Goal: Task Accomplishment & Management: Manage account settings

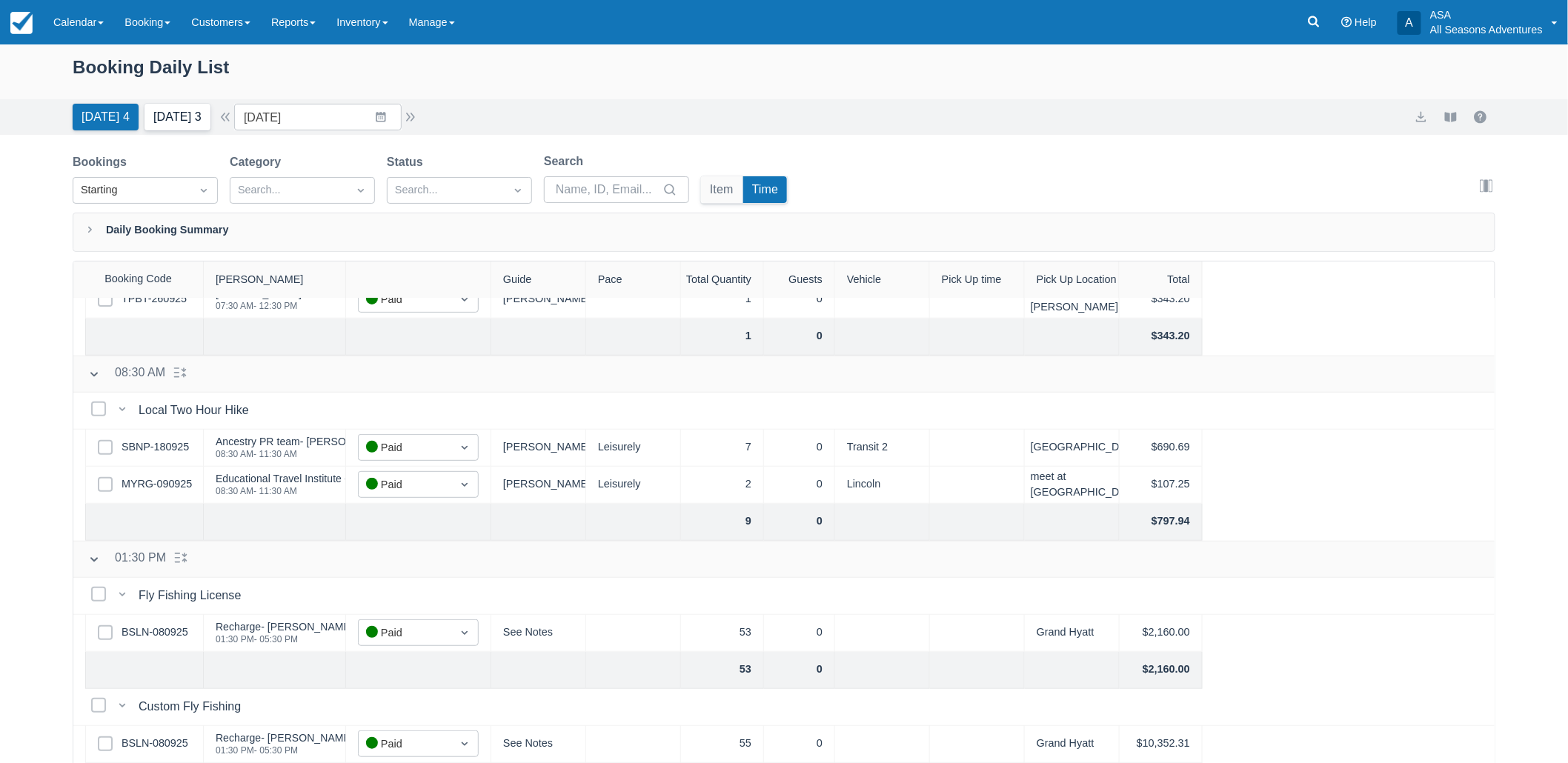
click at [184, 115] on button "Tomorrow 3" at bounding box center [177, 117] width 66 height 27
type input "10/03/25"
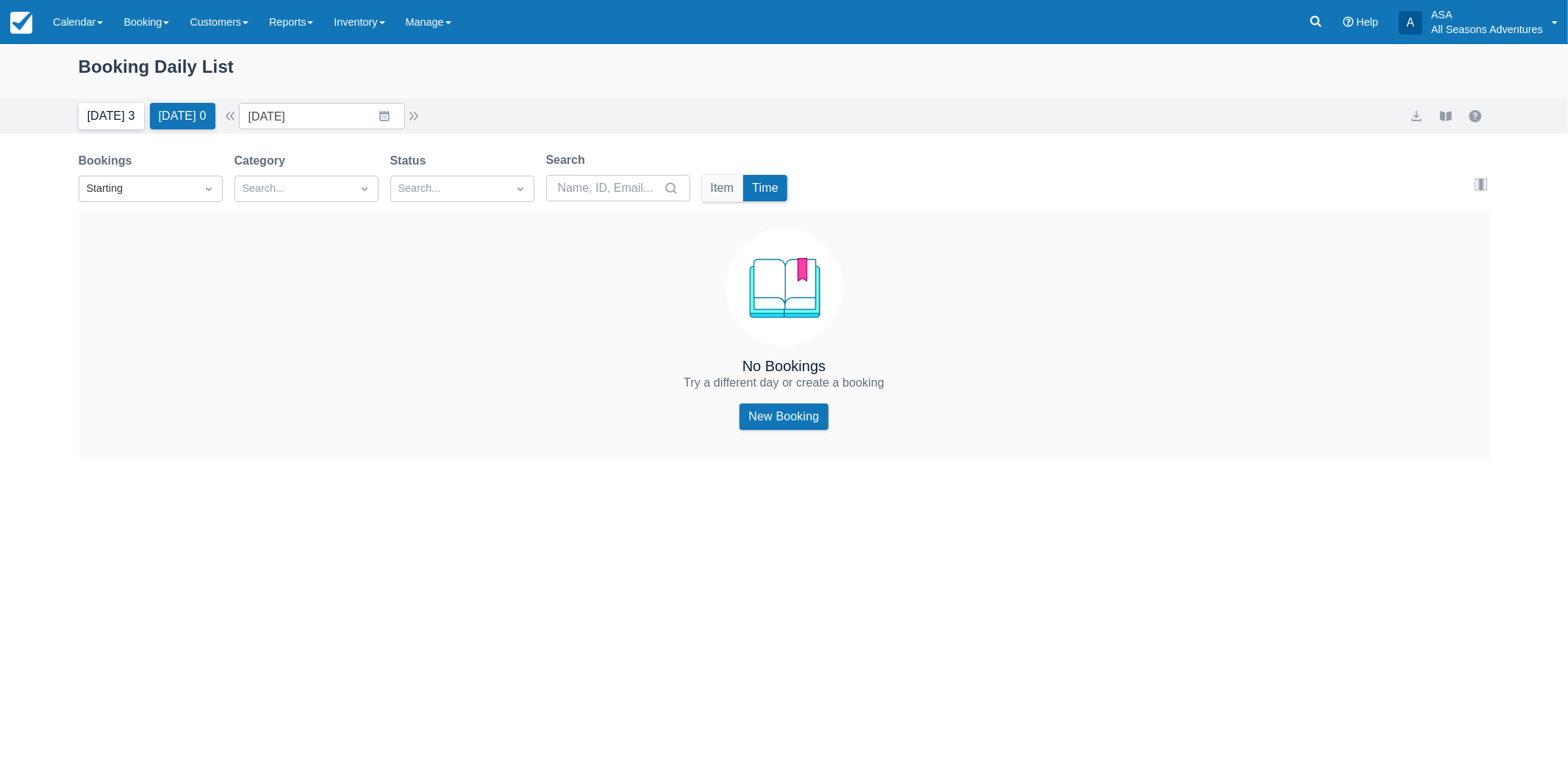
click at [121, 113] on button "[DATE] 3" at bounding box center [111, 116] width 66 height 26
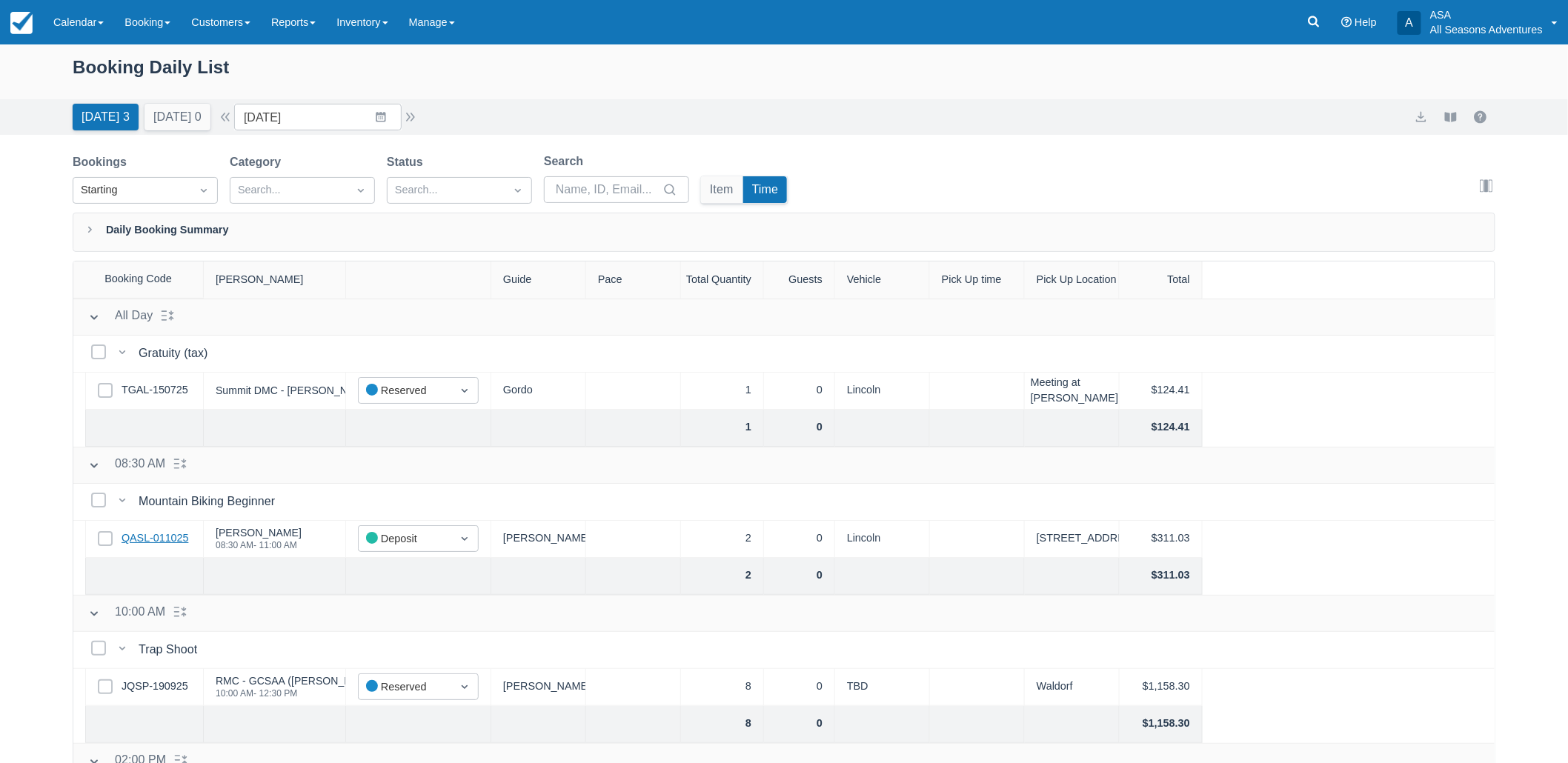
click at [141, 533] on link "QASL-011025" at bounding box center [155, 539] width 67 height 16
click at [231, 119] on button "button" at bounding box center [225, 117] width 18 height 18
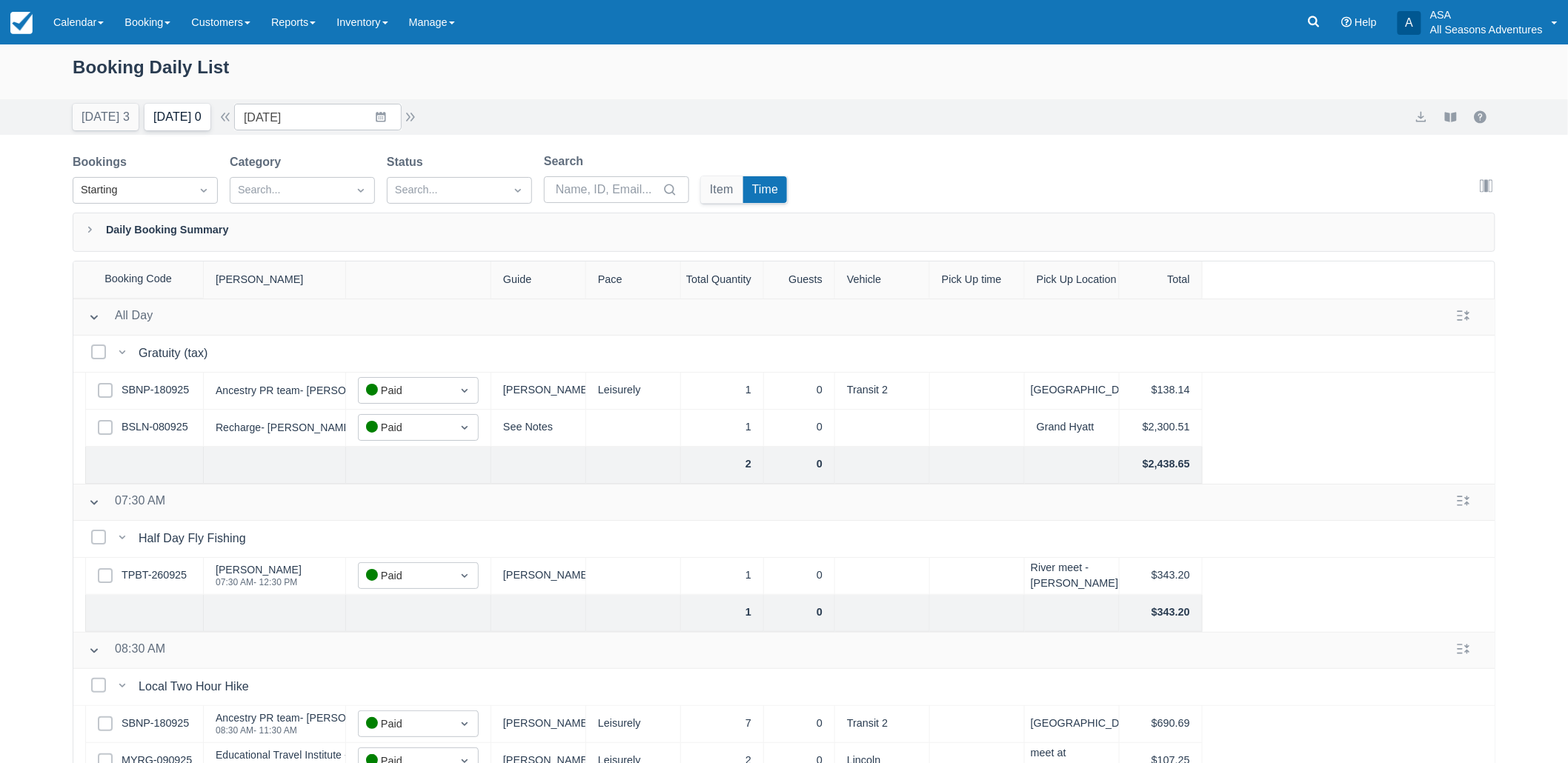
click at [178, 121] on button "Tomorrow 0" at bounding box center [177, 117] width 66 height 27
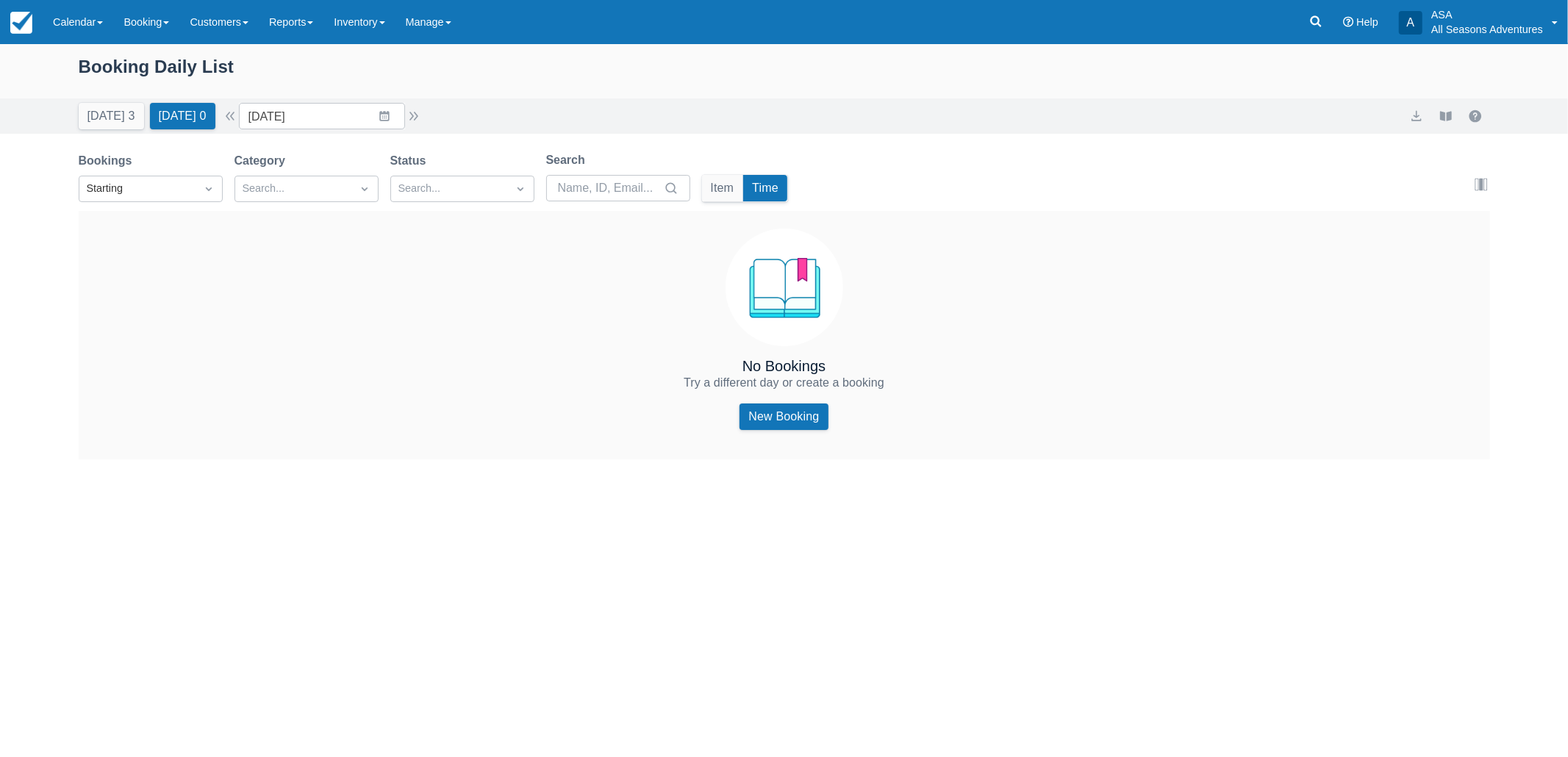
click at [435, 689] on div "Booking Daily List Today 3 Tomorrow 0 Date 10/03/25 Navigate forward to interac…" at bounding box center [784, 400] width 1568 height 713
click at [106, 115] on button "Today 3" at bounding box center [111, 116] width 66 height 26
type input "10/02/25"
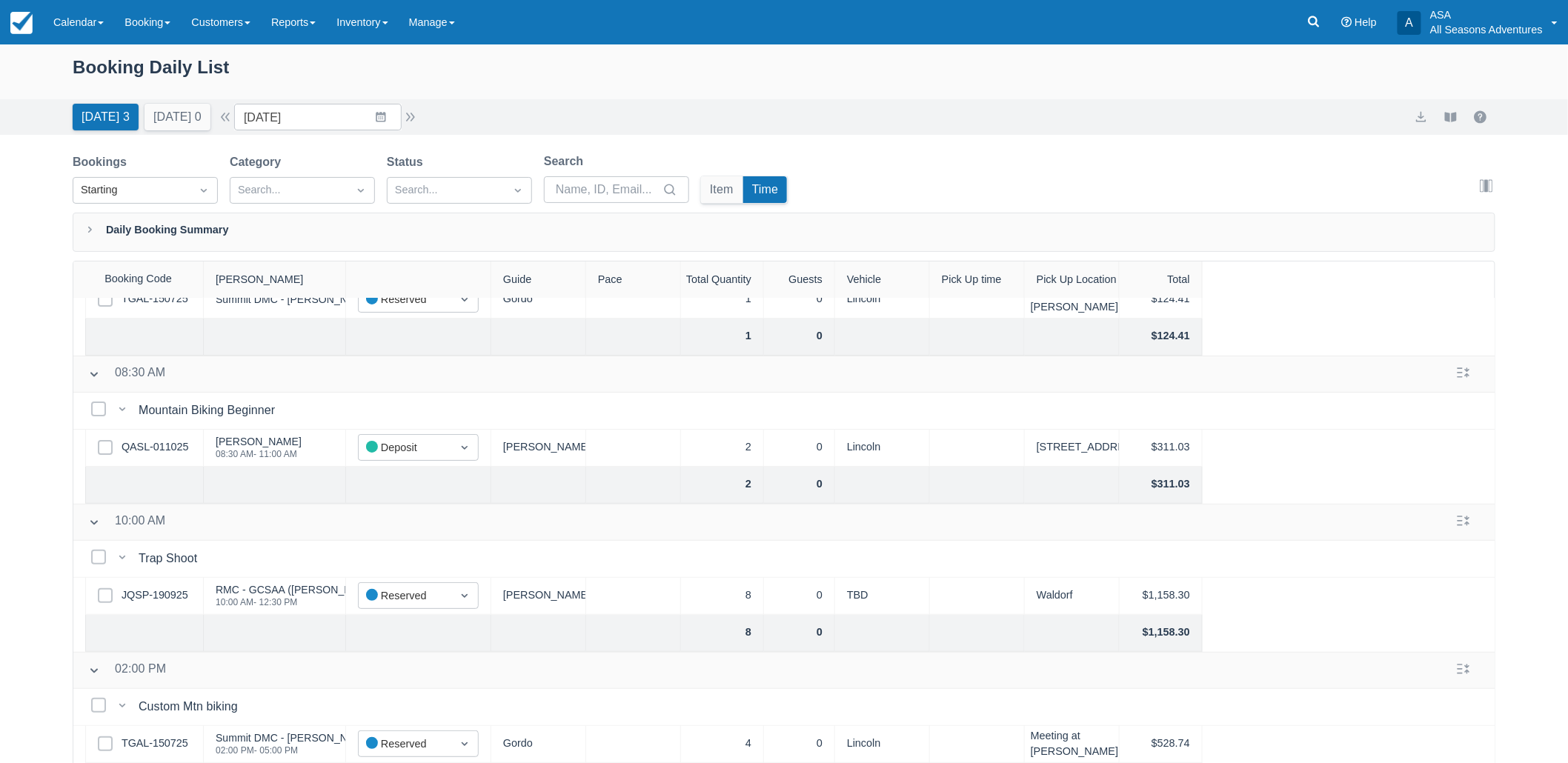
scroll to position [75, 0]
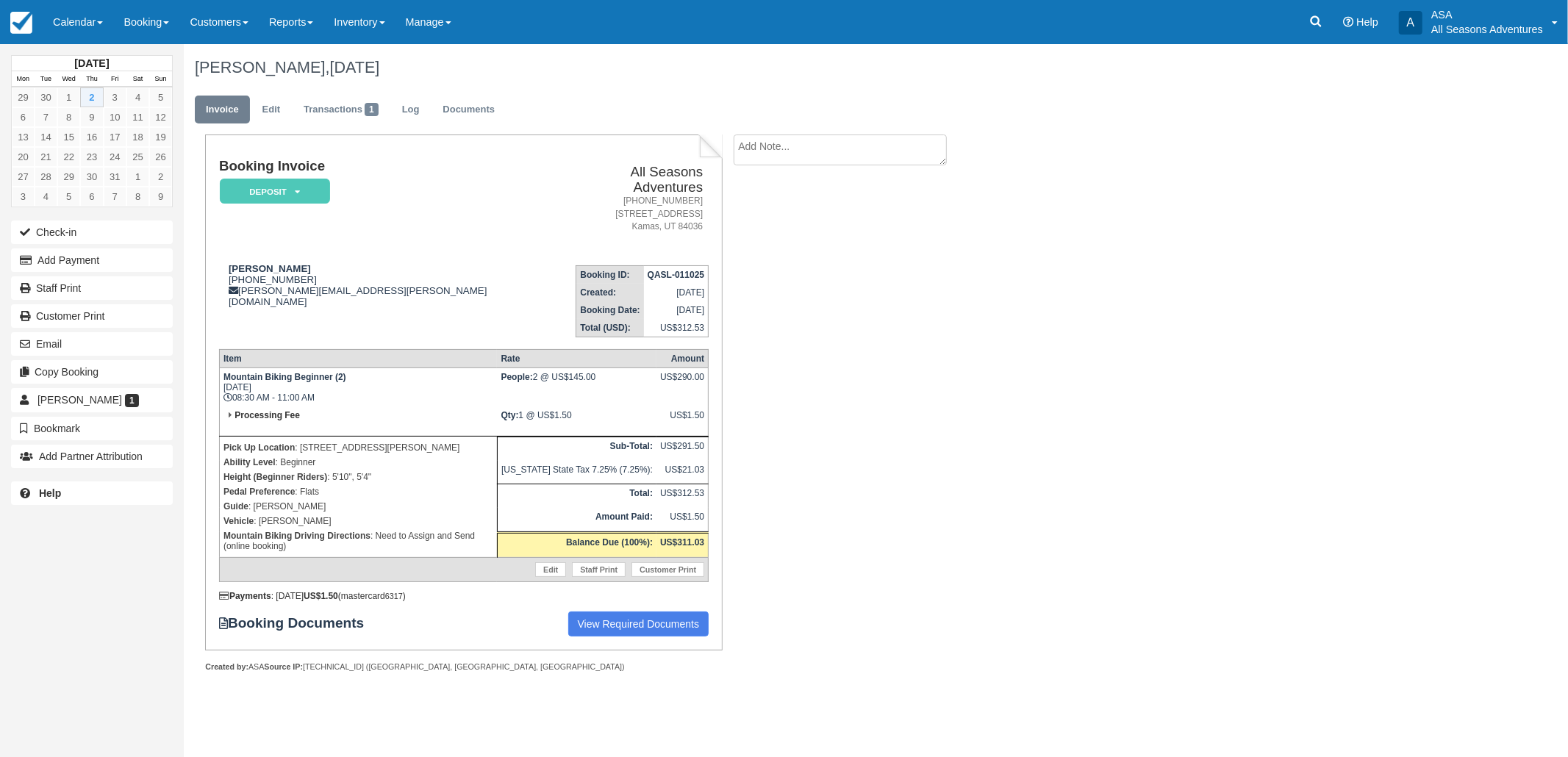
click at [331, 440] on p "Pick Up Location : 1271 Lowell Ave" at bounding box center [358, 447] width 270 height 14
click at [343, 455] on p "Ability Level : Beginner" at bounding box center [358, 463] width 270 height 14
drag, startPoint x: 363, startPoint y: 428, endPoint x: 302, endPoint y: 428, distance: 61.0
click at [302, 440] on p "Pick Up Location : 1271 Lowell Ave" at bounding box center [358, 447] width 270 height 14
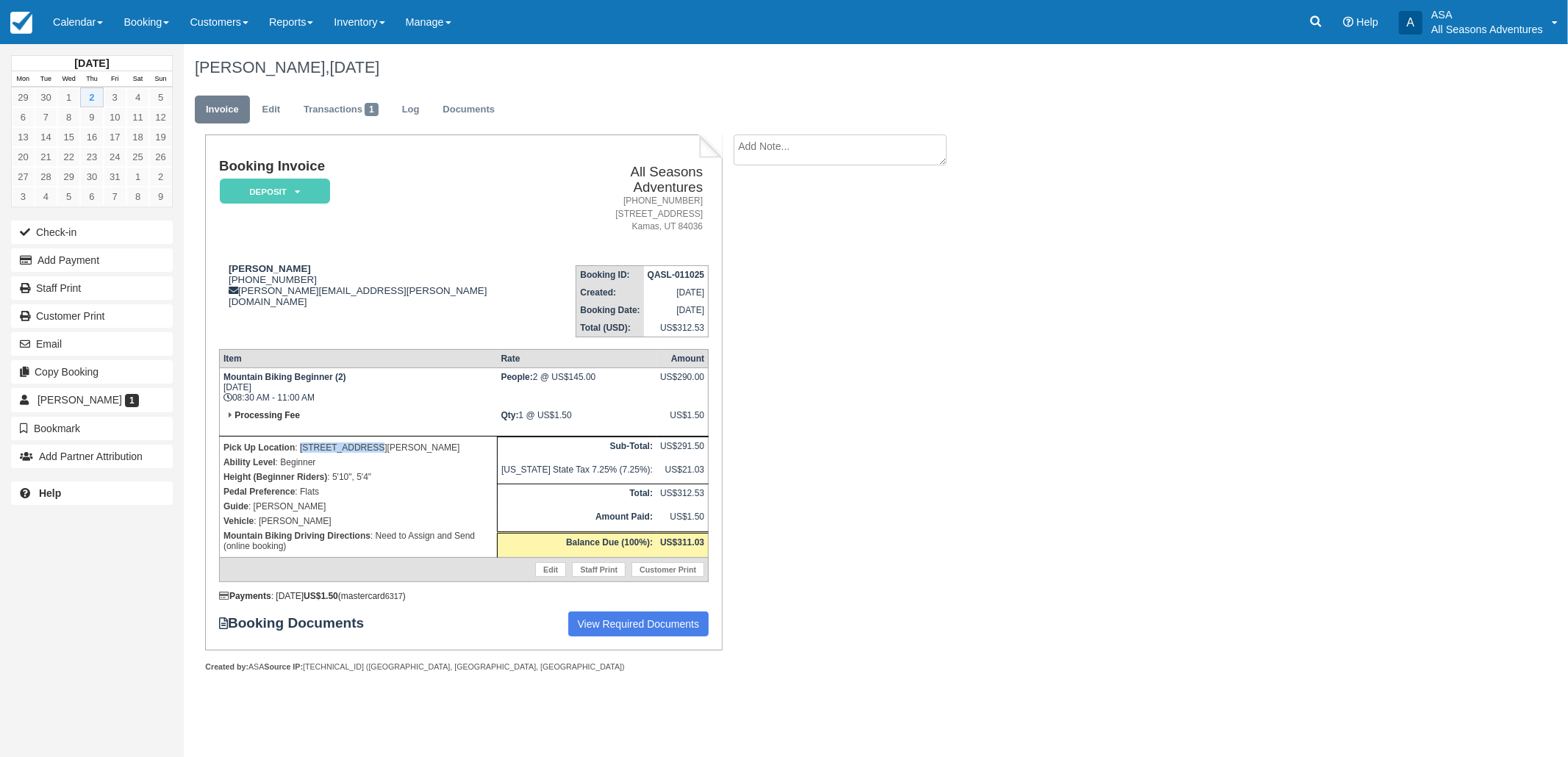
copy p "[STREET_ADDRESS][PERSON_NAME]"
click at [304, 440] on p "Pick Up Location : 1271 Lowell Ave" at bounding box center [358, 447] width 270 height 14
click at [329, 440] on p "Pick Up Location : 1271 Lowell Ave" at bounding box center [358, 447] width 270 height 14
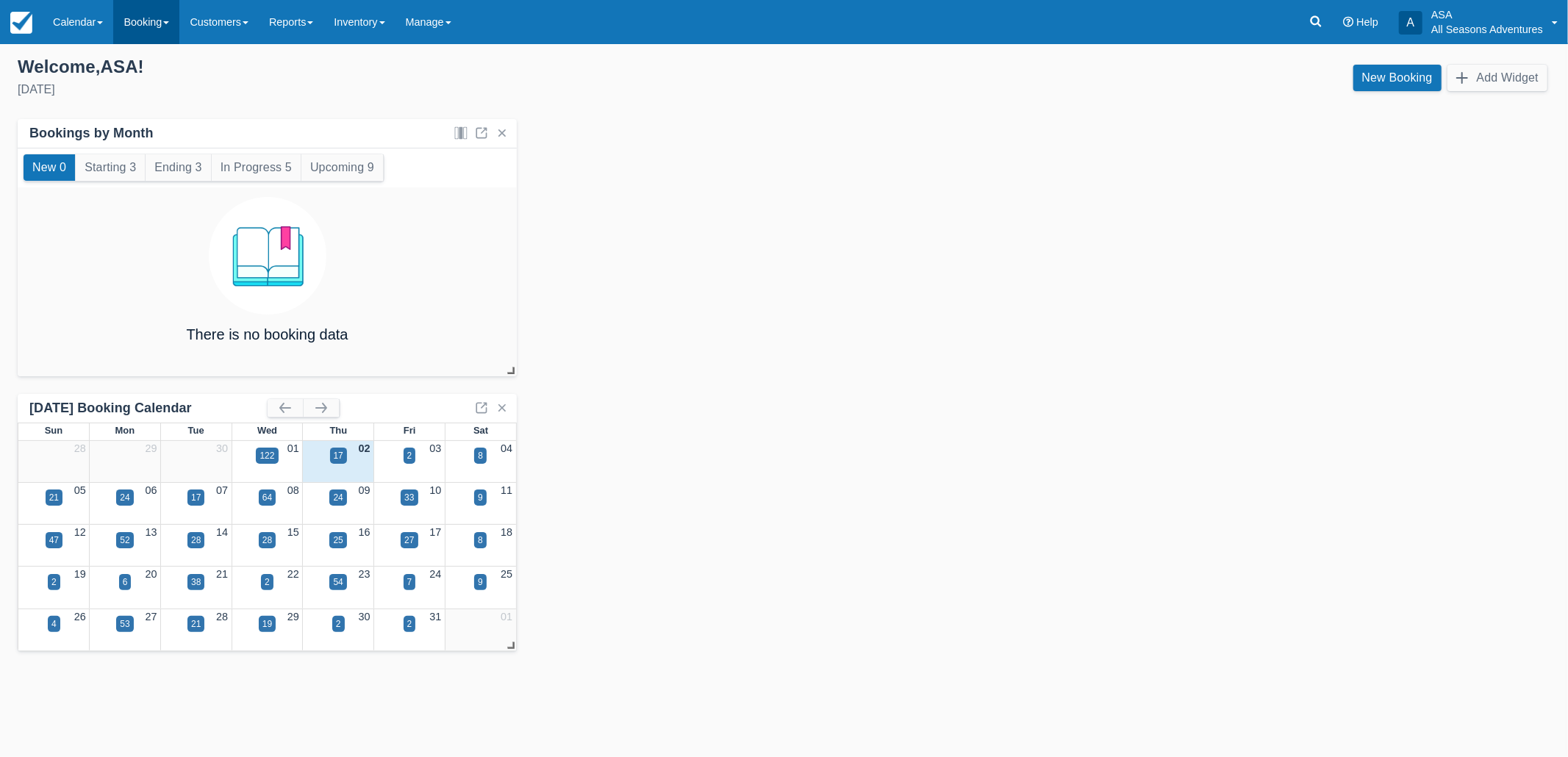
click at [130, 14] on link "Booking" at bounding box center [146, 22] width 66 height 44
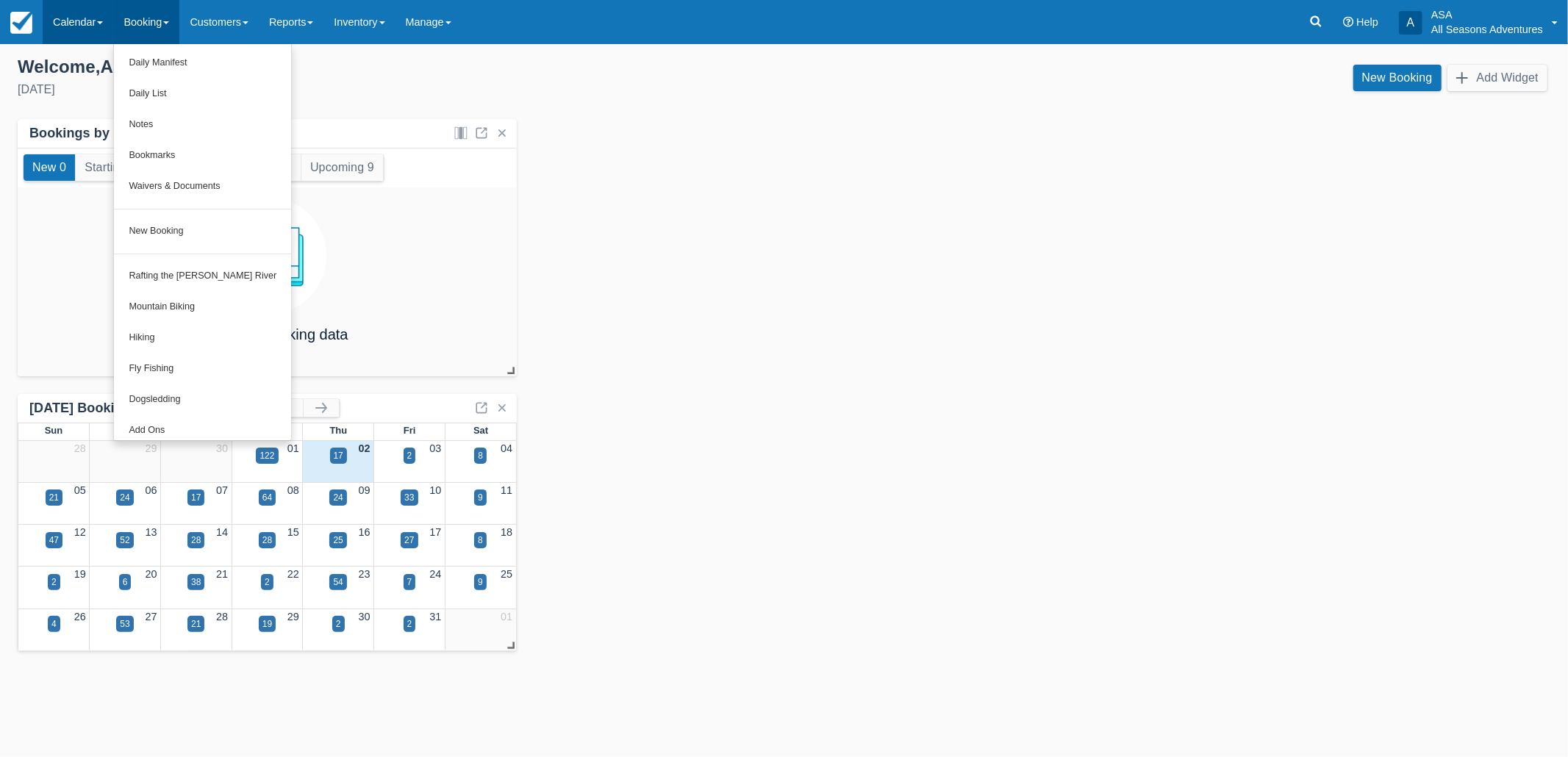
click at [74, 30] on link "Calendar" at bounding box center [78, 22] width 70 height 44
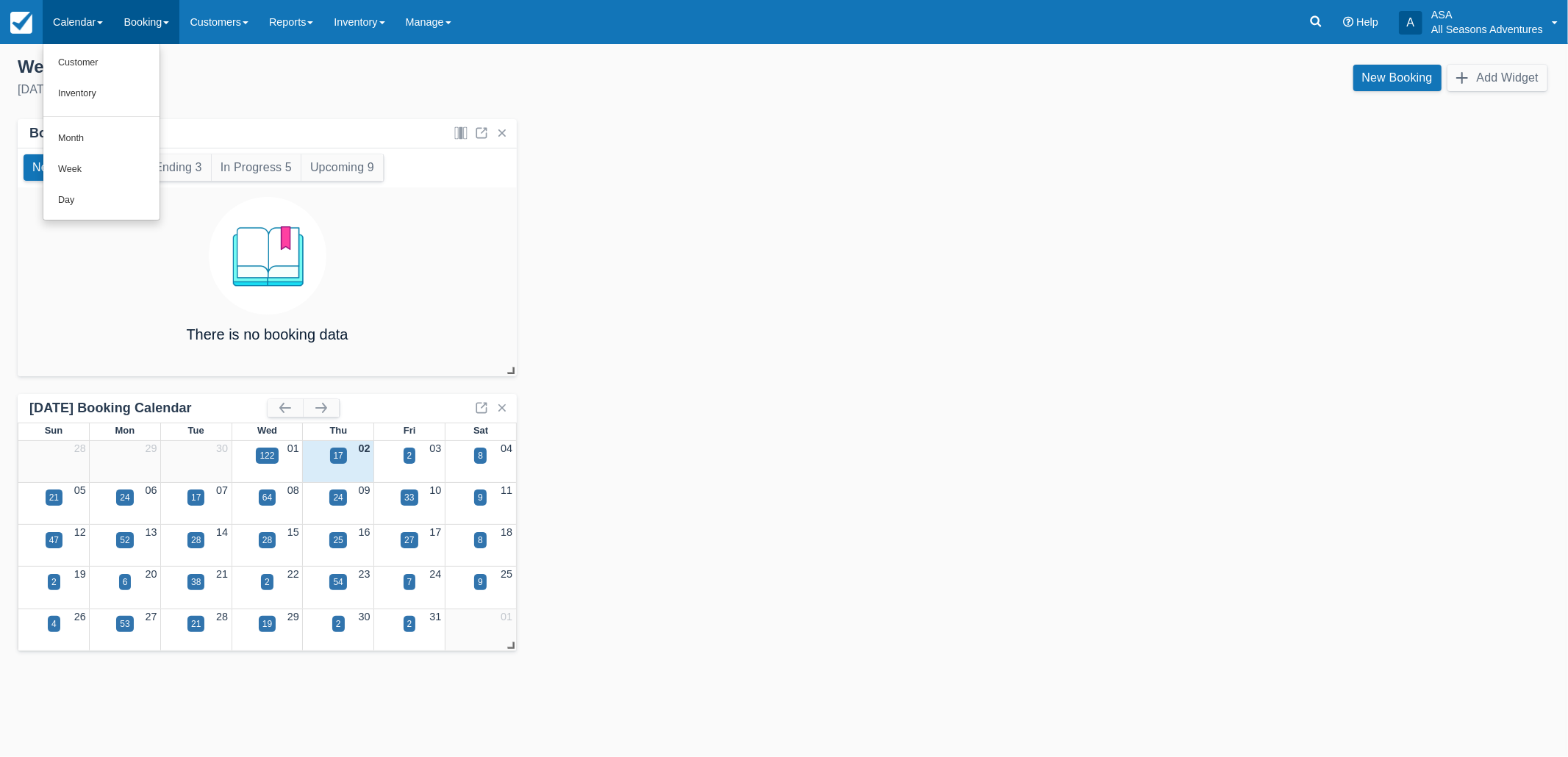
click at [130, 22] on link "Booking" at bounding box center [146, 22] width 66 height 44
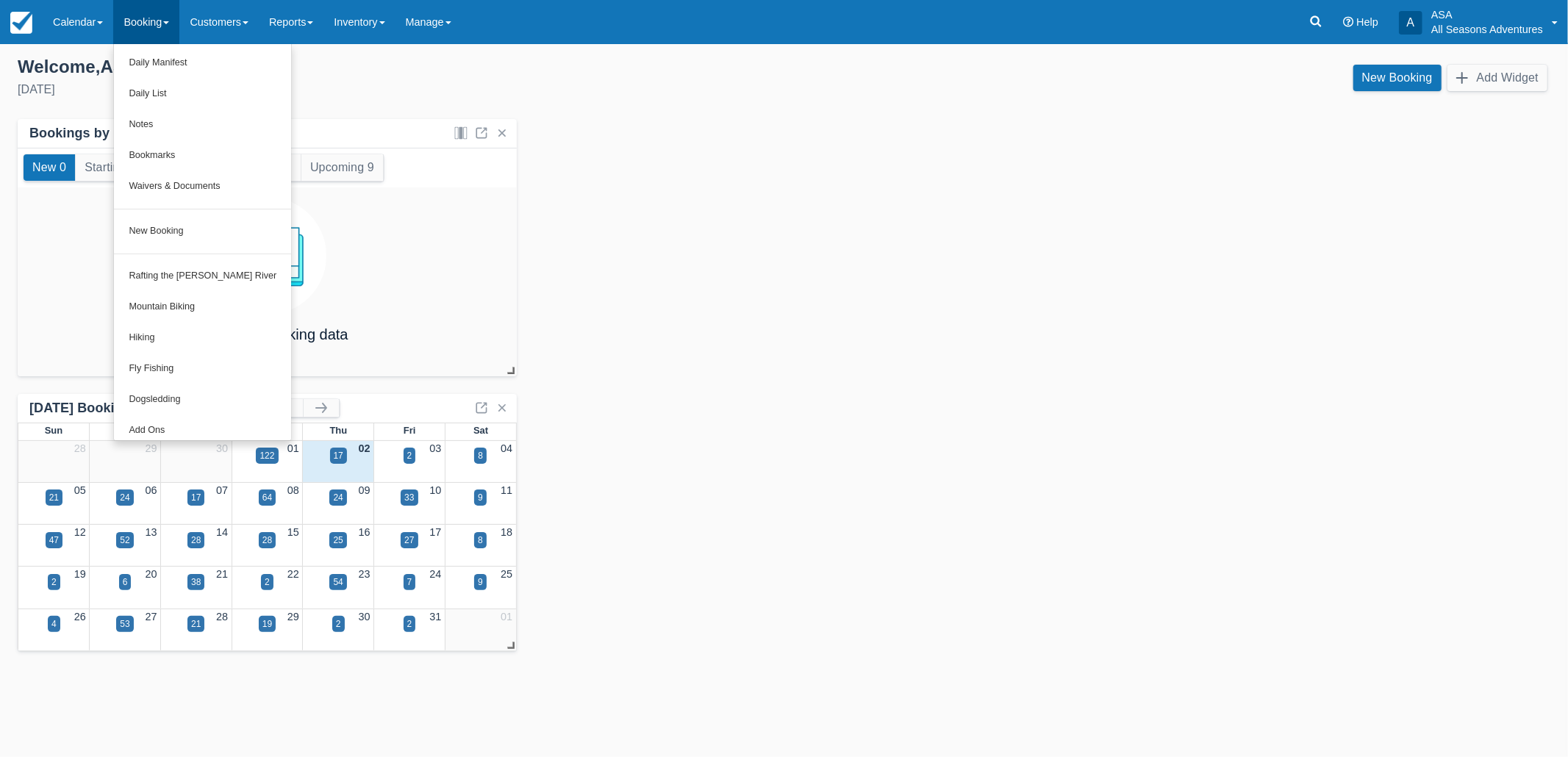
click at [339, 92] on div "Thursday, October 2nd, 2025" at bounding box center [395, 90] width 755 height 18
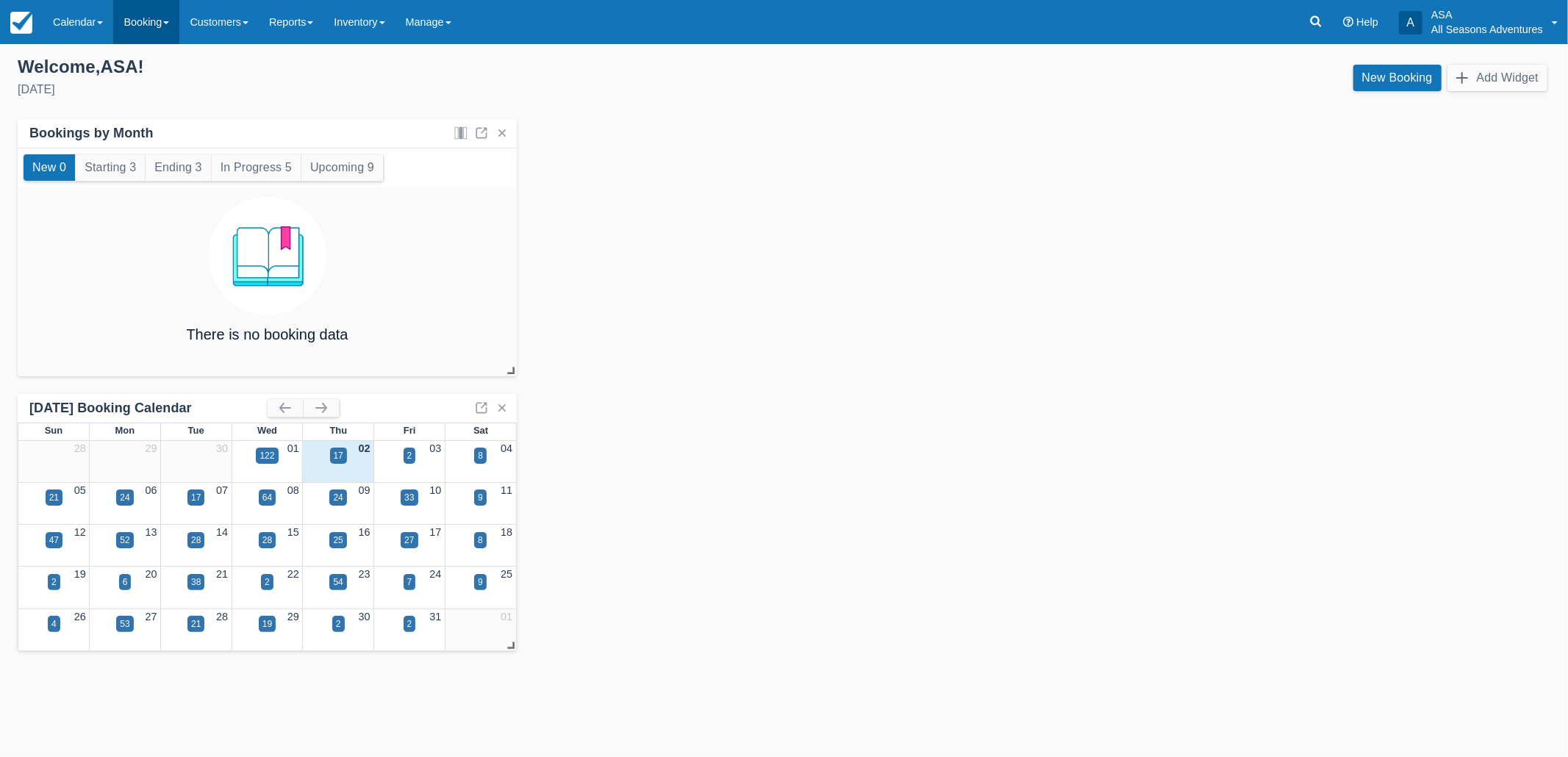
click at [165, 26] on link "Booking" at bounding box center [146, 22] width 66 height 44
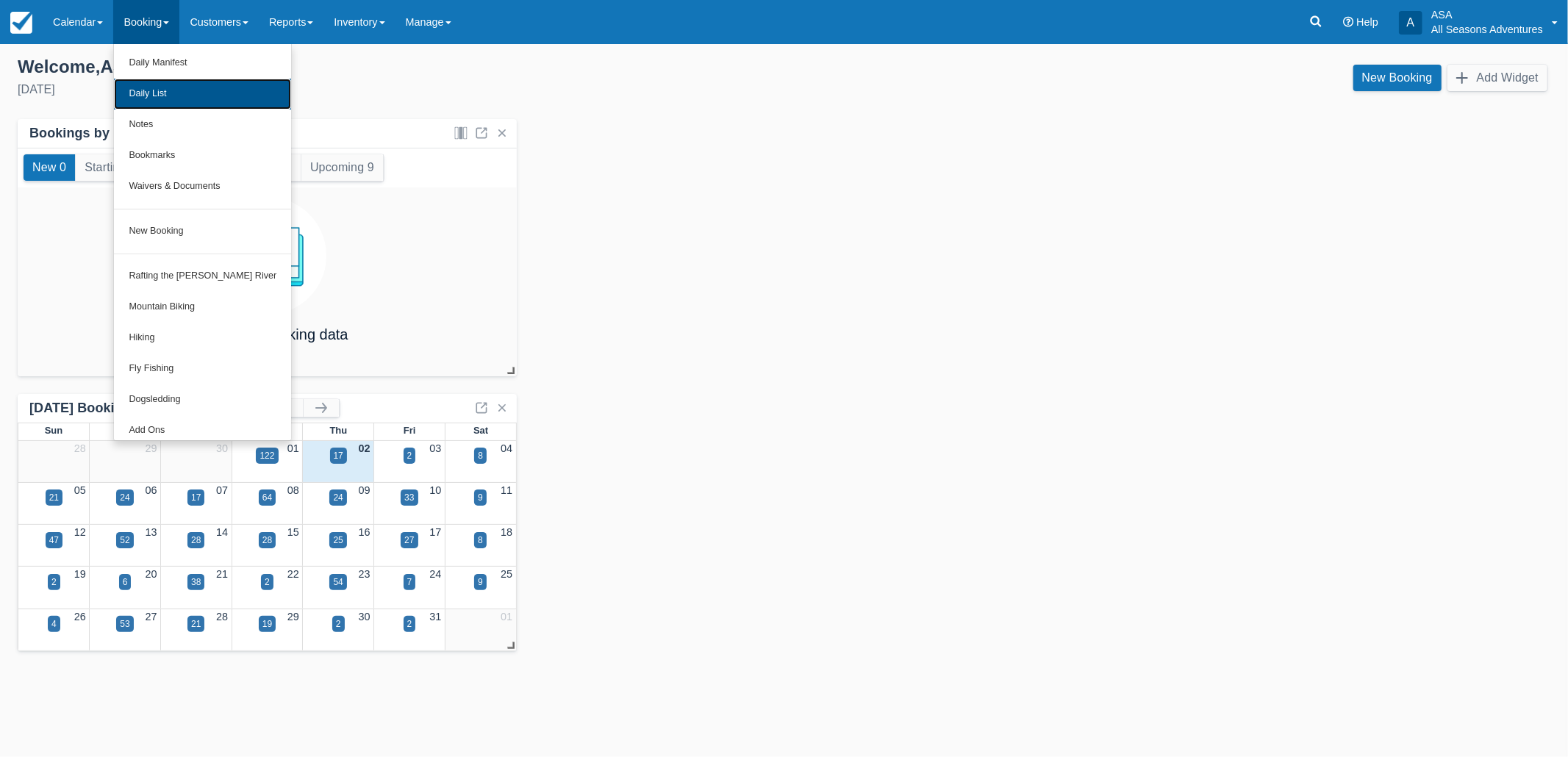
click at [158, 94] on link "Daily List" at bounding box center [202, 94] width 177 height 31
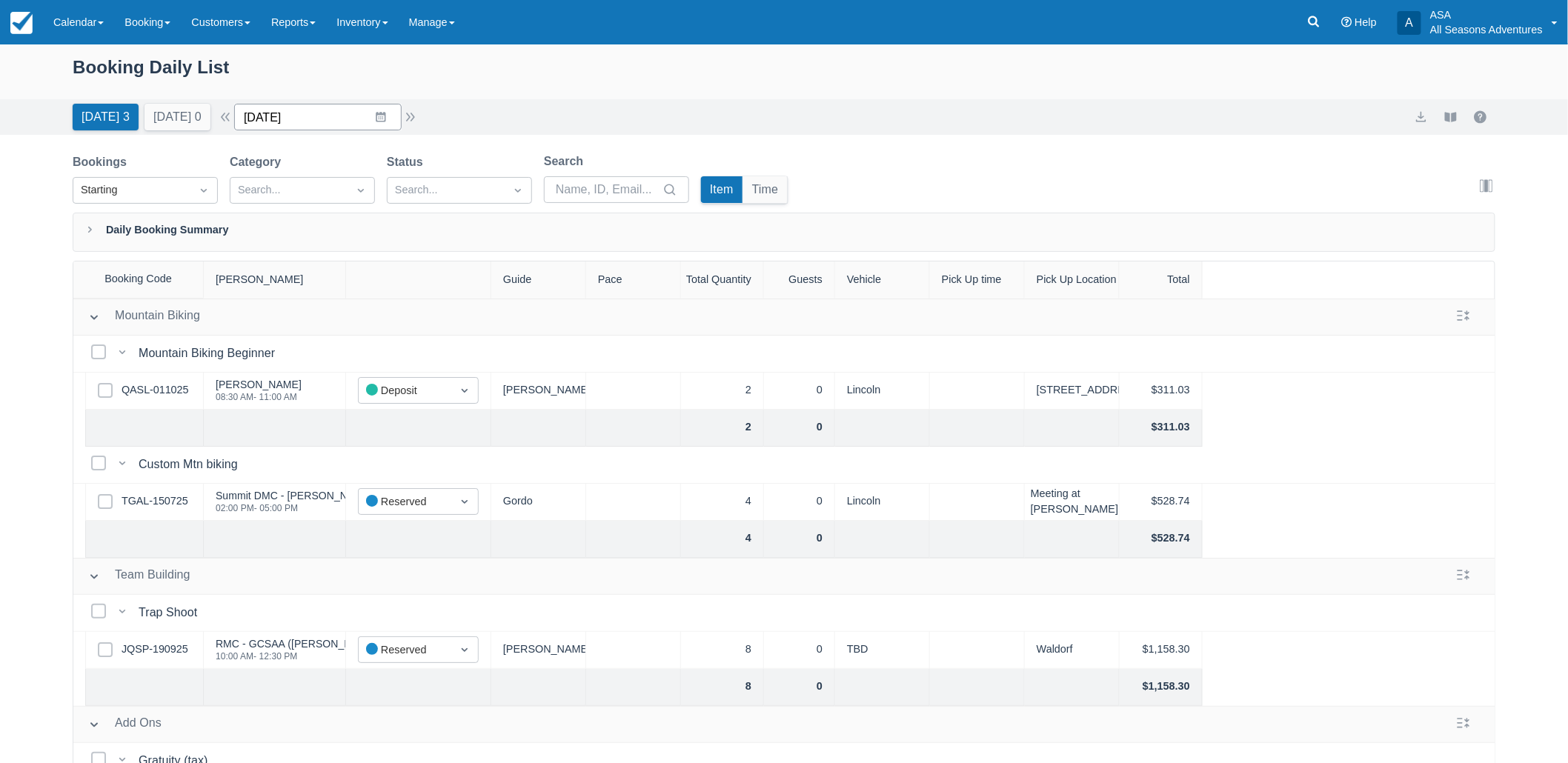
click at [261, 111] on input "[DATE]" at bounding box center [318, 117] width 168 height 27
click at [446, 183] on icon "Move forward to switch to the next month." at bounding box center [438, 177] width 14 height 14
click at [277, 294] on td "14" at bounding box center [265, 287] width 29 height 28
type input "12/14/25"
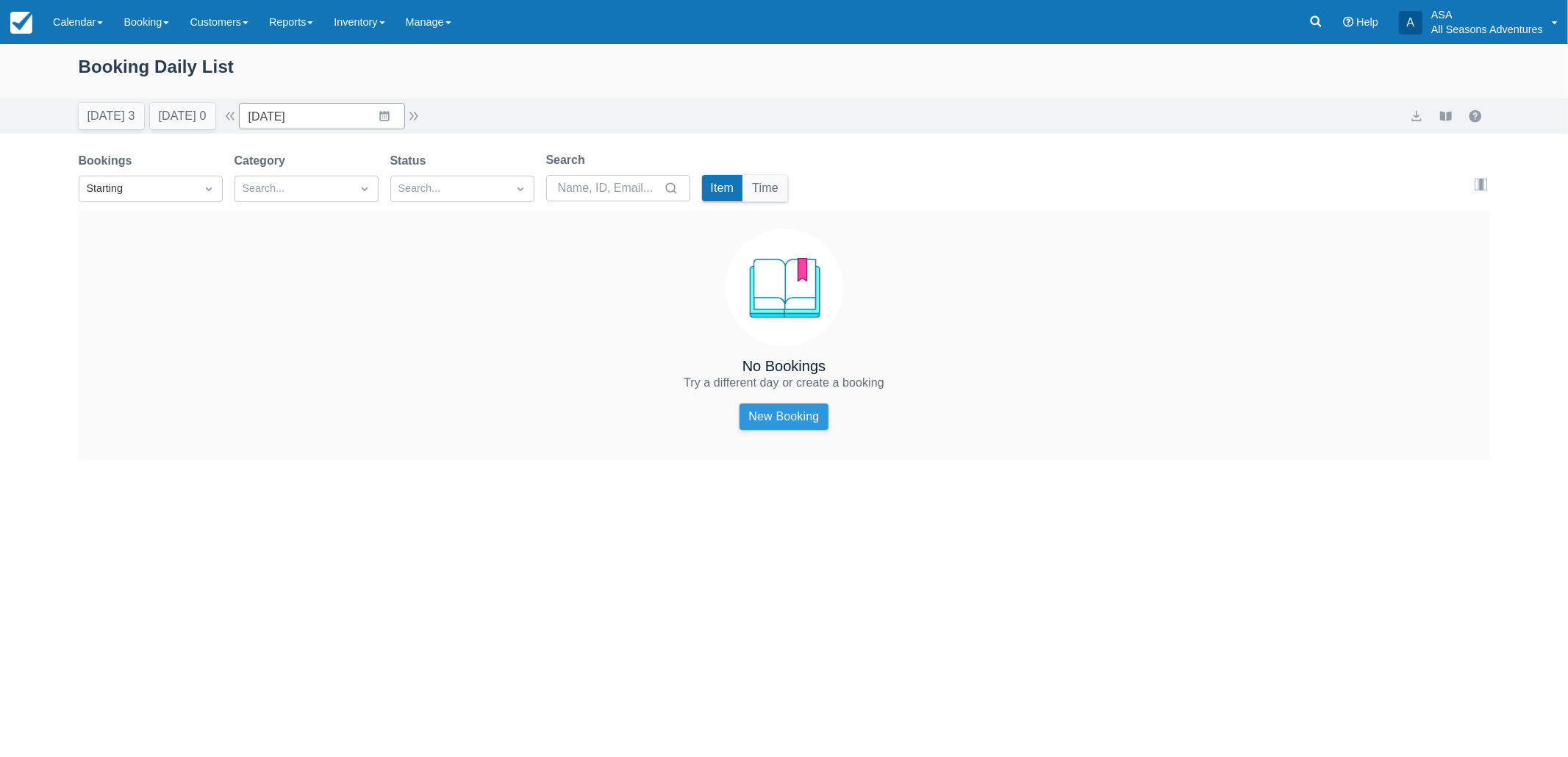
click at [816, 415] on link "New Booking" at bounding box center [784, 416] width 88 height 26
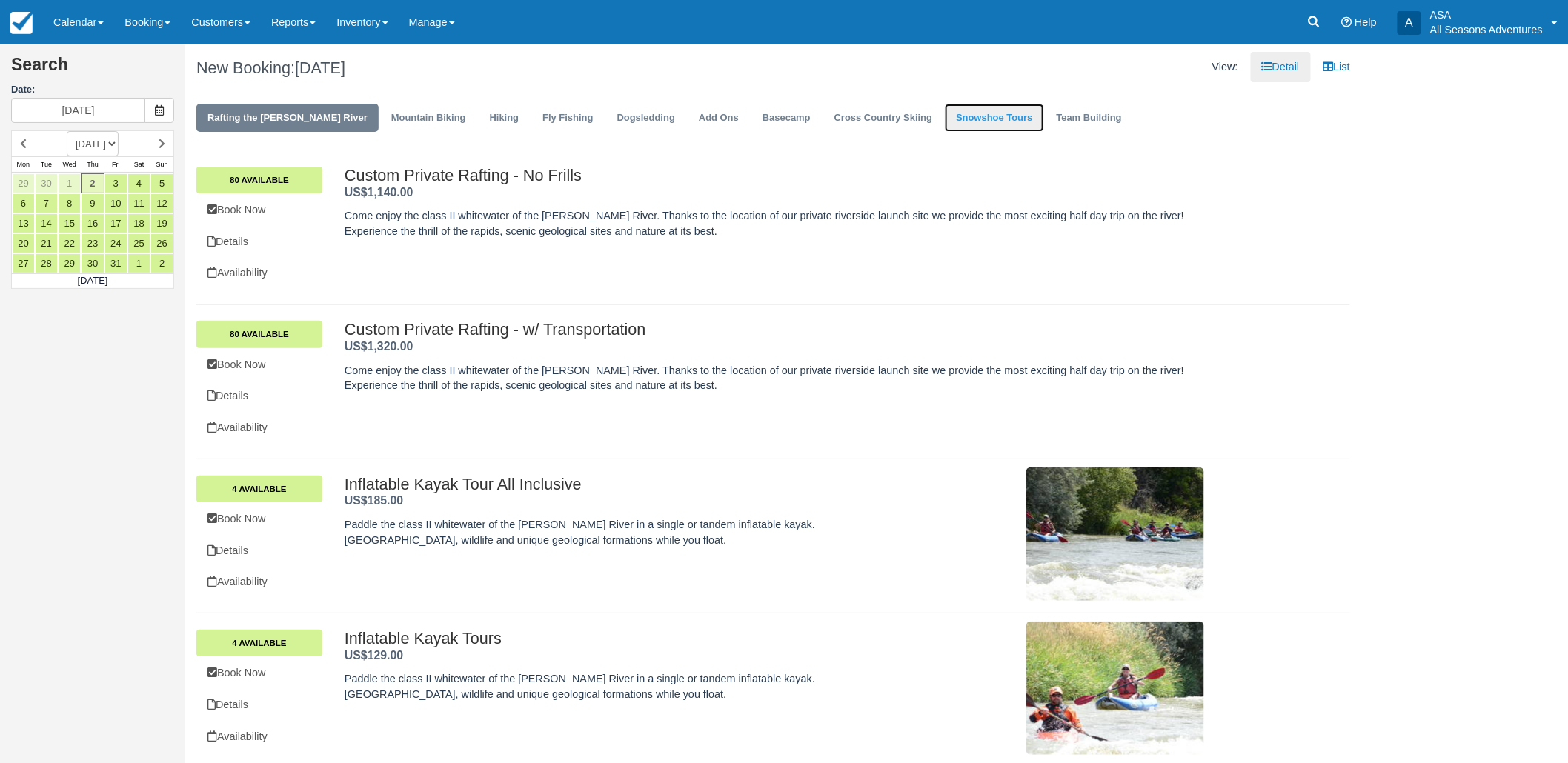
click at [945, 117] on link "Snowshoe Tours" at bounding box center [994, 119] width 98 height 29
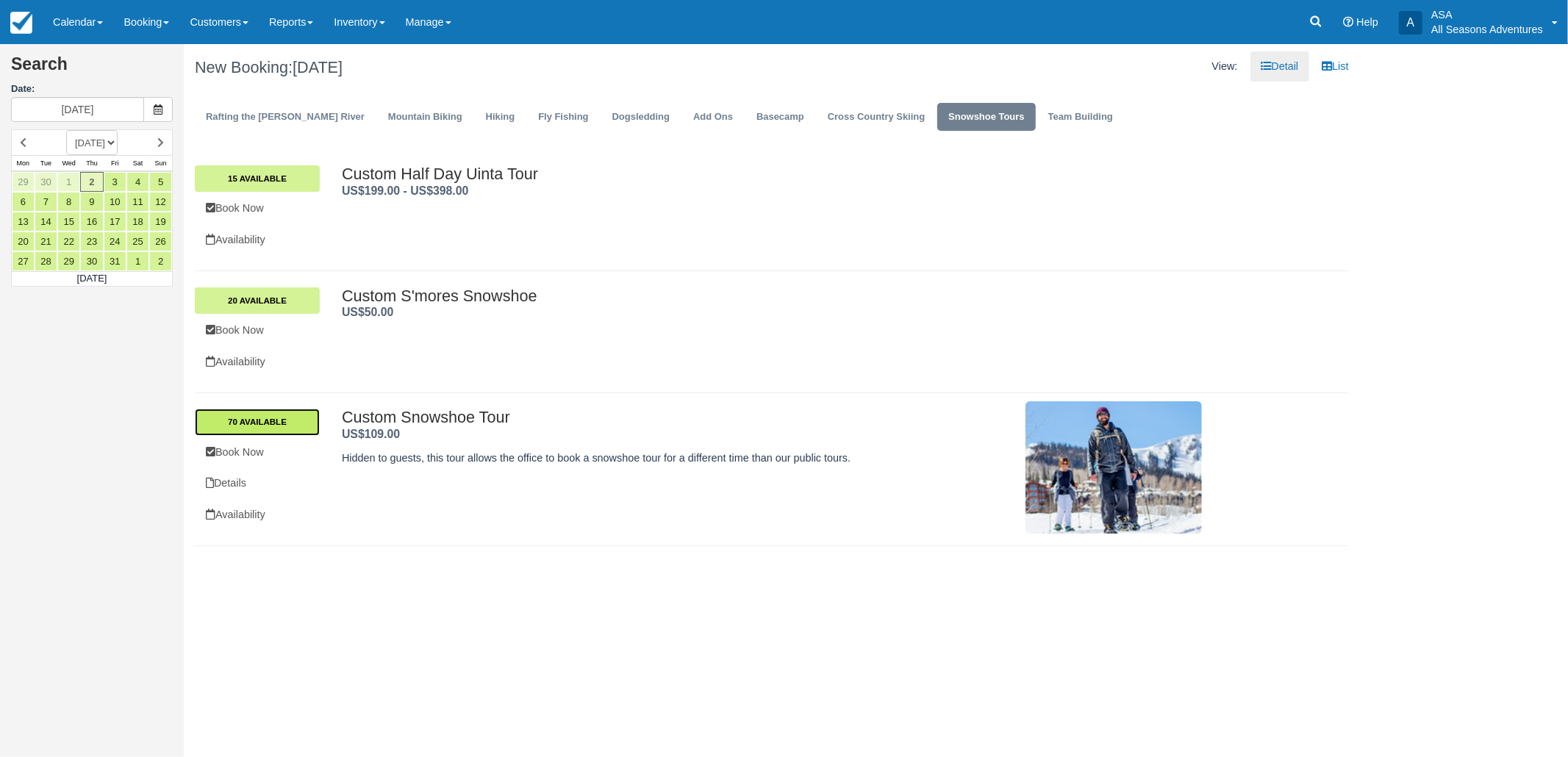
click at [275, 419] on link "70 Available" at bounding box center [257, 422] width 125 height 26
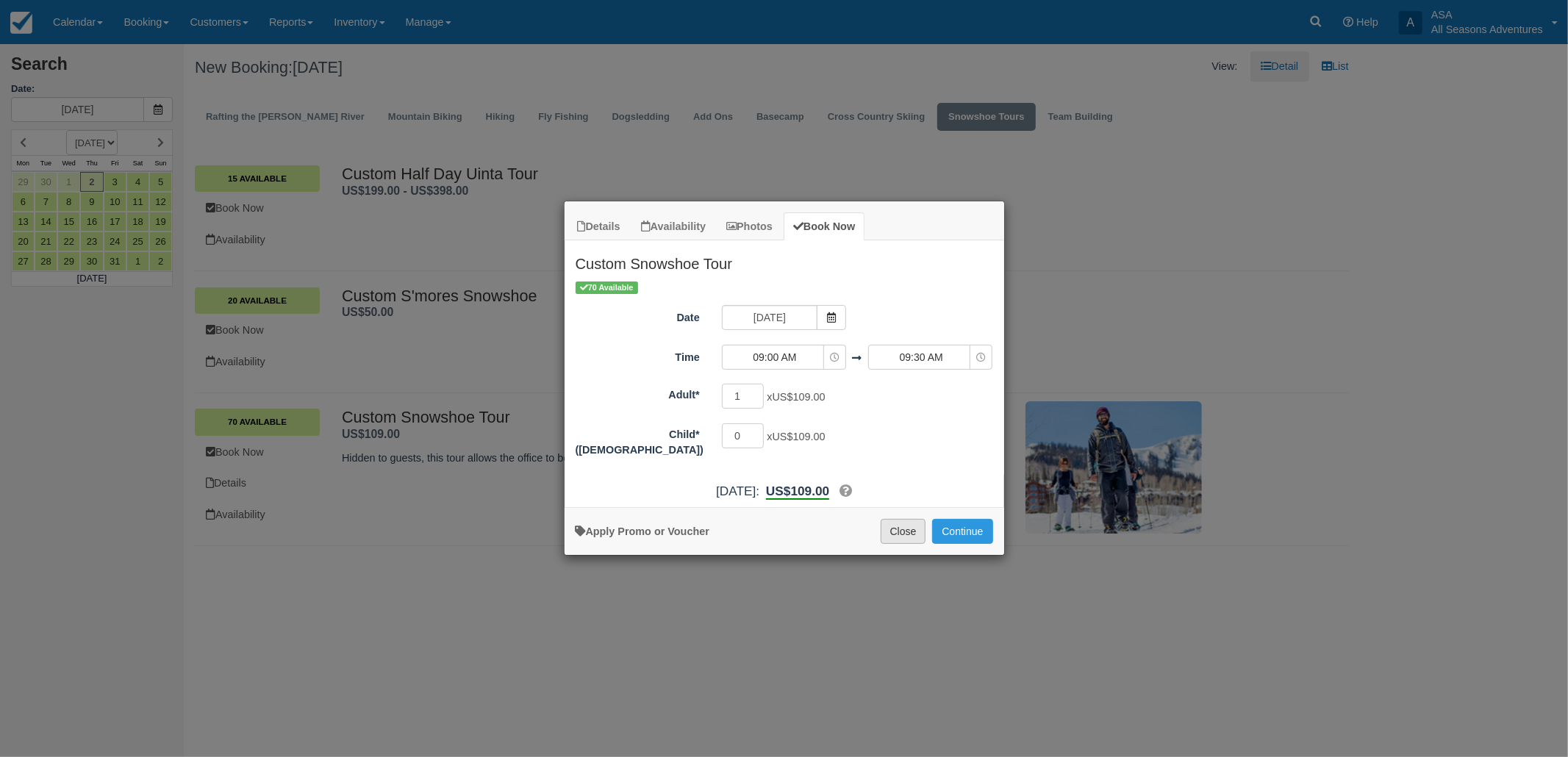
click at [892, 537] on button "Close" at bounding box center [903, 531] width 46 height 25
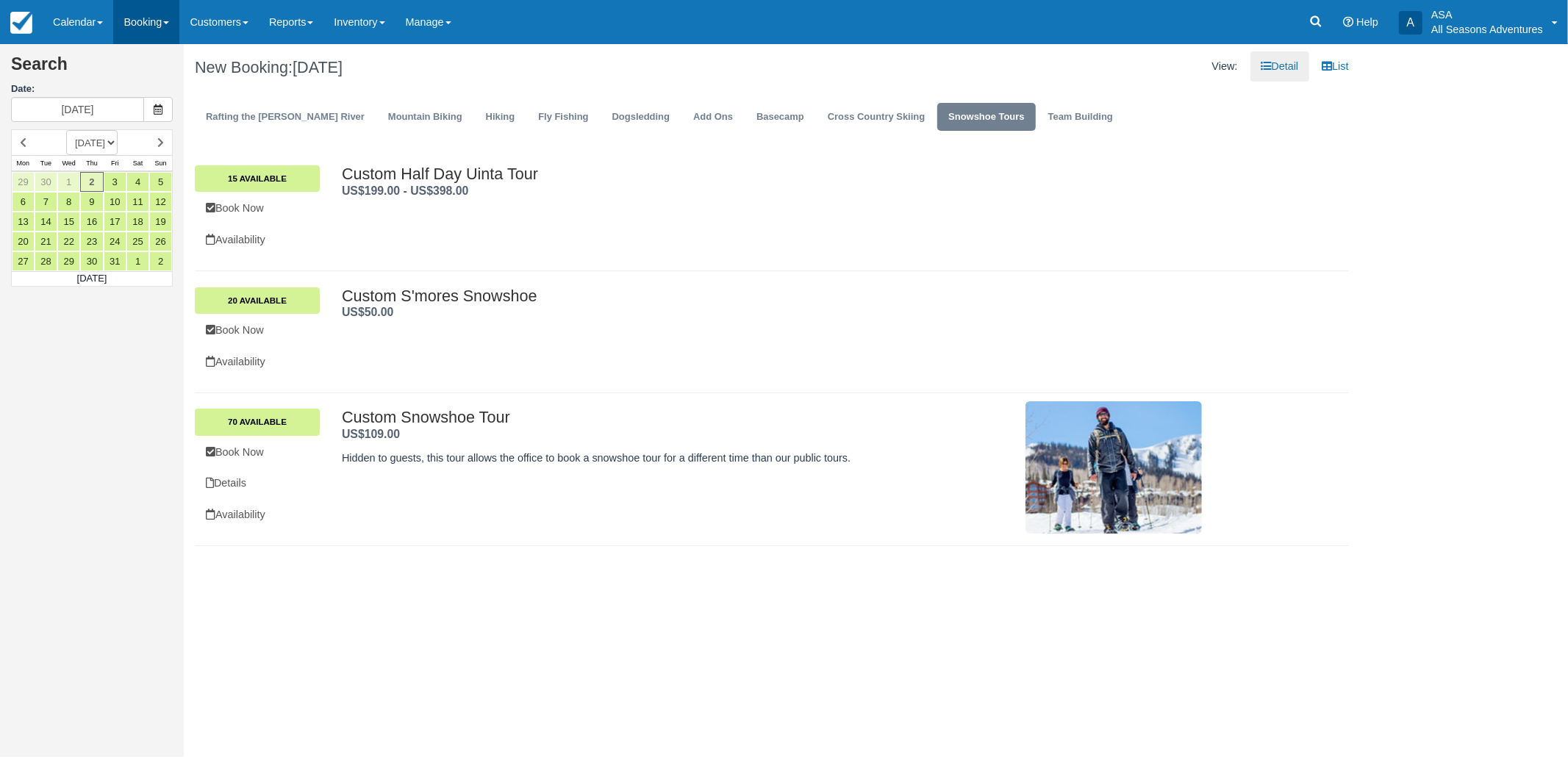
click at [158, 9] on link "Booking" at bounding box center [146, 22] width 66 height 44
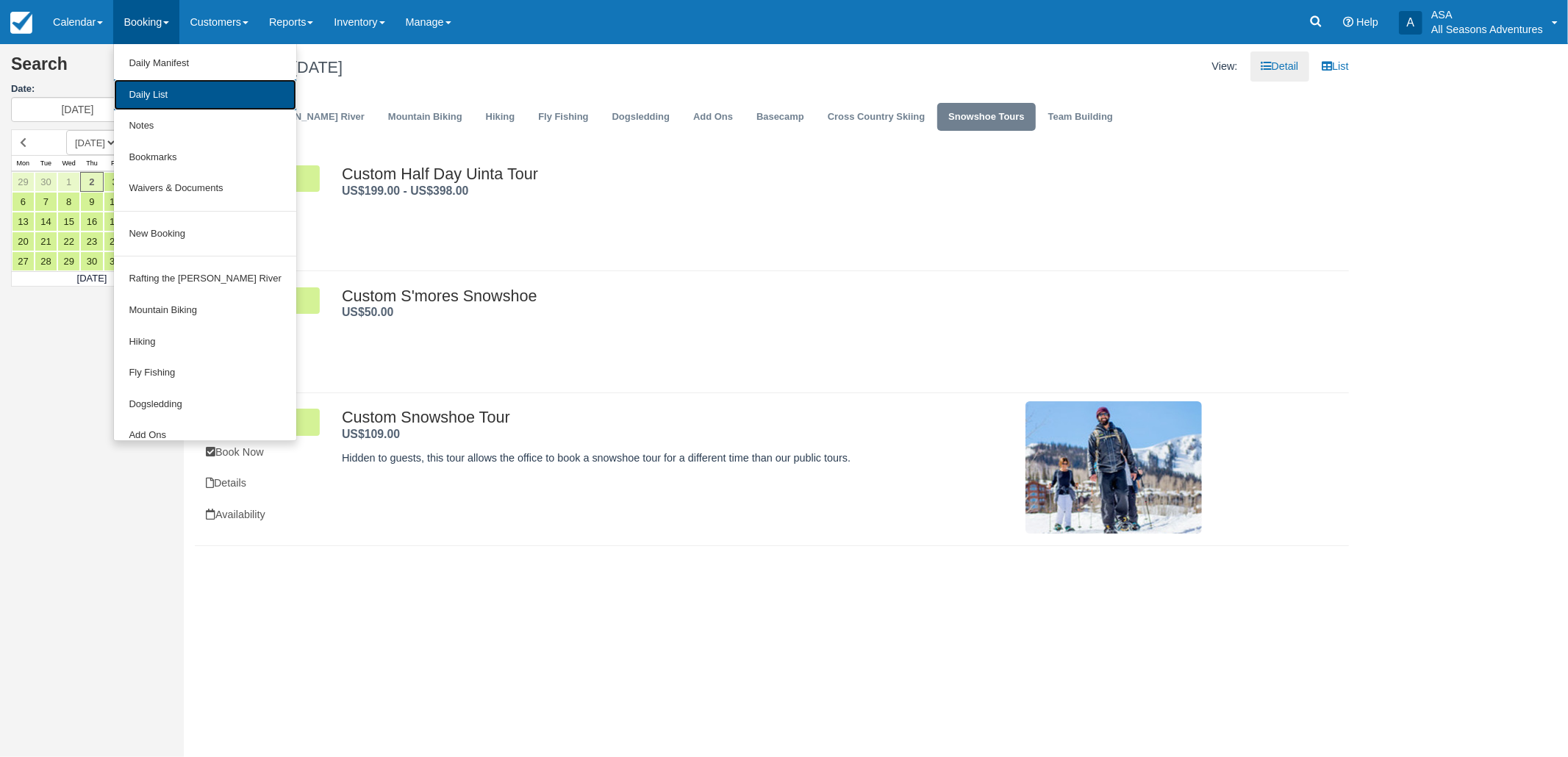
click at [154, 98] on link "Daily List" at bounding box center [204, 94] width 182 height 31
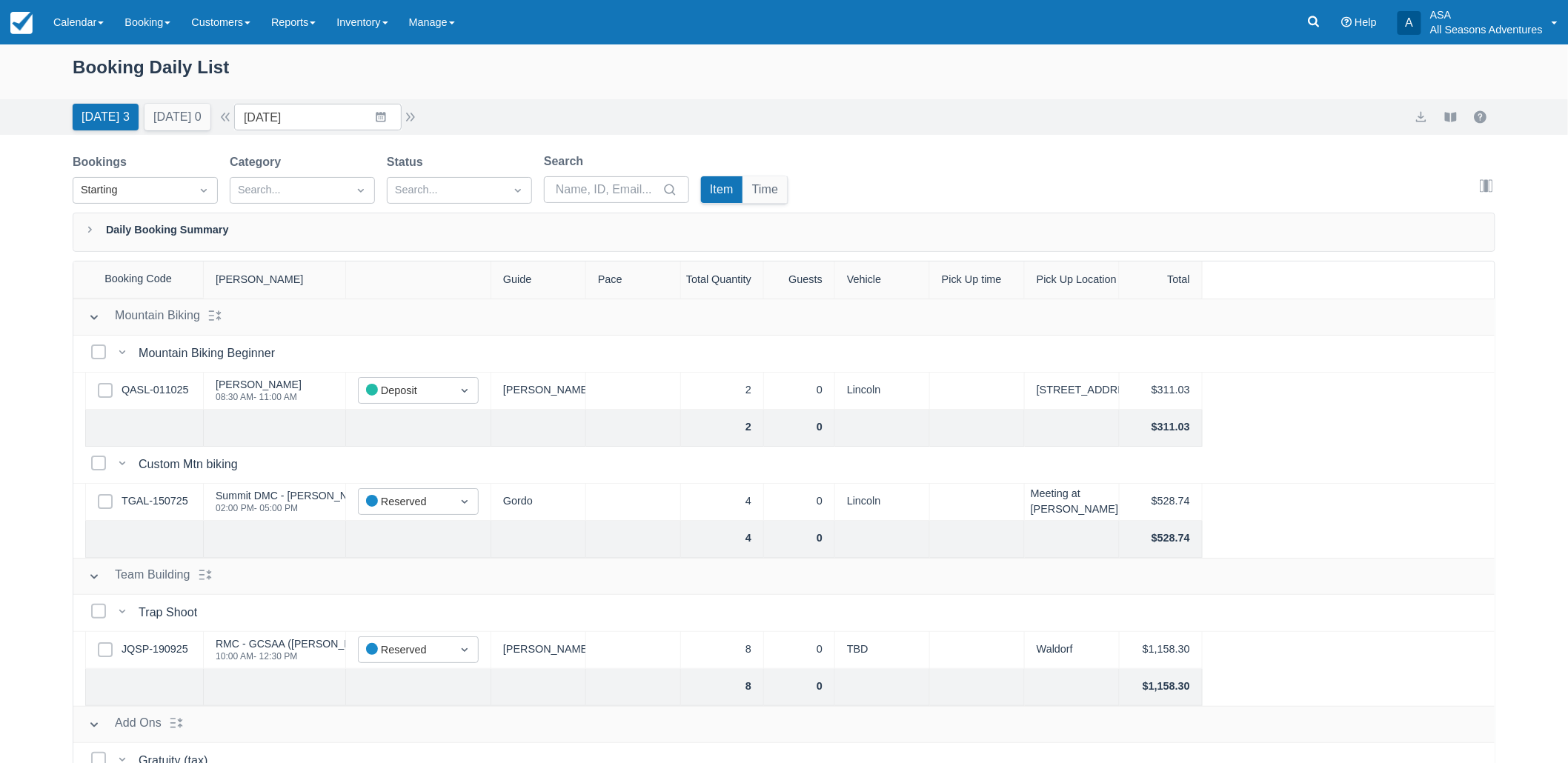
click at [373, 134] on div "Today 3 Tomorrow 0 Date 10/02/25 Navigate forward to interact with the calendar…" at bounding box center [784, 117] width 1568 height 35
click at [373, 121] on input "10/02/25" at bounding box center [318, 117] width 168 height 27
click at [444, 184] on icon "Move forward to switch to the next month." at bounding box center [438, 177] width 14 height 14
click at [367, 319] on td "24" at bounding box center [352, 315] width 29 height 28
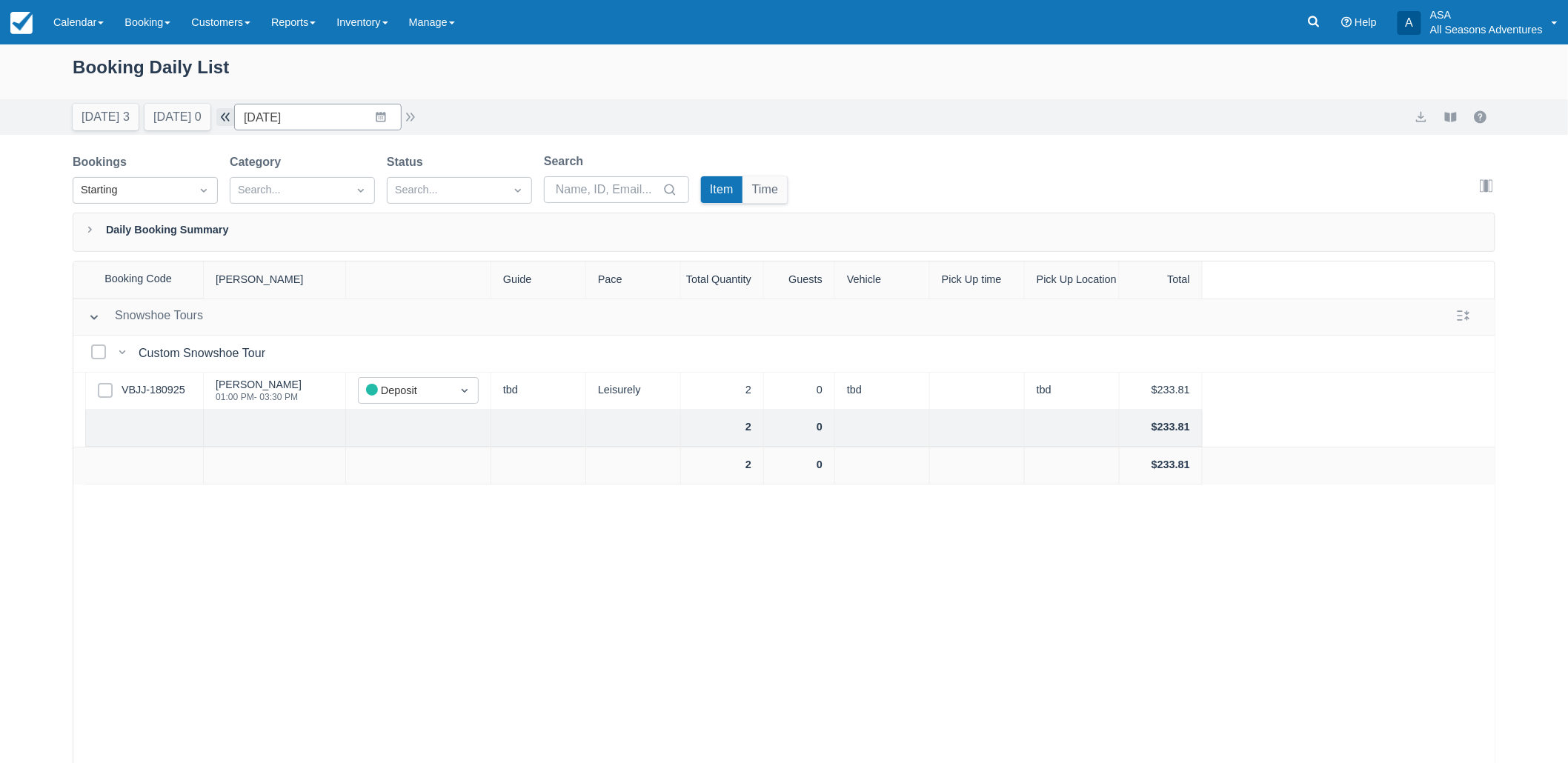
click at [234, 119] on button "button" at bounding box center [225, 117] width 18 height 18
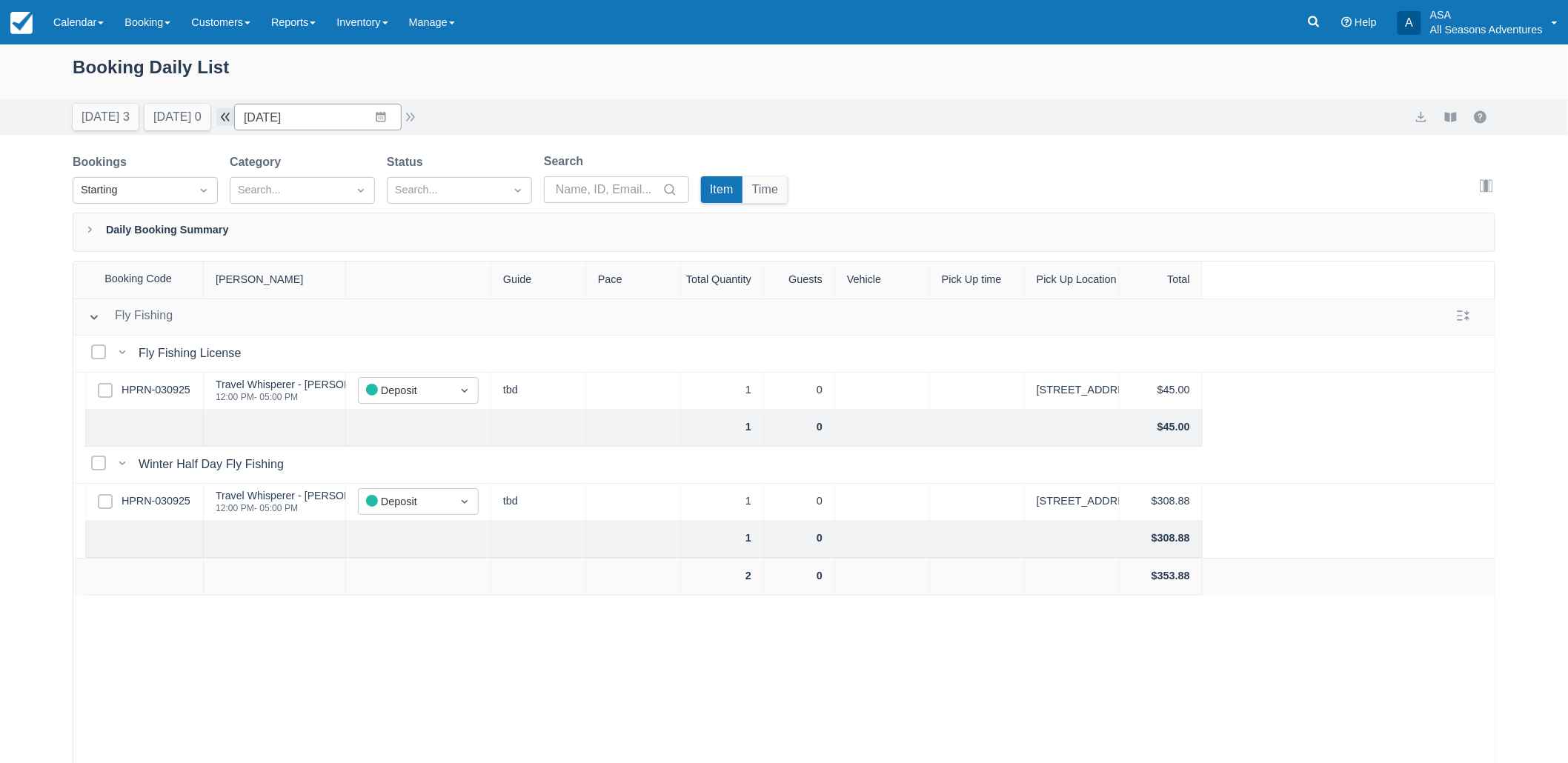
click at [234, 119] on button "button" at bounding box center [225, 117] width 18 height 18
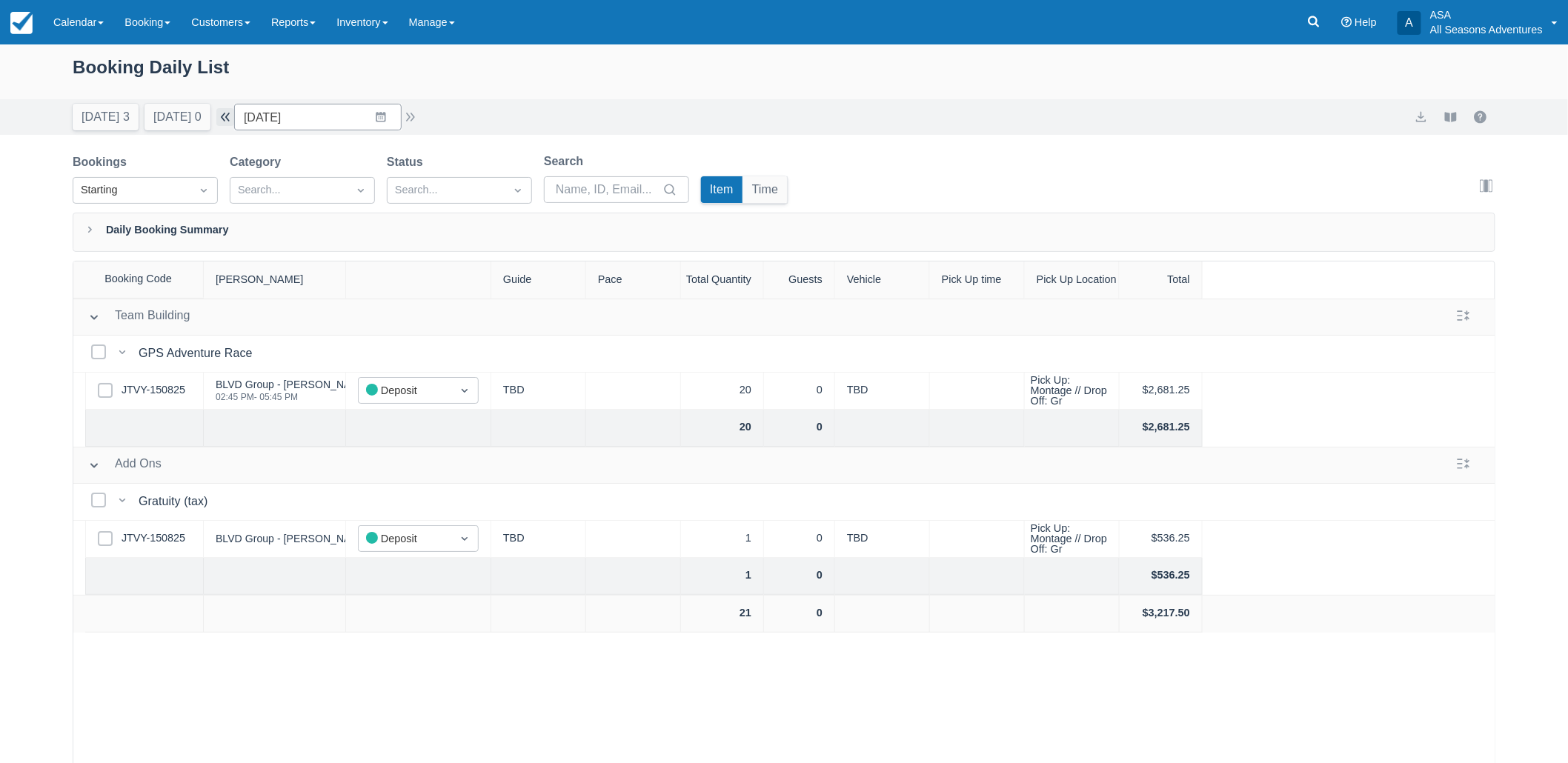
click at [234, 119] on button "button" at bounding box center [225, 117] width 18 height 18
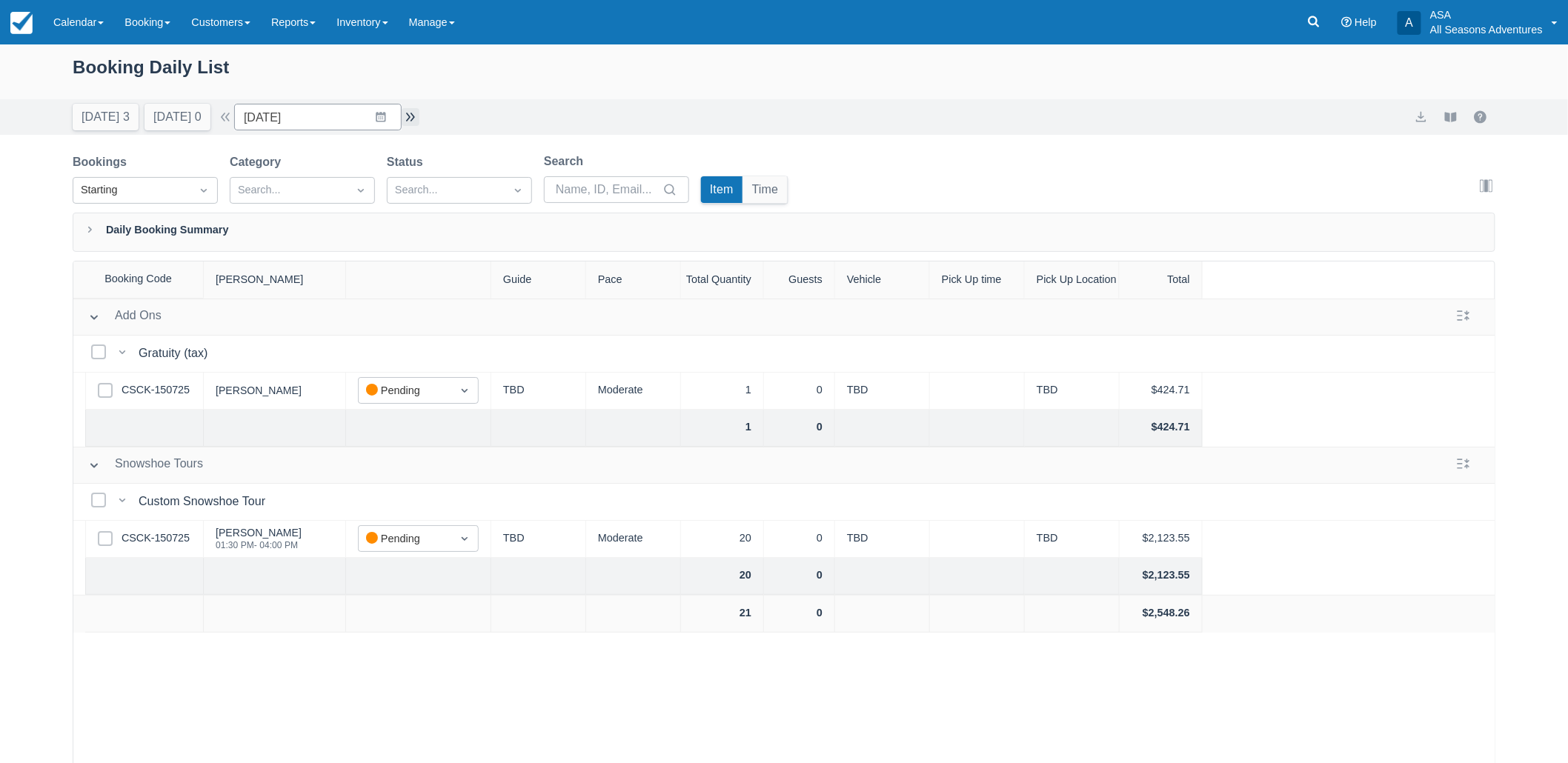
click at [419, 115] on button "button" at bounding box center [411, 117] width 18 height 18
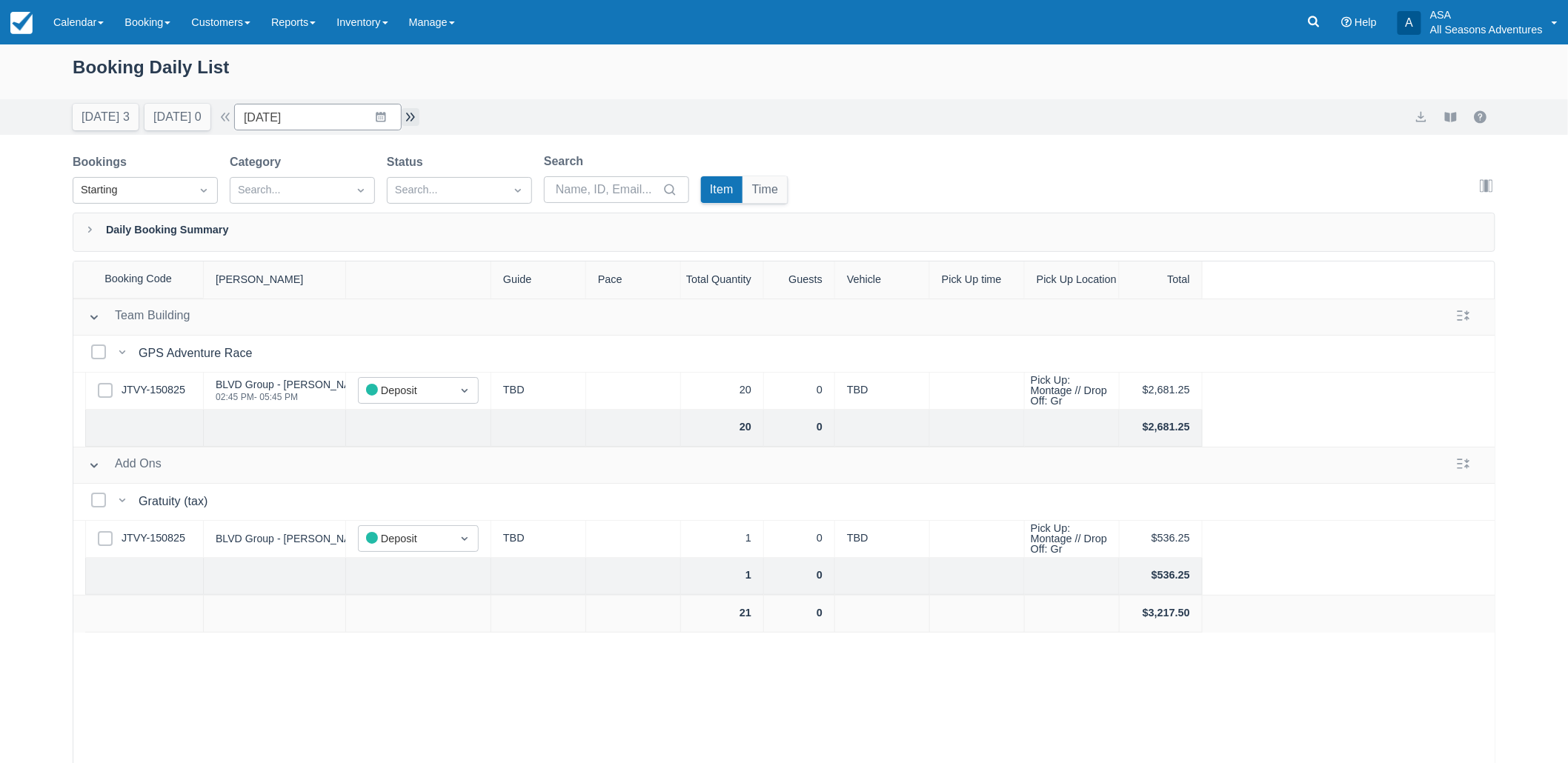
click at [419, 115] on button "button" at bounding box center [411, 117] width 18 height 18
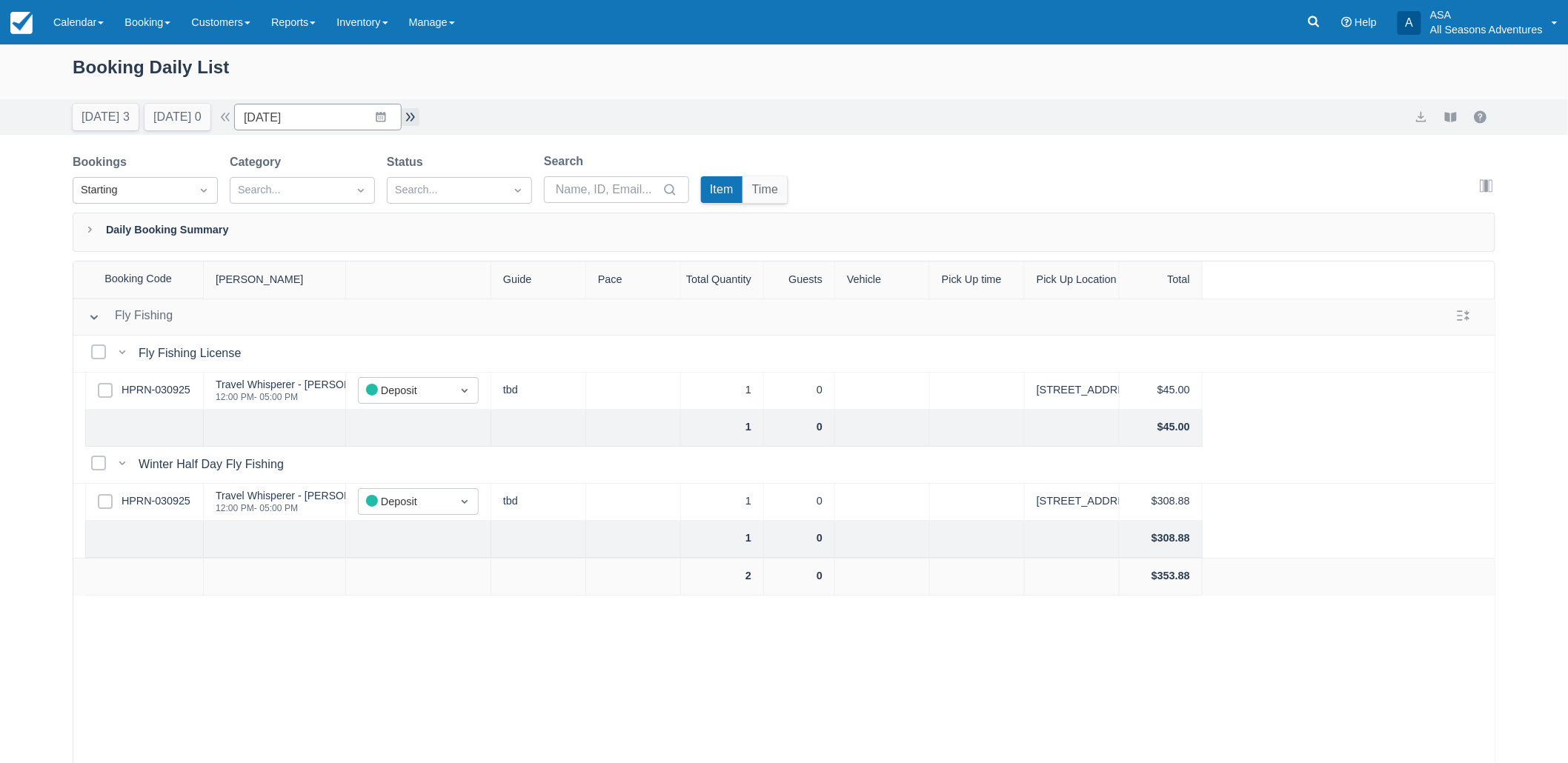
click at [419, 115] on button "button" at bounding box center [411, 117] width 18 height 18
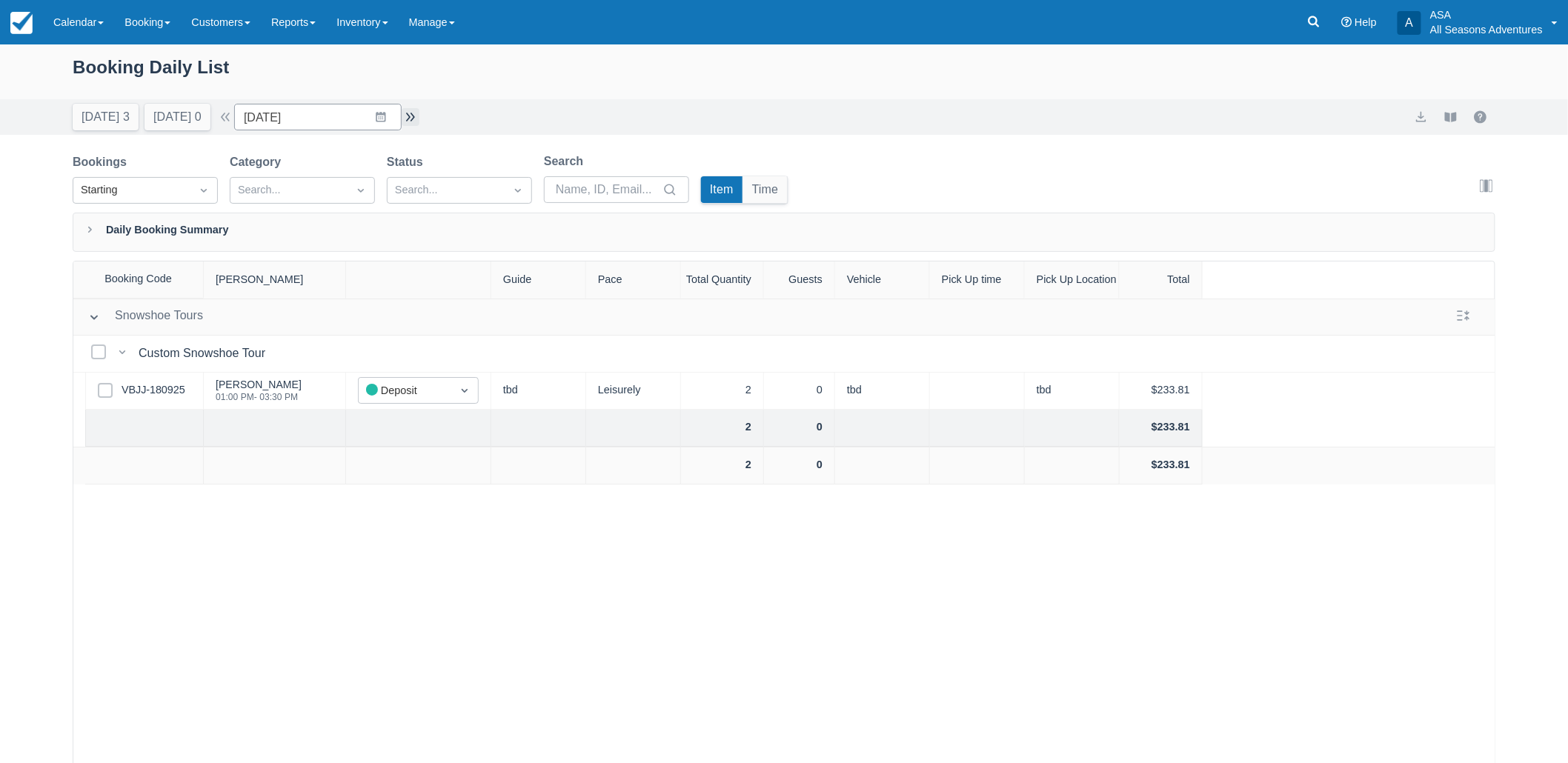
click at [419, 115] on button "button" at bounding box center [411, 117] width 18 height 18
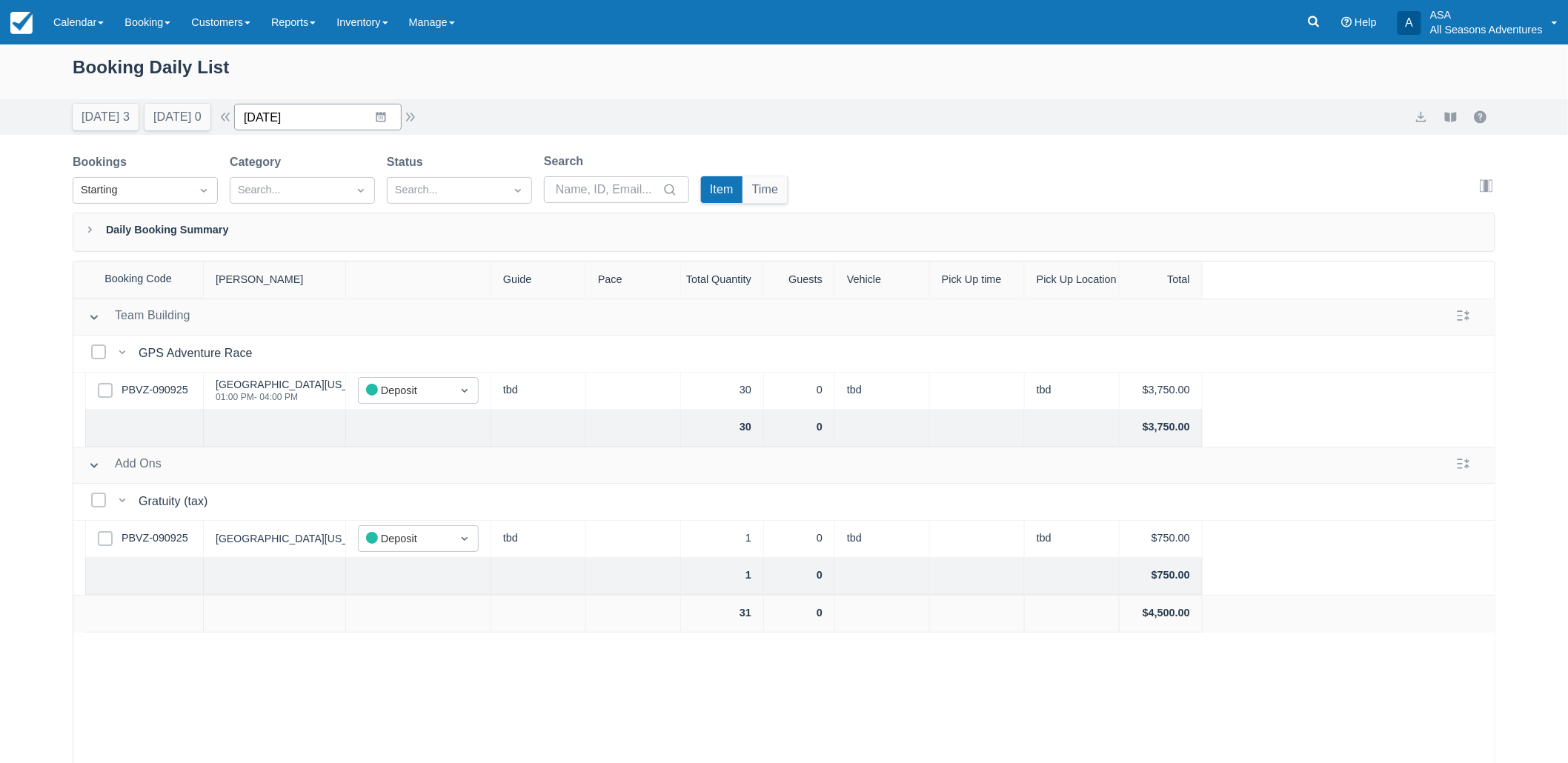
click at [386, 123] on input "04/25/26" at bounding box center [318, 117] width 168 height 27
click at [202, 113] on button "[DATE] 0" at bounding box center [177, 117] width 66 height 27
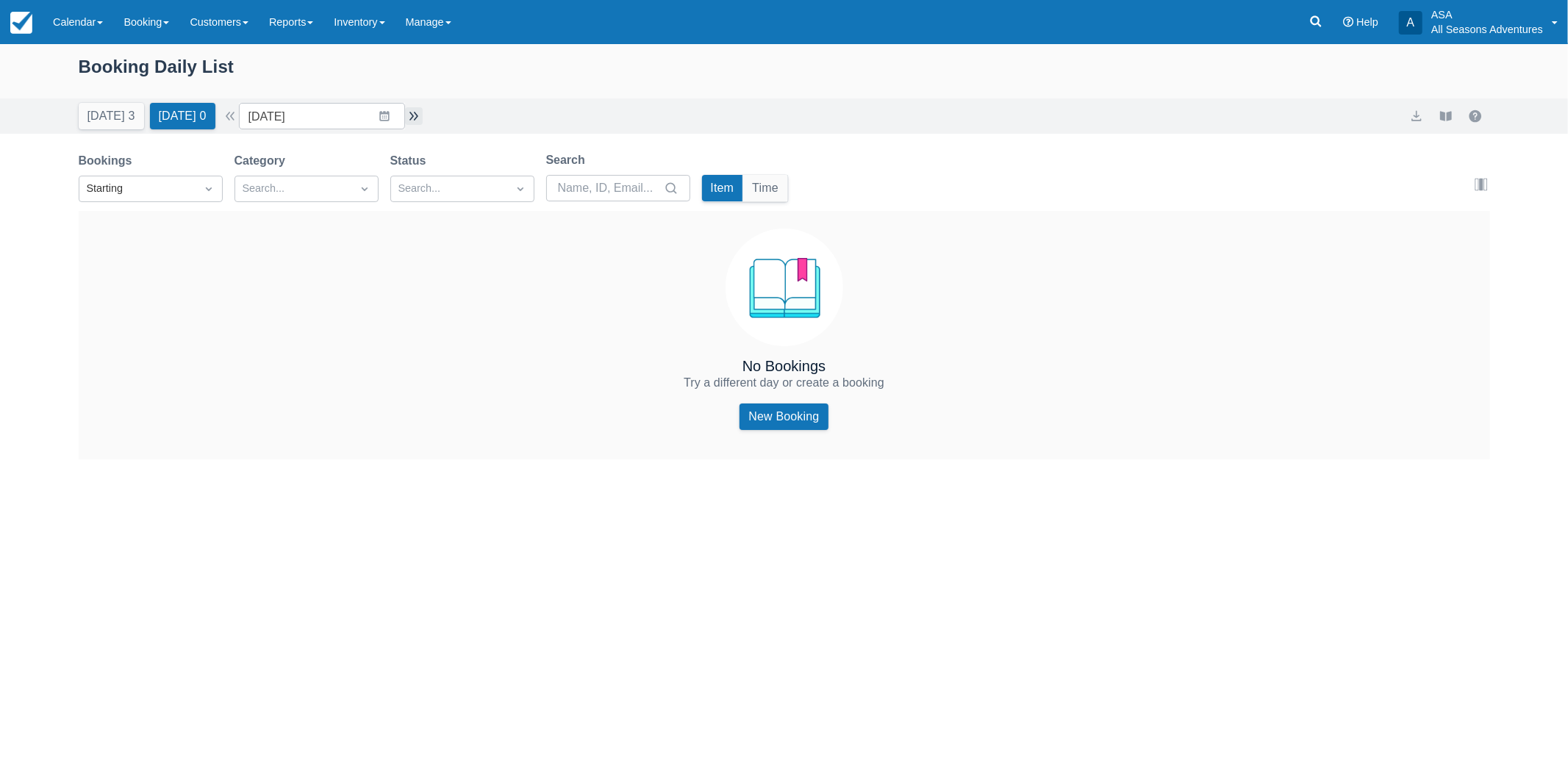
click at [421, 115] on button "button" at bounding box center [414, 116] width 18 height 18
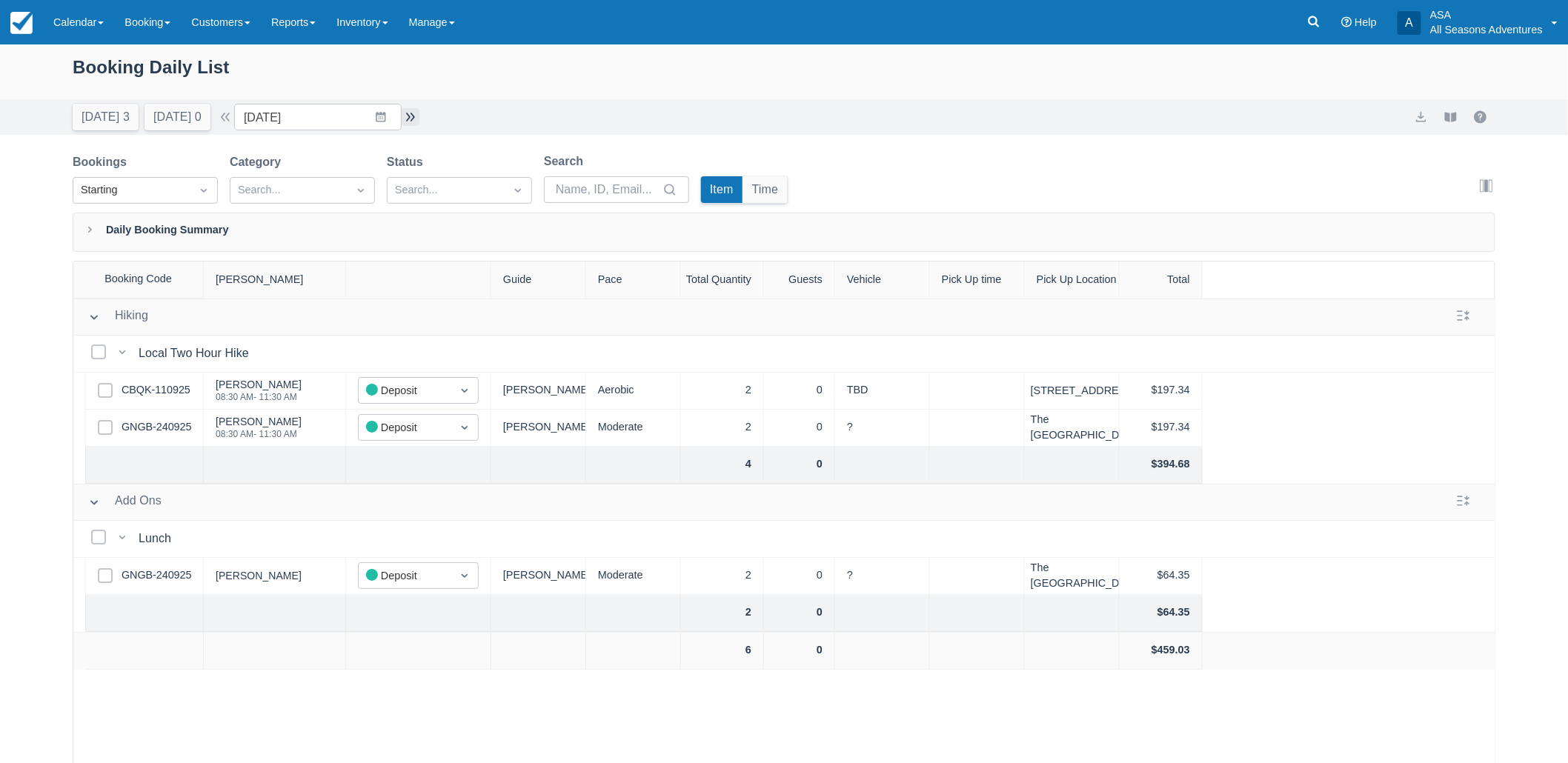
click at [417, 117] on button "button" at bounding box center [411, 117] width 18 height 18
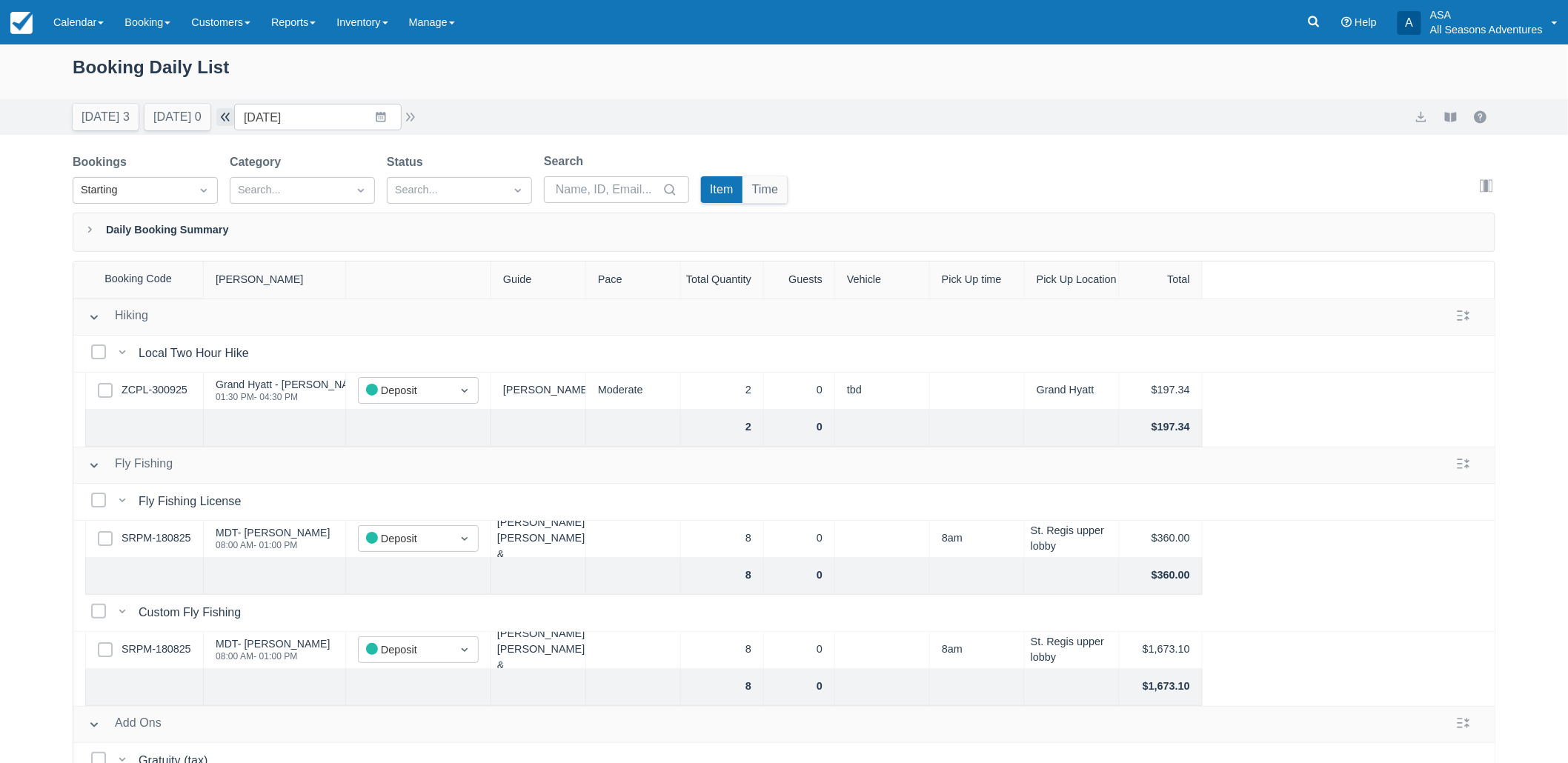
click at [234, 120] on button "button" at bounding box center [225, 117] width 18 height 18
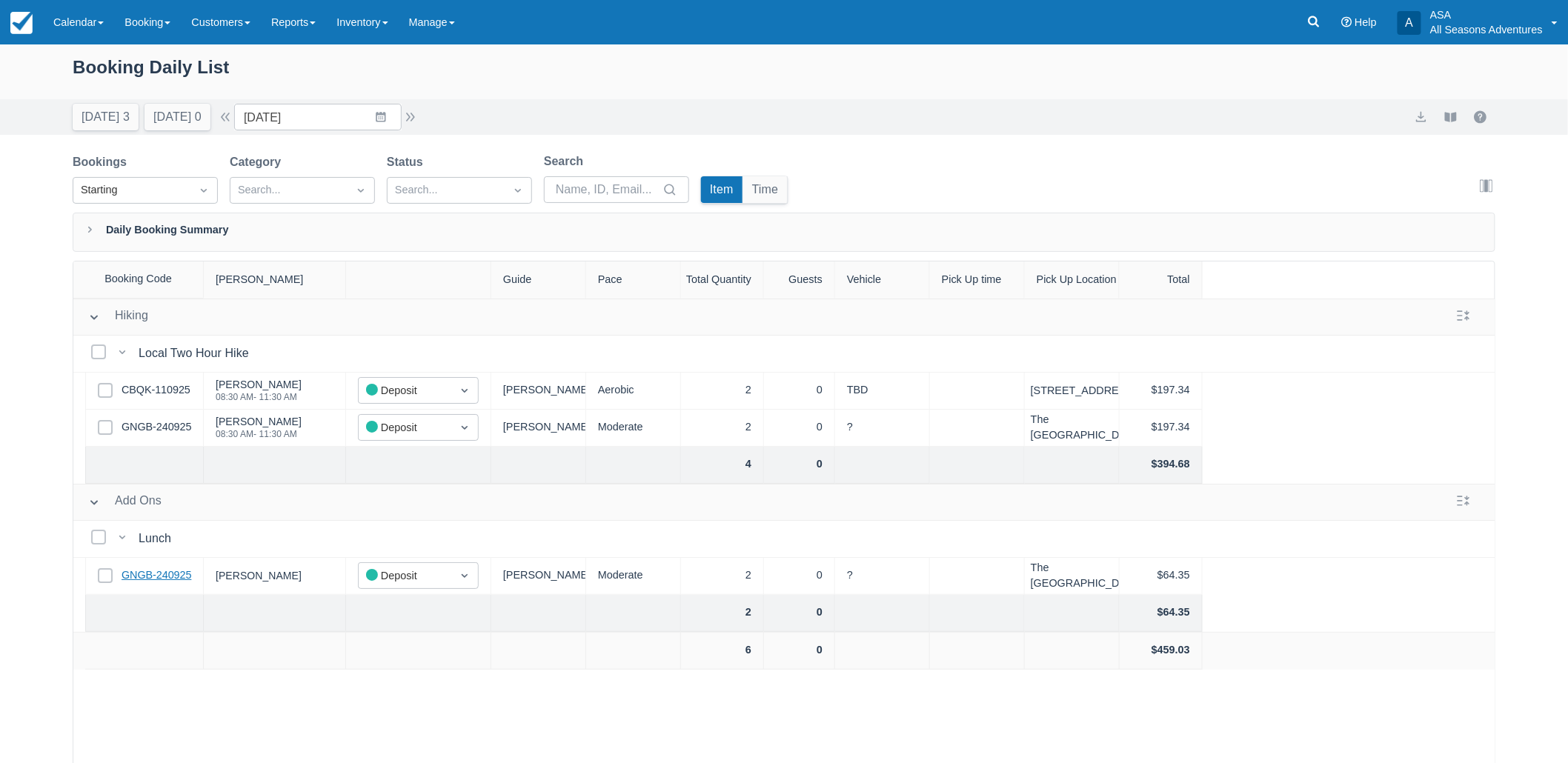
click at [152, 577] on link "GNGB-240925" at bounding box center [156, 576] width 69 height 16
click at [419, 120] on button "button" at bounding box center [411, 117] width 18 height 18
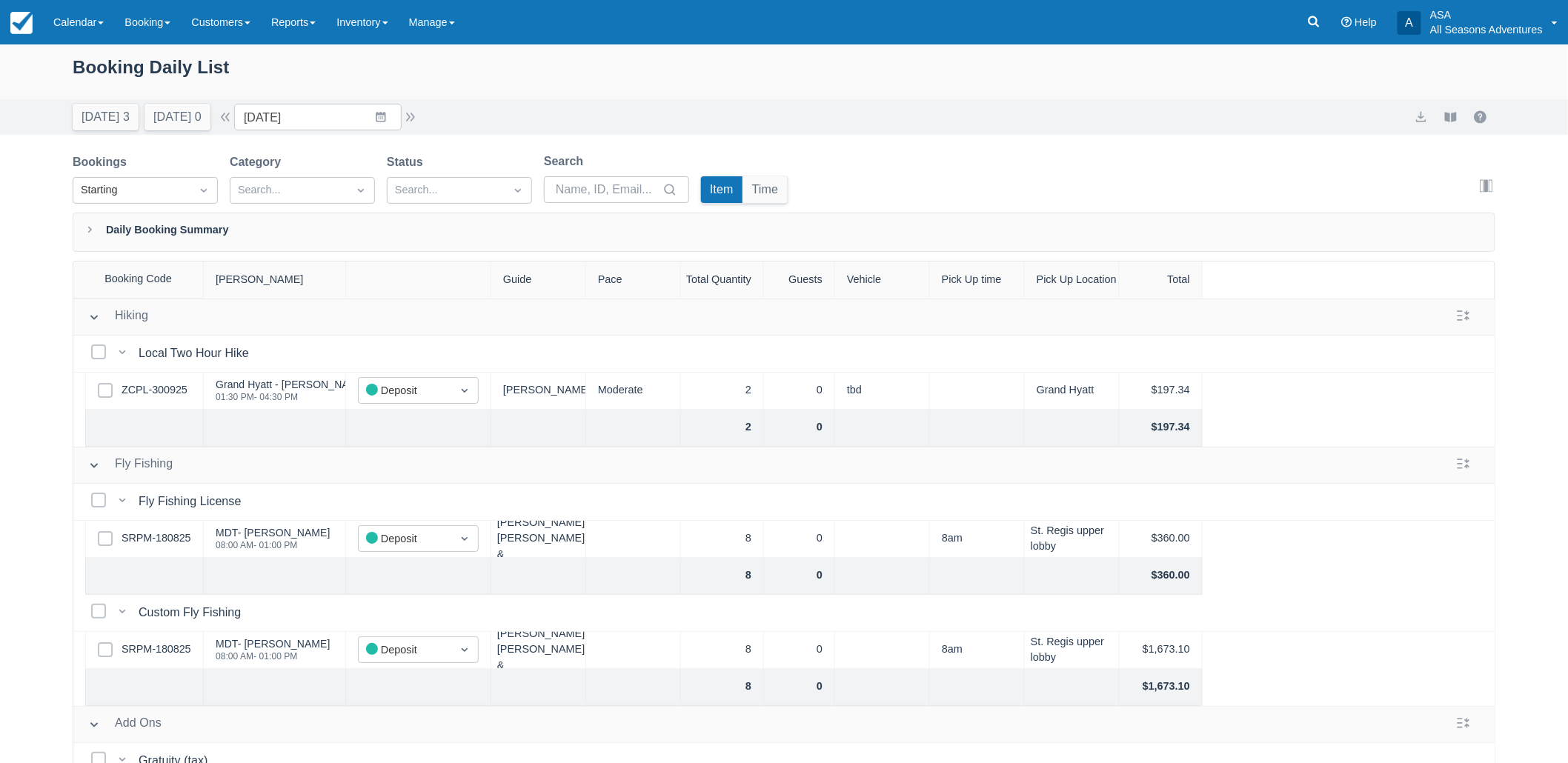
click at [153, 547] on div "Select Row SRPM-180825" at bounding box center [144, 540] width 119 height 37
click at [156, 540] on link "SRPM-180825" at bounding box center [156, 539] width 69 height 16
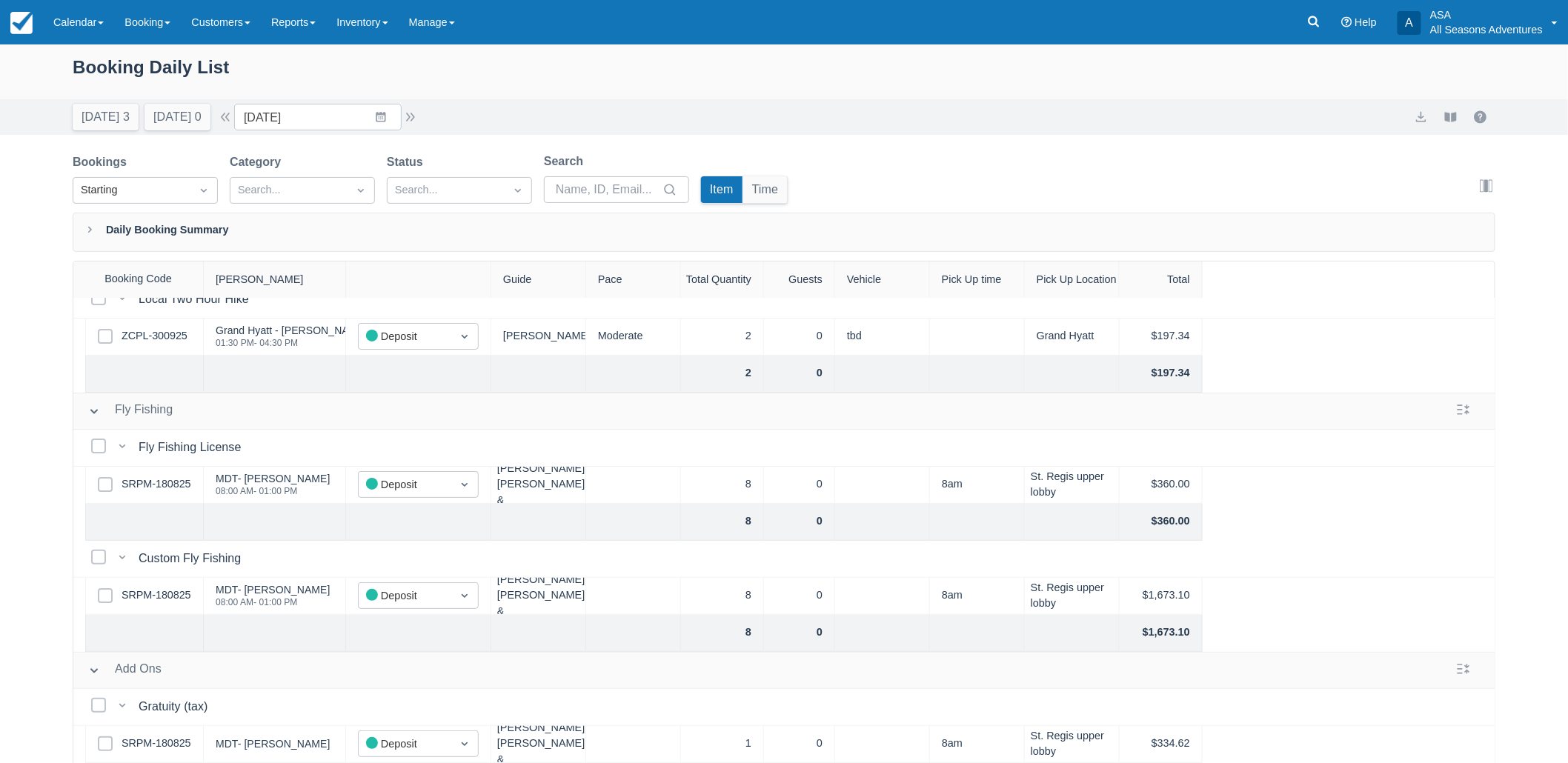
click at [63, 108] on div "Today 3 Tomorrow 0 Date 10/05/25 Navigate forward to interact with the calendar…" at bounding box center [784, 117] width 1568 height 35
click at [119, 126] on button "[DATE] 3" at bounding box center [106, 117] width 66 height 27
type input "[DATE]"
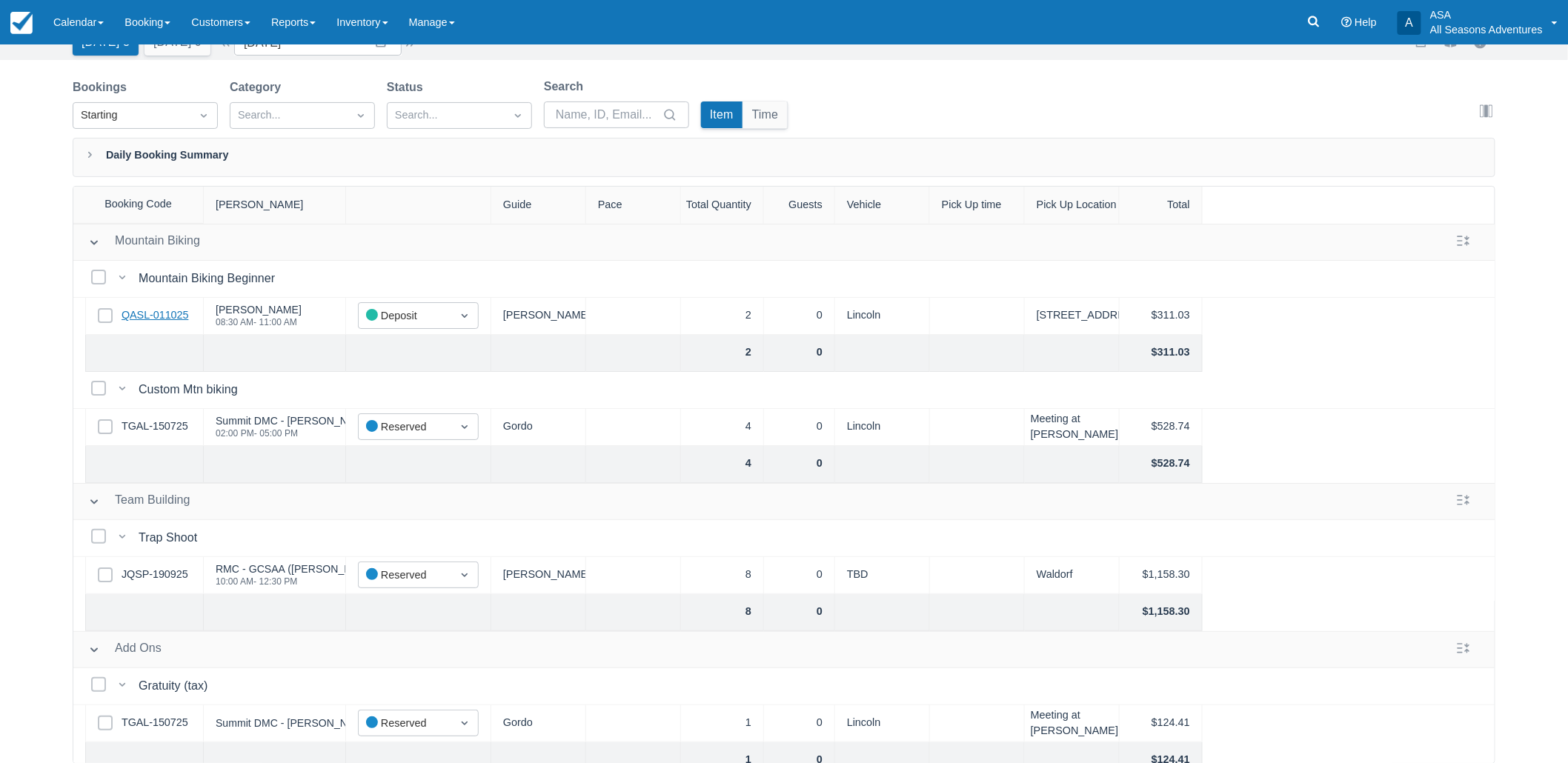
click at [152, 315] on link "QASL-011025" at bounding box center [155, 315] width 67 height 16
click at [158, 421] on link "TGAL-150725" at bounding box center [155, 427] width 67 height 16
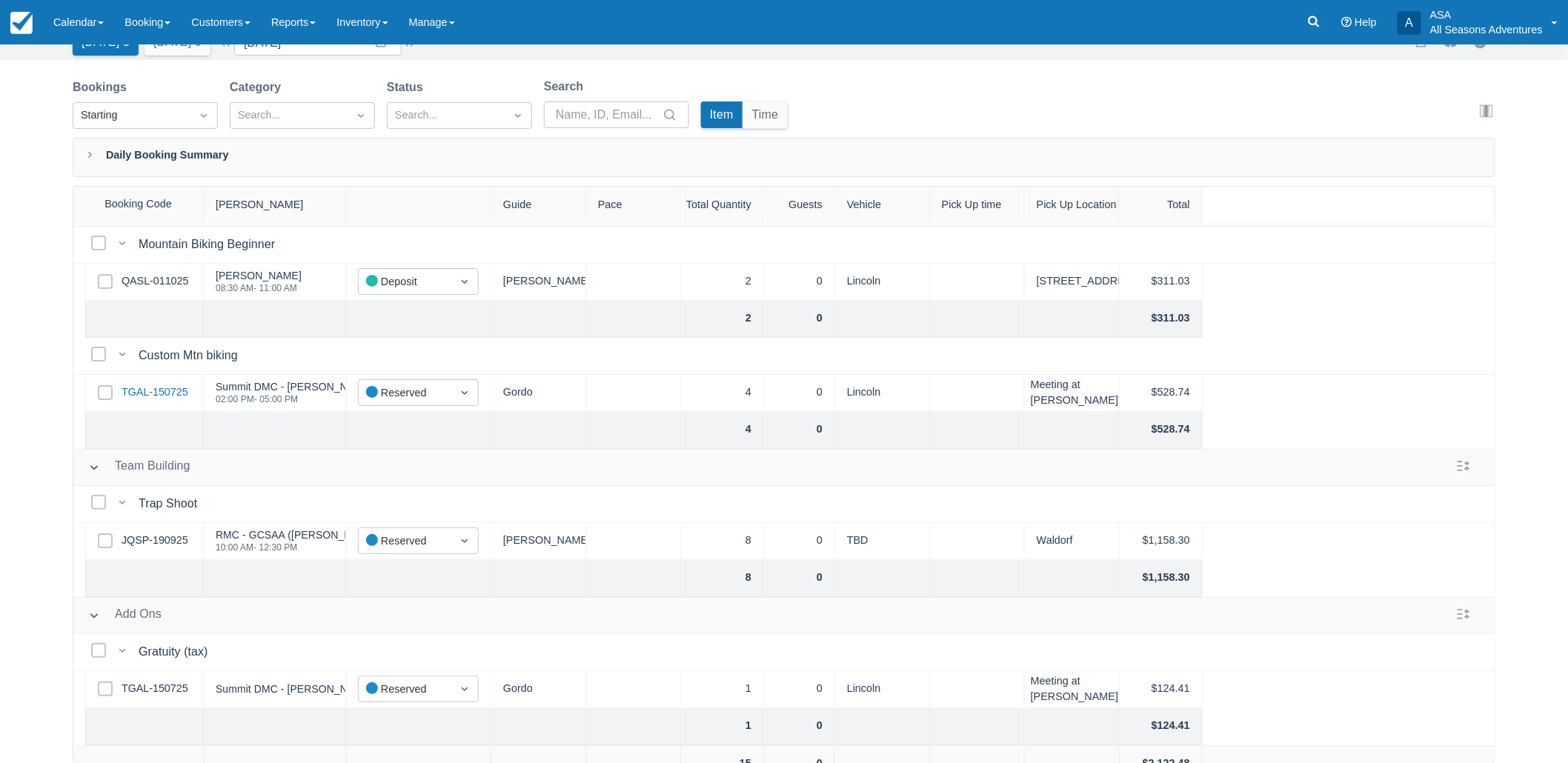
scroll to position [67, 0]
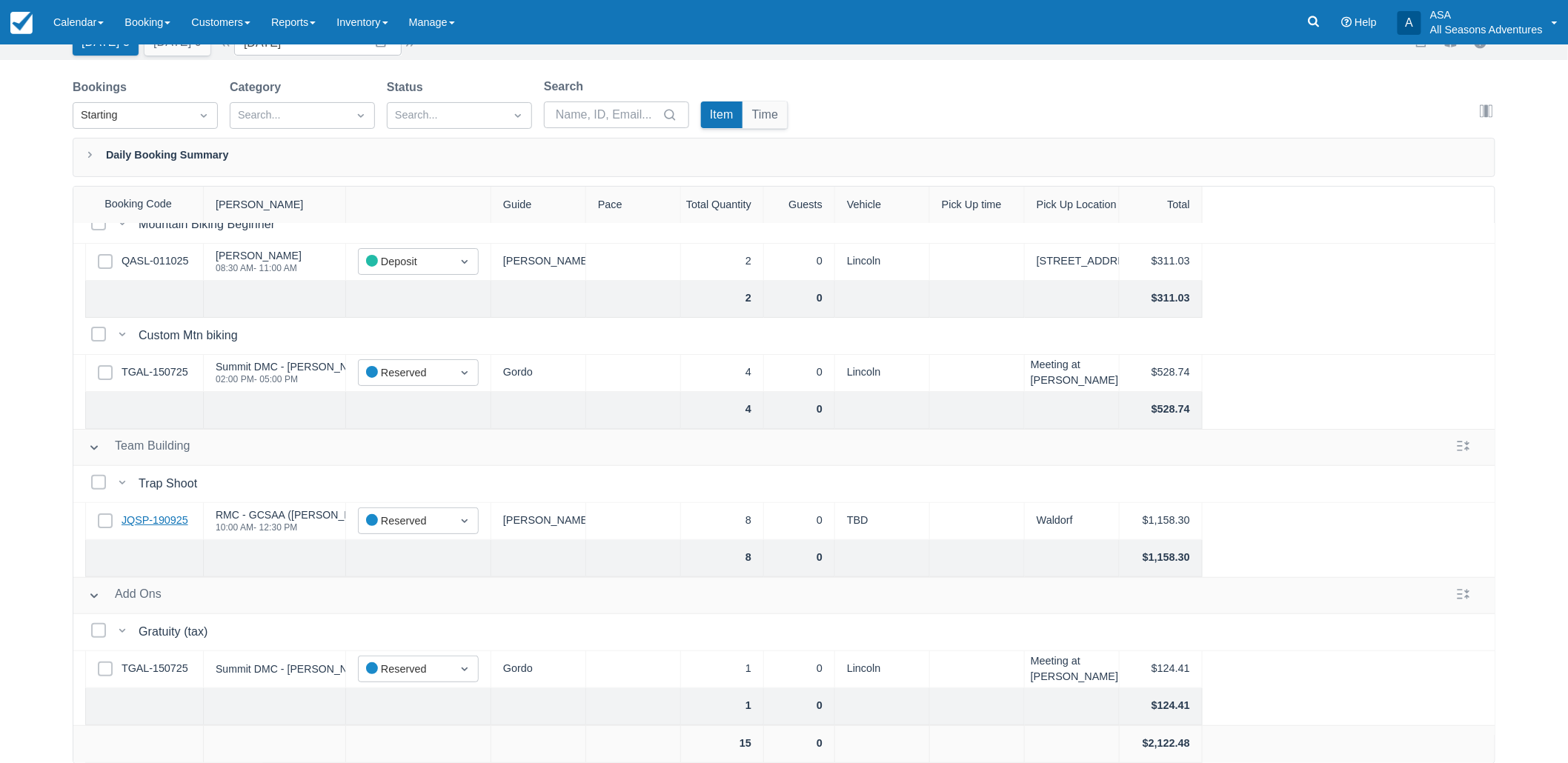
click at [181, 513] on link "JQSP-190925" at bounding box center [155, 521] width 67 height 16
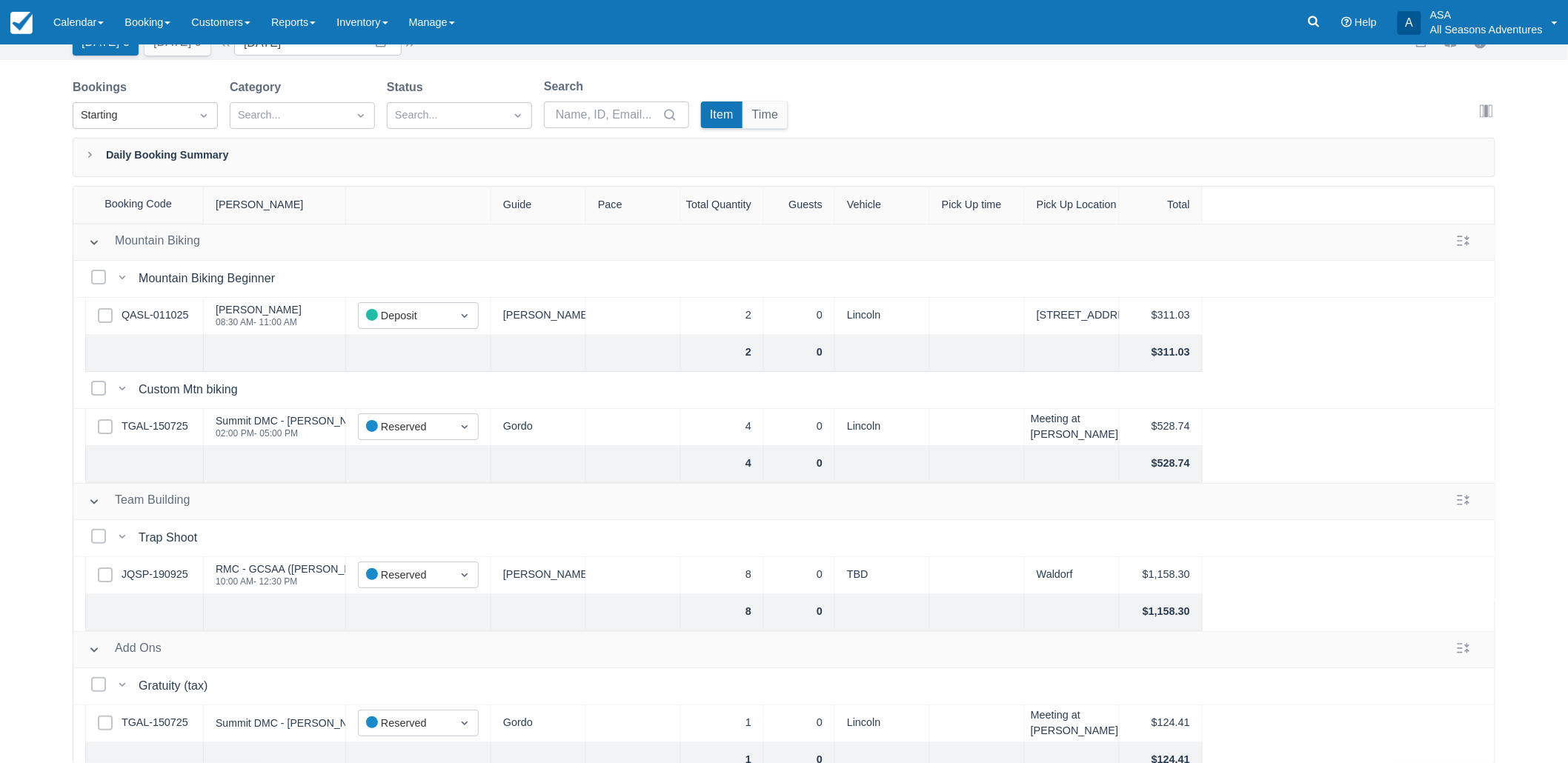
scroll to position [0, 0]
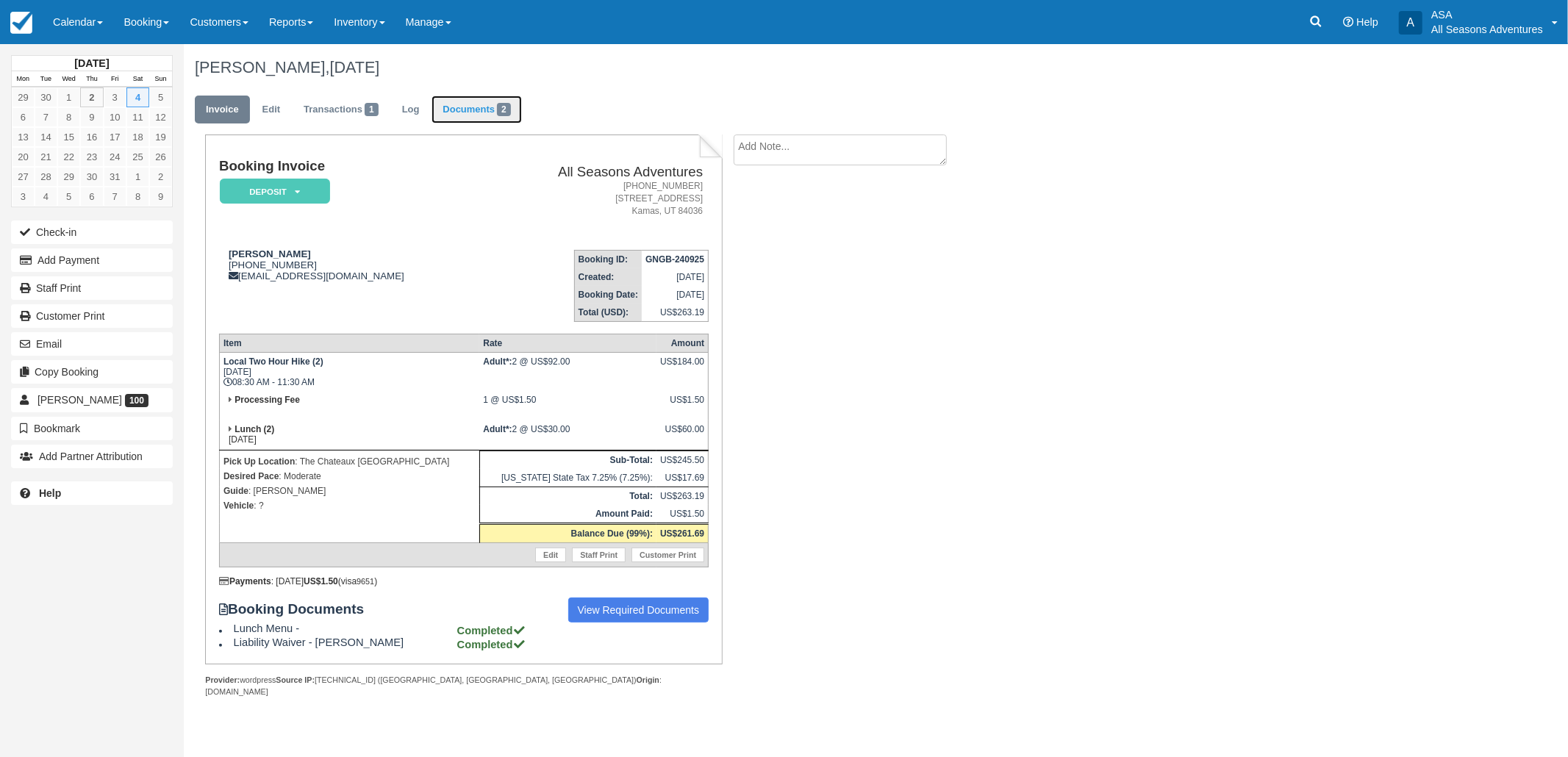
click at [491, 111] on link "Documents 2" at bounding box center [476, 110] width 90 height 29
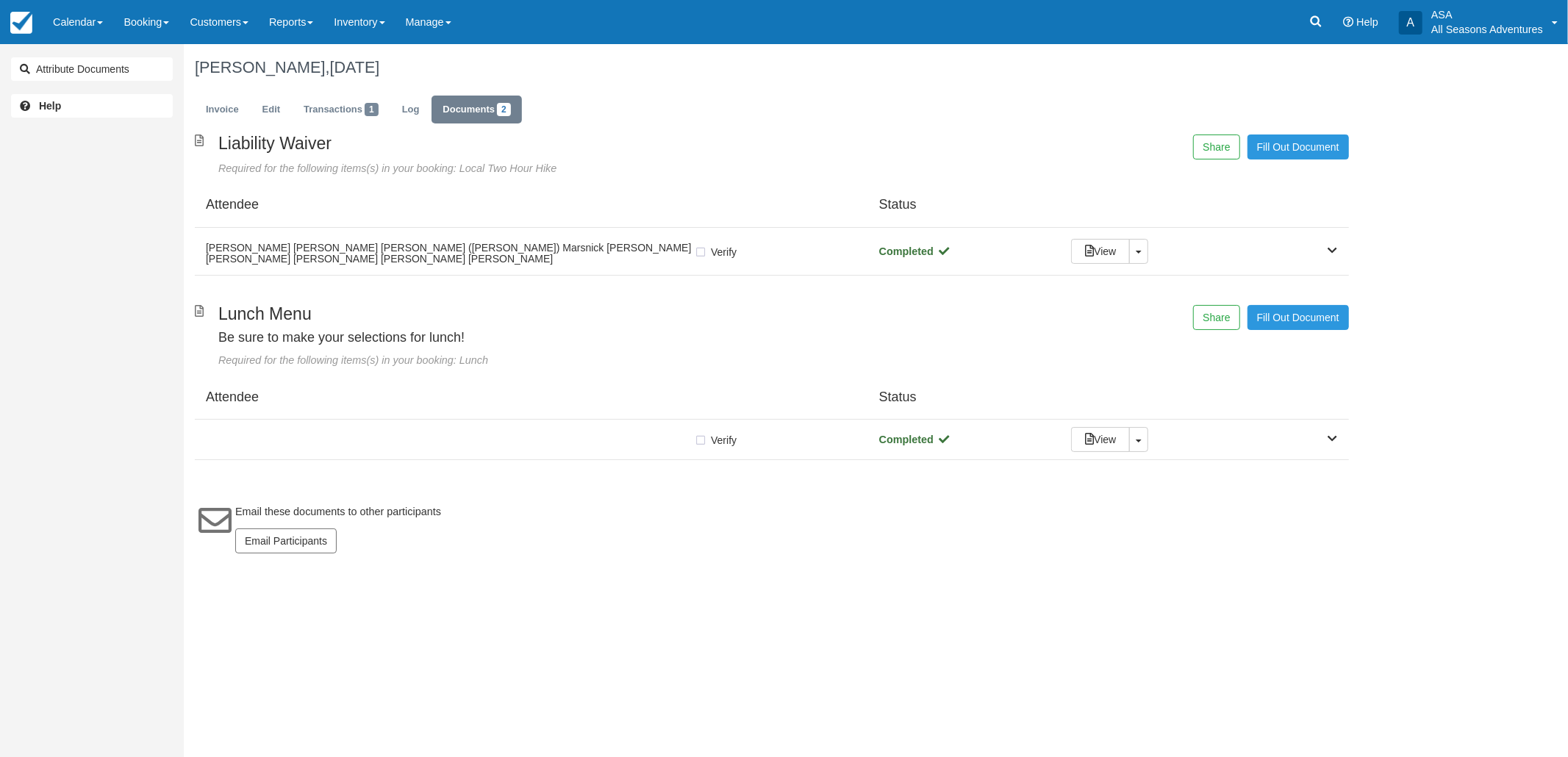
click at [358, 462] on div "Liability Waiver Required for the following items(s) in your booking: Local Two…" at bounding box center [772, 351] width 1177 height 434
click at [362, 444] on div "Verify Verified" at bounding box center [531, 439] width 652 height 15
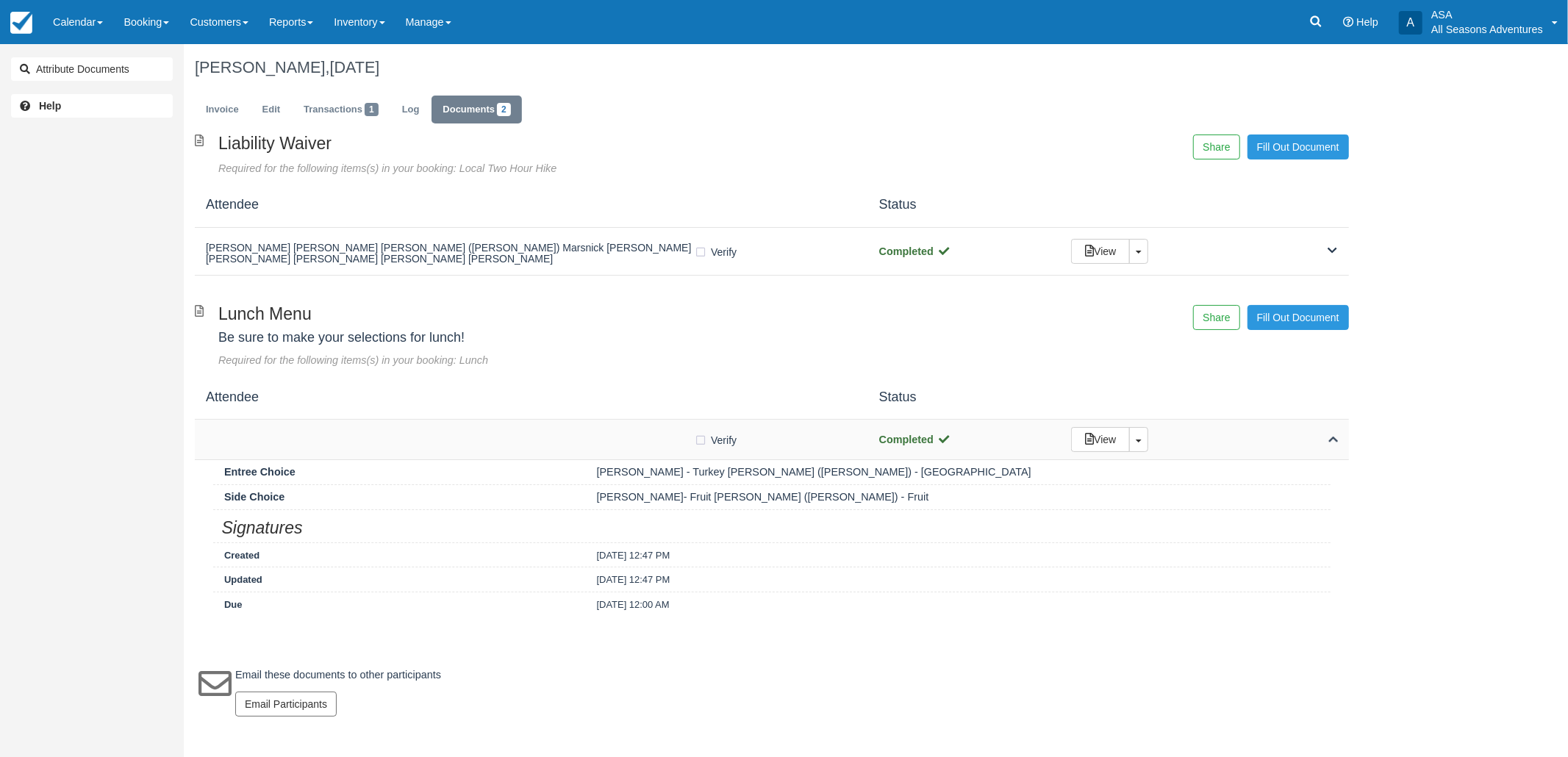
click at [362, 444] on div "Verify Verified" at bounding box center [531, 439] width 652 height 15
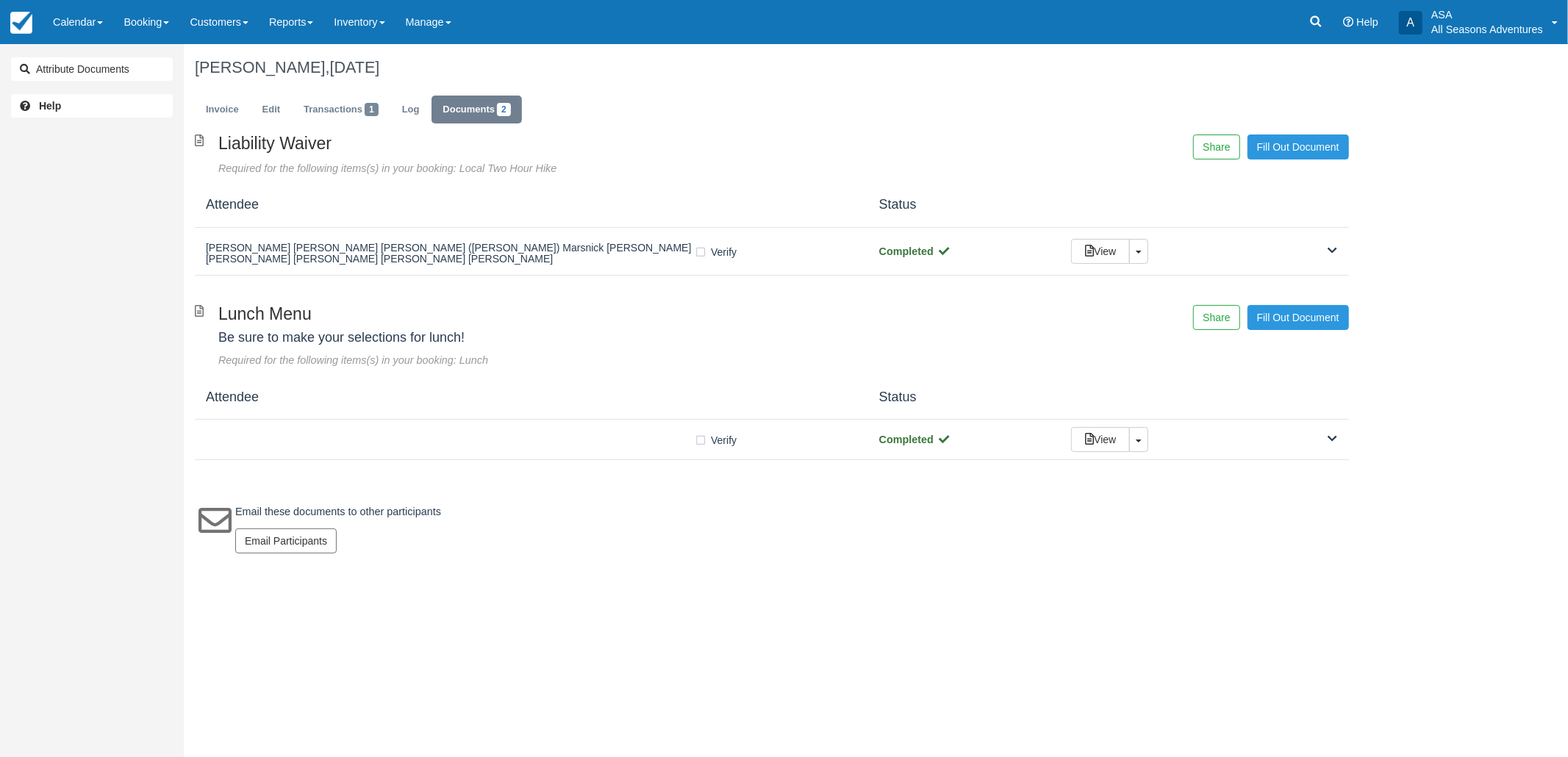
click at [221, 125] on ul "Invoice Edit Transactions 1 Log Documents 2" at bounding box center [772, 113] width 1154 height 44
click at [221, 121] on link "Invoice" at bounding box center [222, 110] width 55 height 29
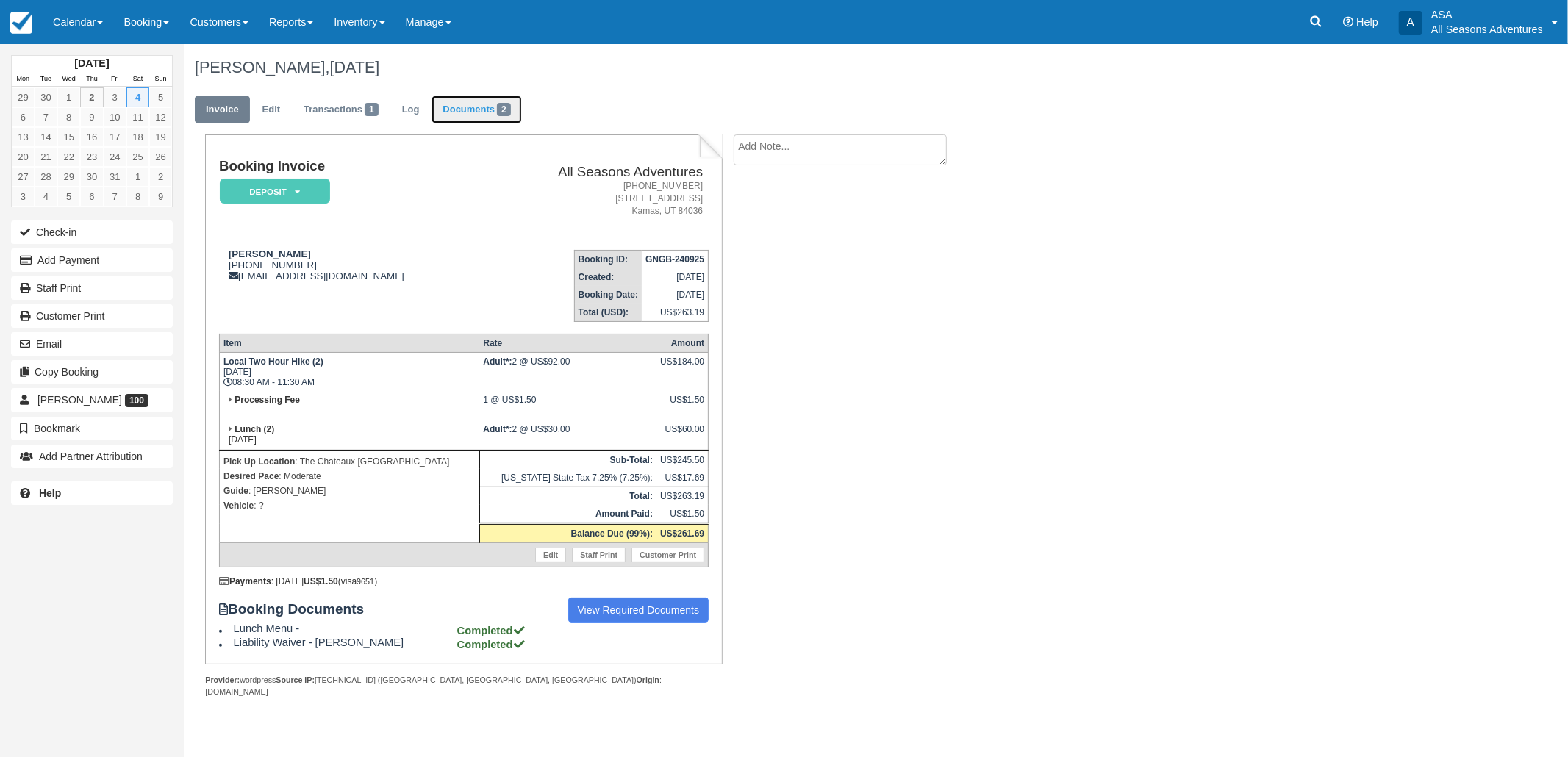
click at [467, 113] on link "Documents 2" at bounding box center [476, 110] width 90 height 29
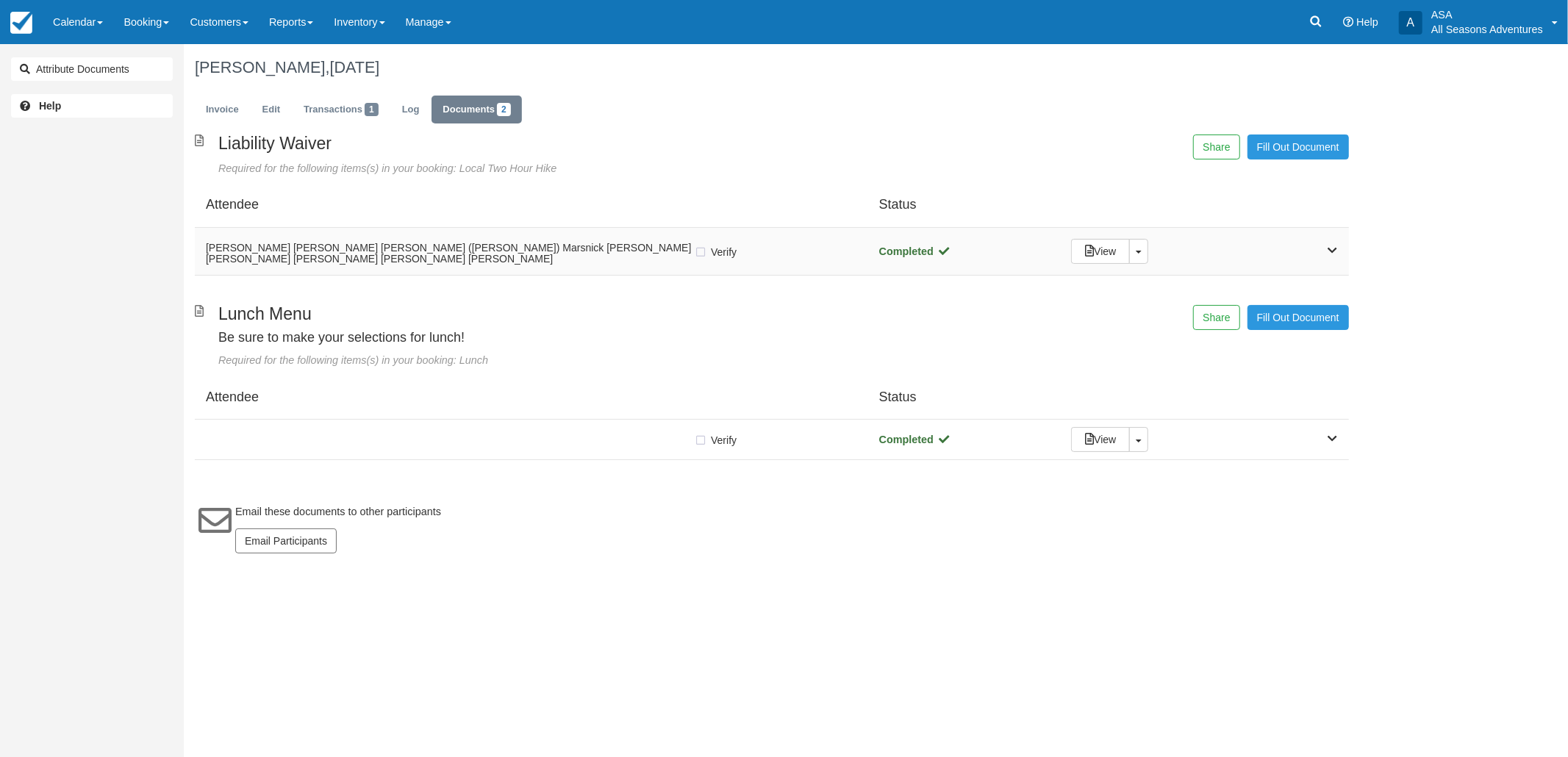
click at [383, 250] on h5 "[PERSON_NAME] [PERSON_NAME] [PERSON_NAME] ([PERSON_NAME]) Marsnick [PERSON_NAME…" at bounding box center [450, 254] width 488 height 22
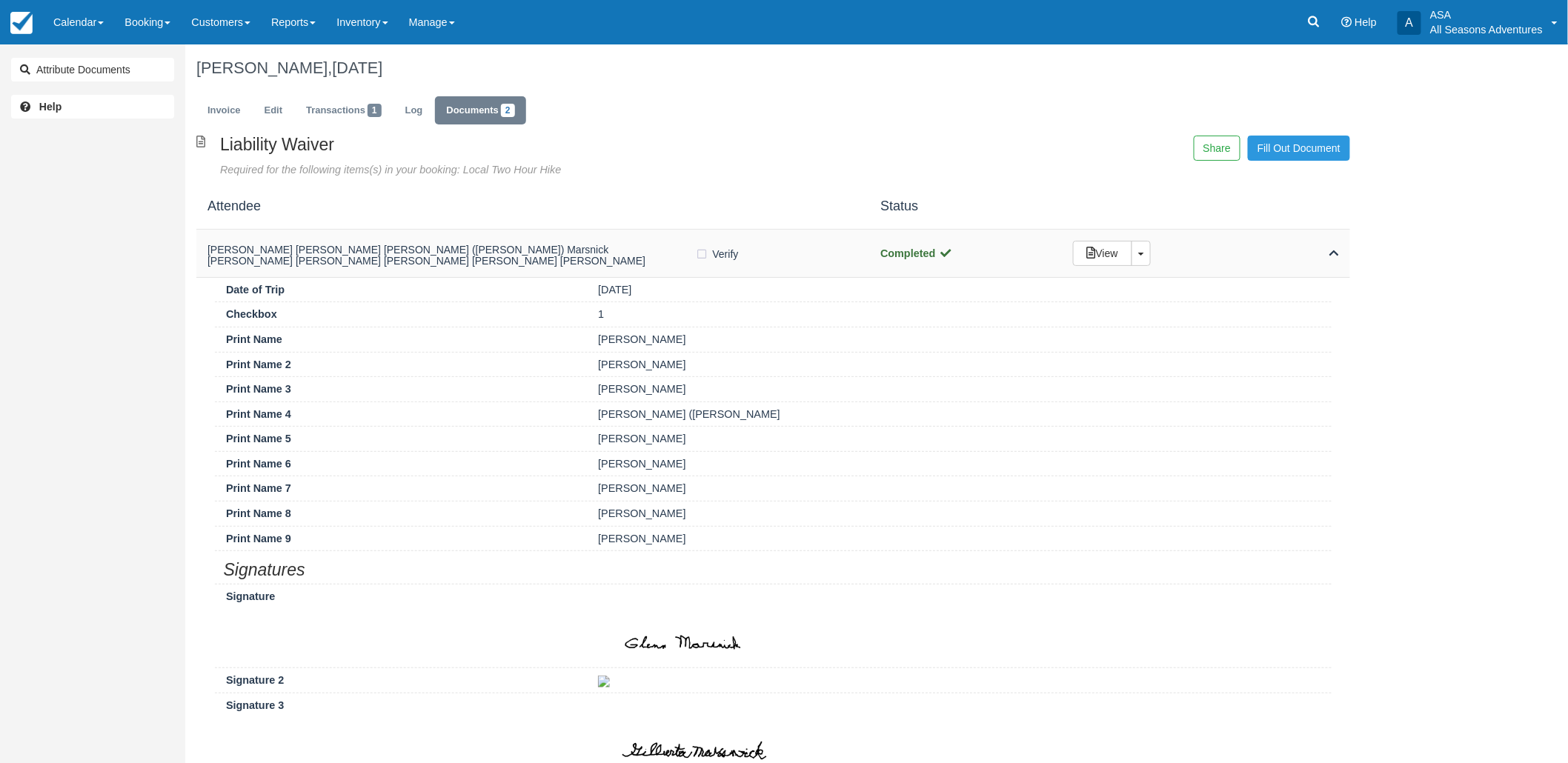
click at [386, 252] on h5 "[PERSON_NAME] [PERSON_NAME] [PERSON_NAME] ([PERSON_NAME]) Marsnick [PERSON_NAME…" at bounding box center [451, 256] width 488 height 23
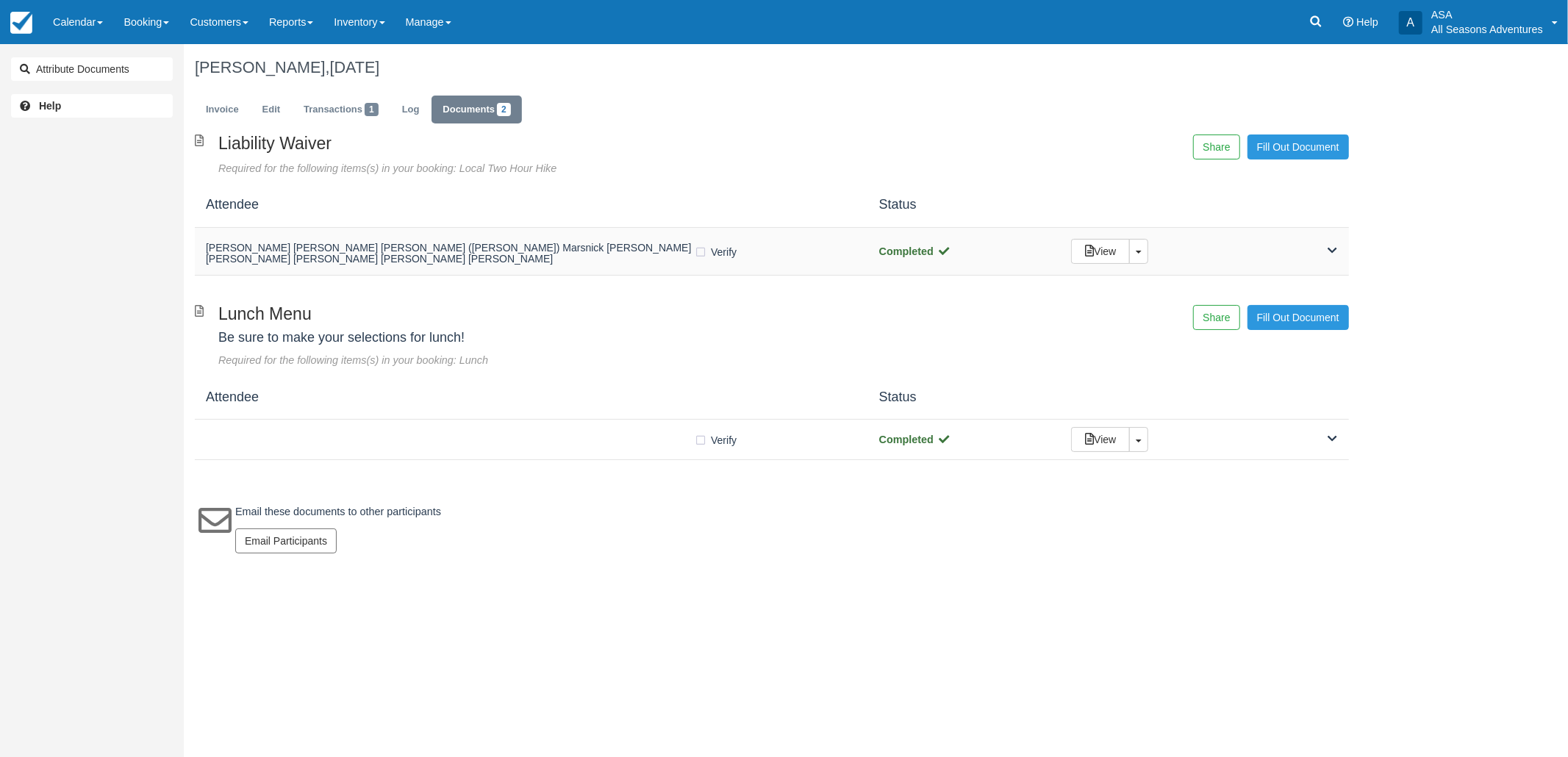
click at [427, 248] on h5 "[PERSON_NAME] [PERSON_NAME] [PERSON_NAME] ([PERSON_NAME]) Marsnick [PERSON_NAME…" at bounding box center [450, 254] width 488 height 22
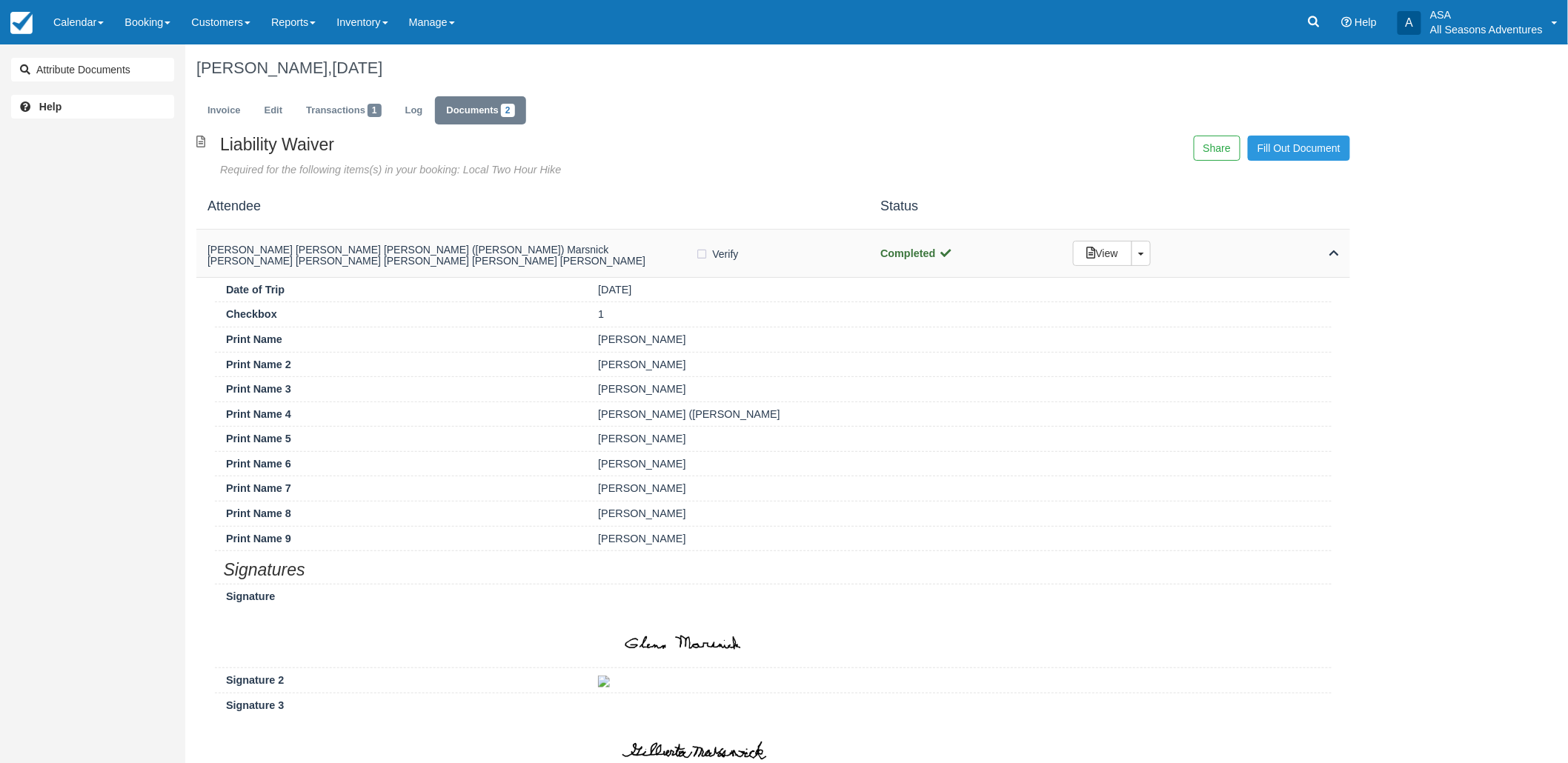
click at [430, 250] on h5 "[PERSON_NAME] [PERSON_NAME] [PERSON_NAME] ([PERSON_NAME]) Marsnick [PERSON_NAME…" at bounding box center [451, 256] width 488 height 23
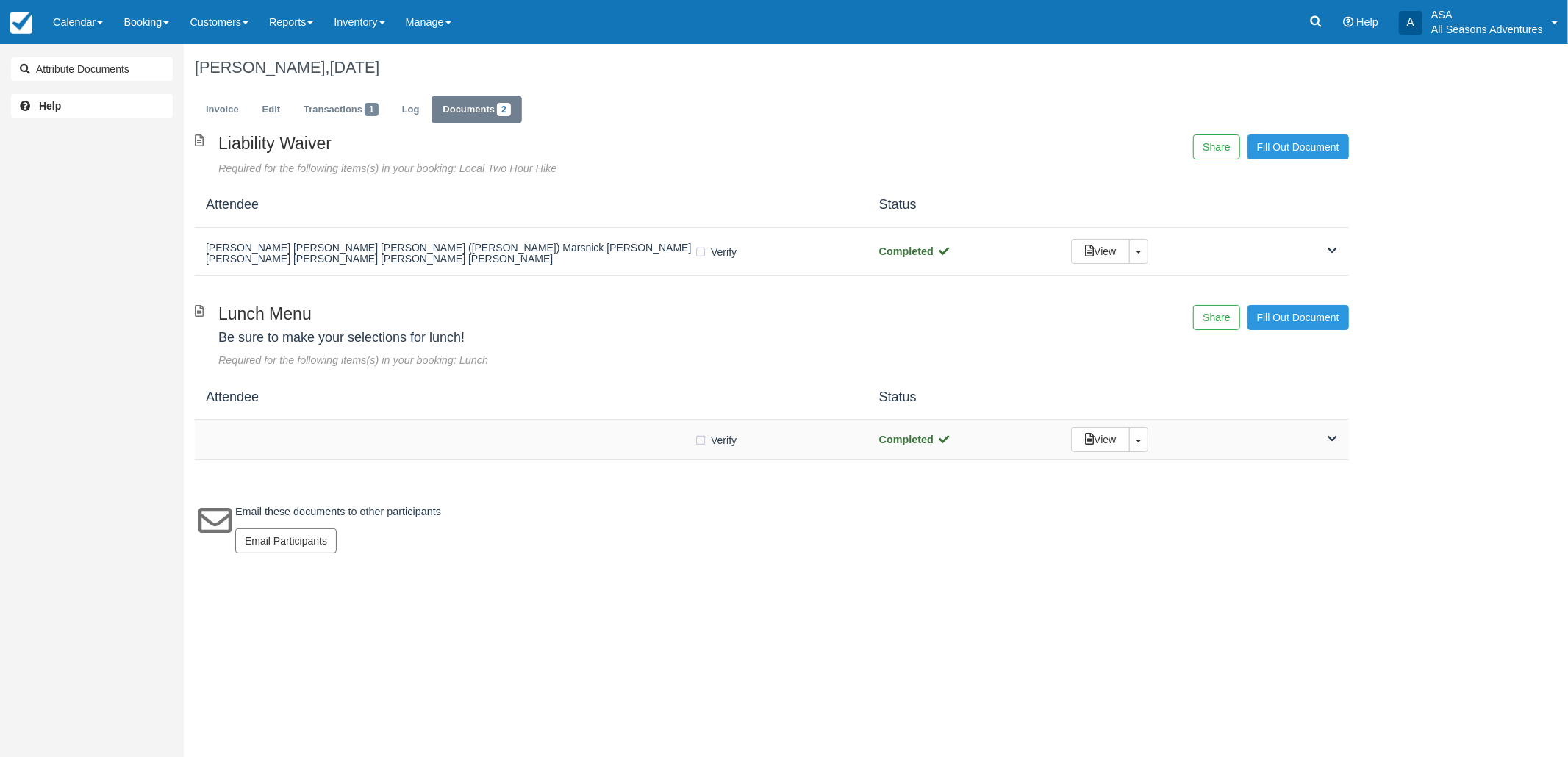
click at [447, 447] on div "Verify Verified" at bounding box center [531, 439] width 652 height 15
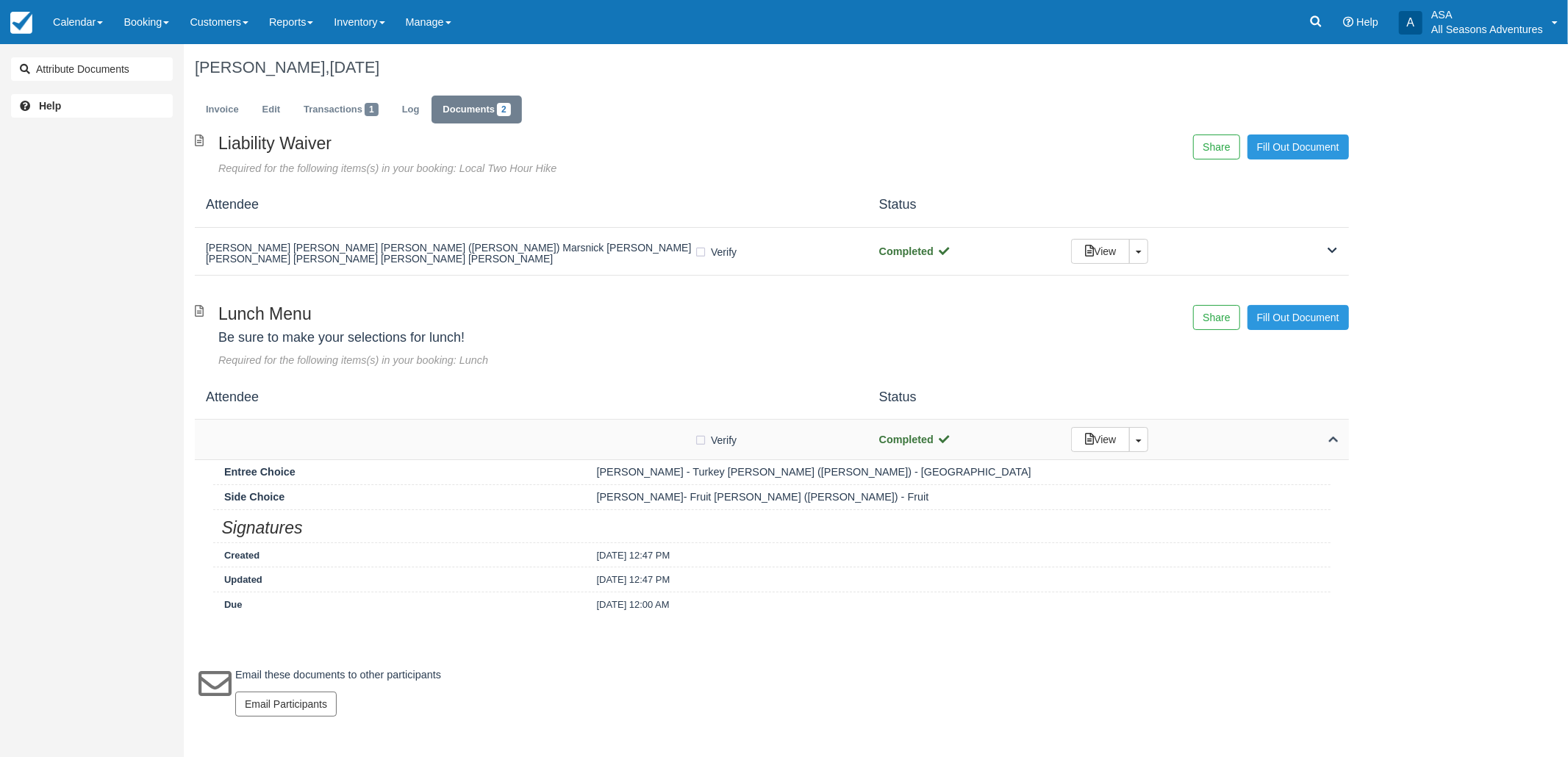
click at [471, 421] on div "Verify Verified Completed View Toggle Dropdown Detach" at bounding box center [772, 439] width 1154 height 41
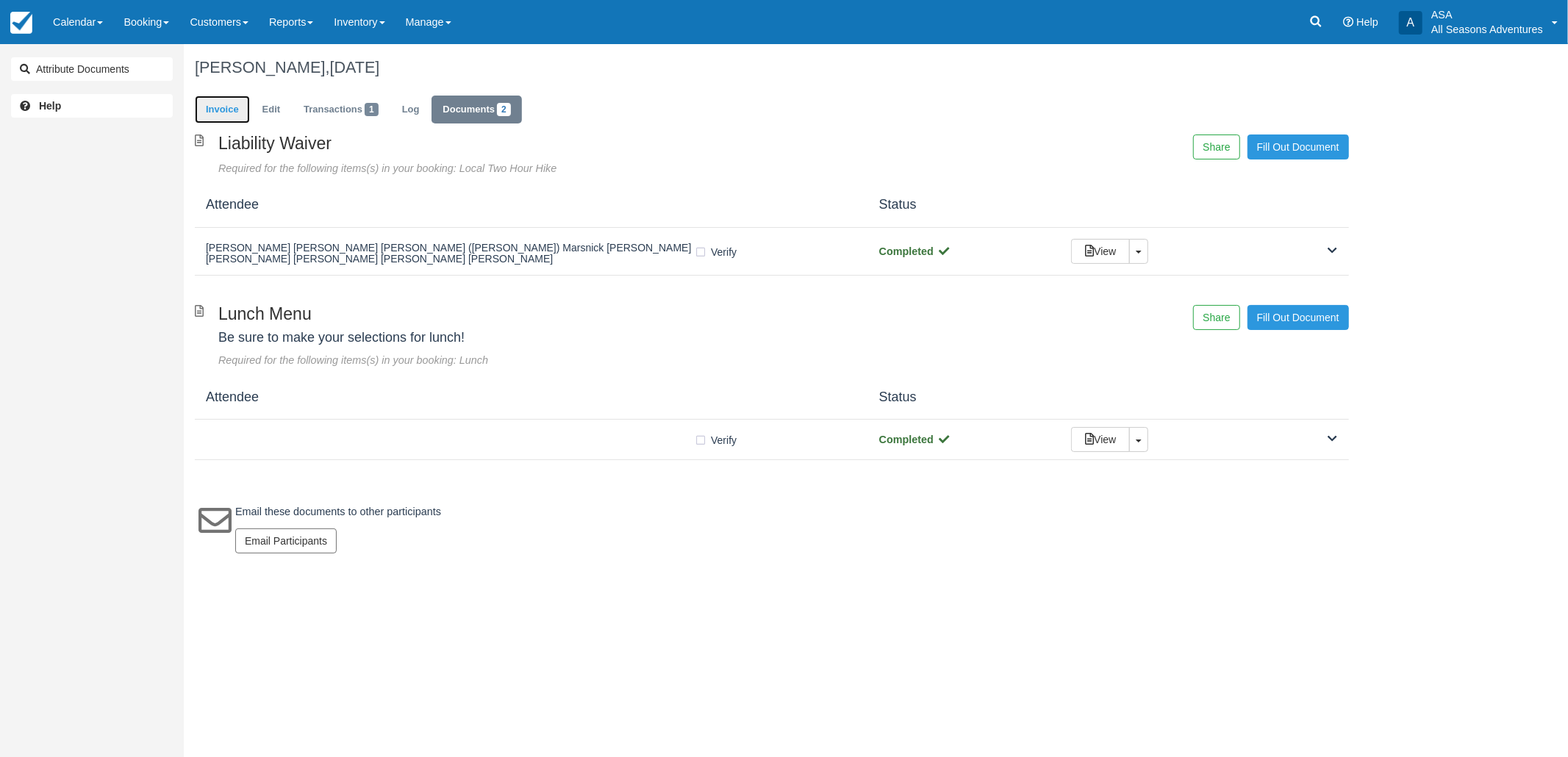
click at [221, 110] on link "Invoice" at bounding box center [222, 110] width 55 height 29
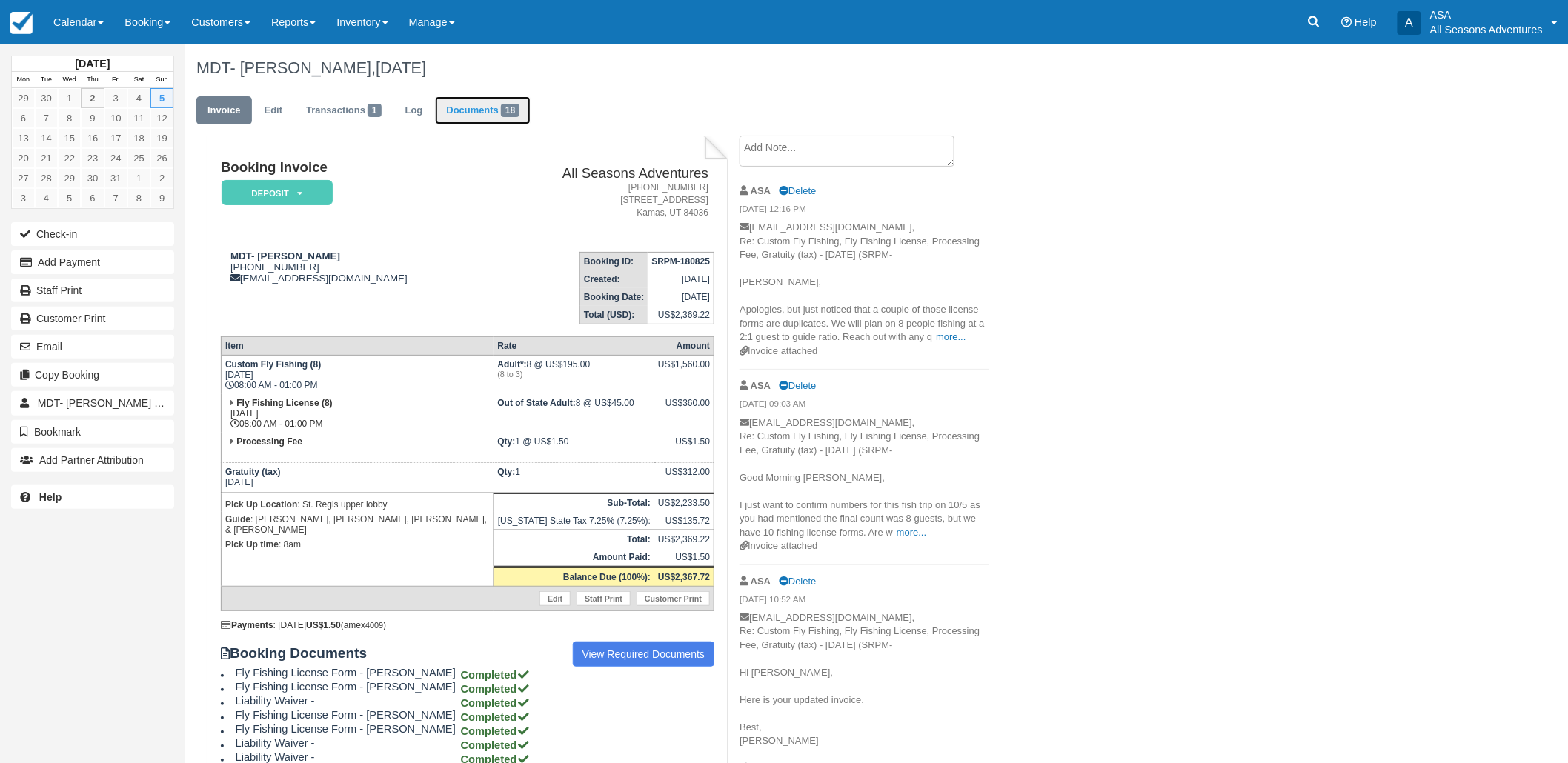
click at [494, 121] on link "Documents 18" at bounding box center [482, 110] width 95 height 29
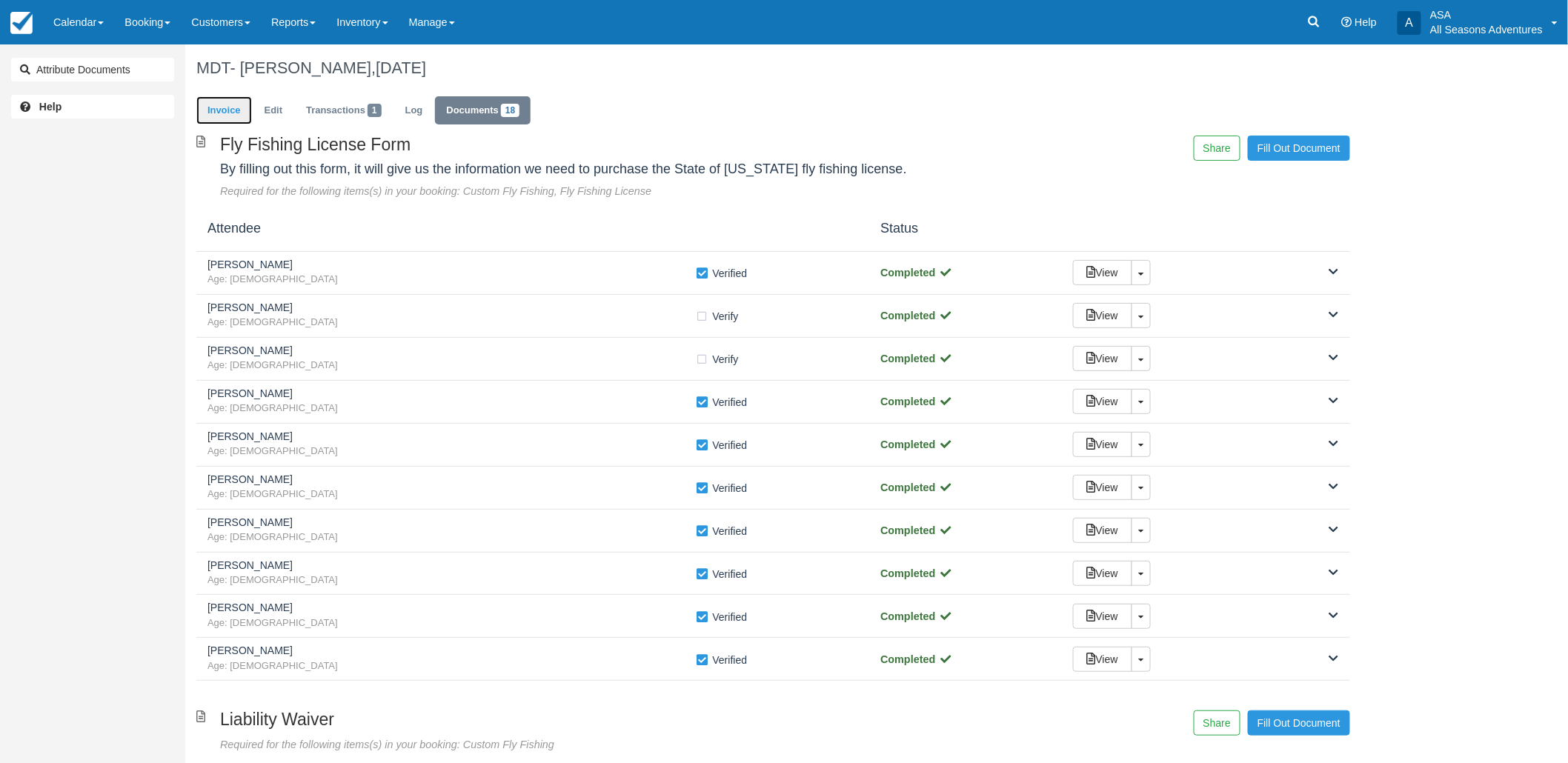
click at [202, 113] on link "Invoice" at bounding box center [223, 110] width 56 height 29
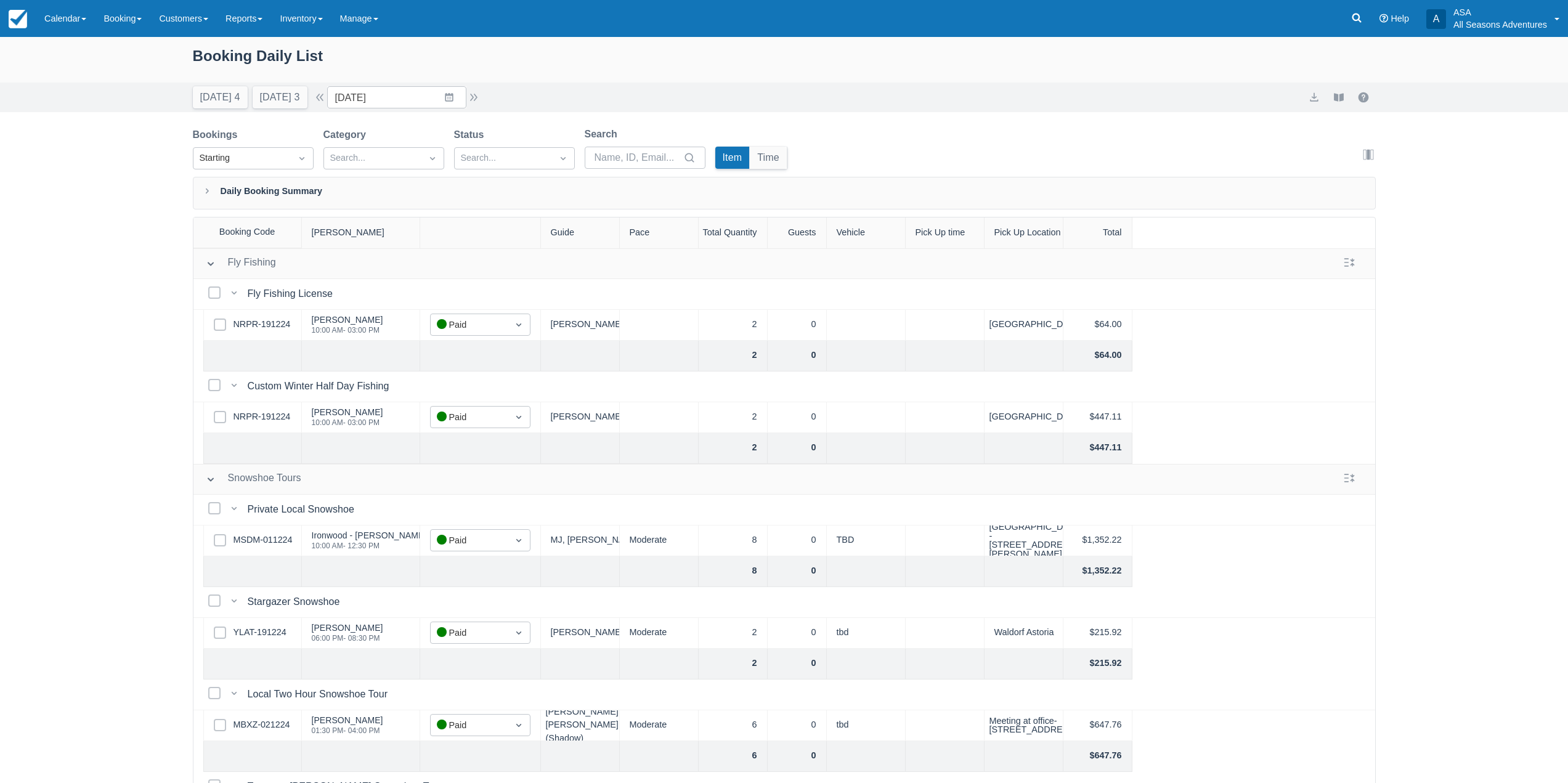
click at [457, 85] on div "Today 4 Tomorrow 3 Date 12/20/24 Navigate forward to interact with the calendar…" at bounding box center [784, 97] width 1568 height 30
click at [453, 102] on input "12/20/24" at bounding box center [397, 97] width 139 height 22
click at [441, 101] on input "12/20/24" at bounding box center [397, 97] width 139 height 22
click at [450, 99] on input "12/20/24" at bounding box center [397, 97] width 139 height 22
click at [464, 87] on input "12/20/24" at bounding box center [397, 97] width 139 height 22
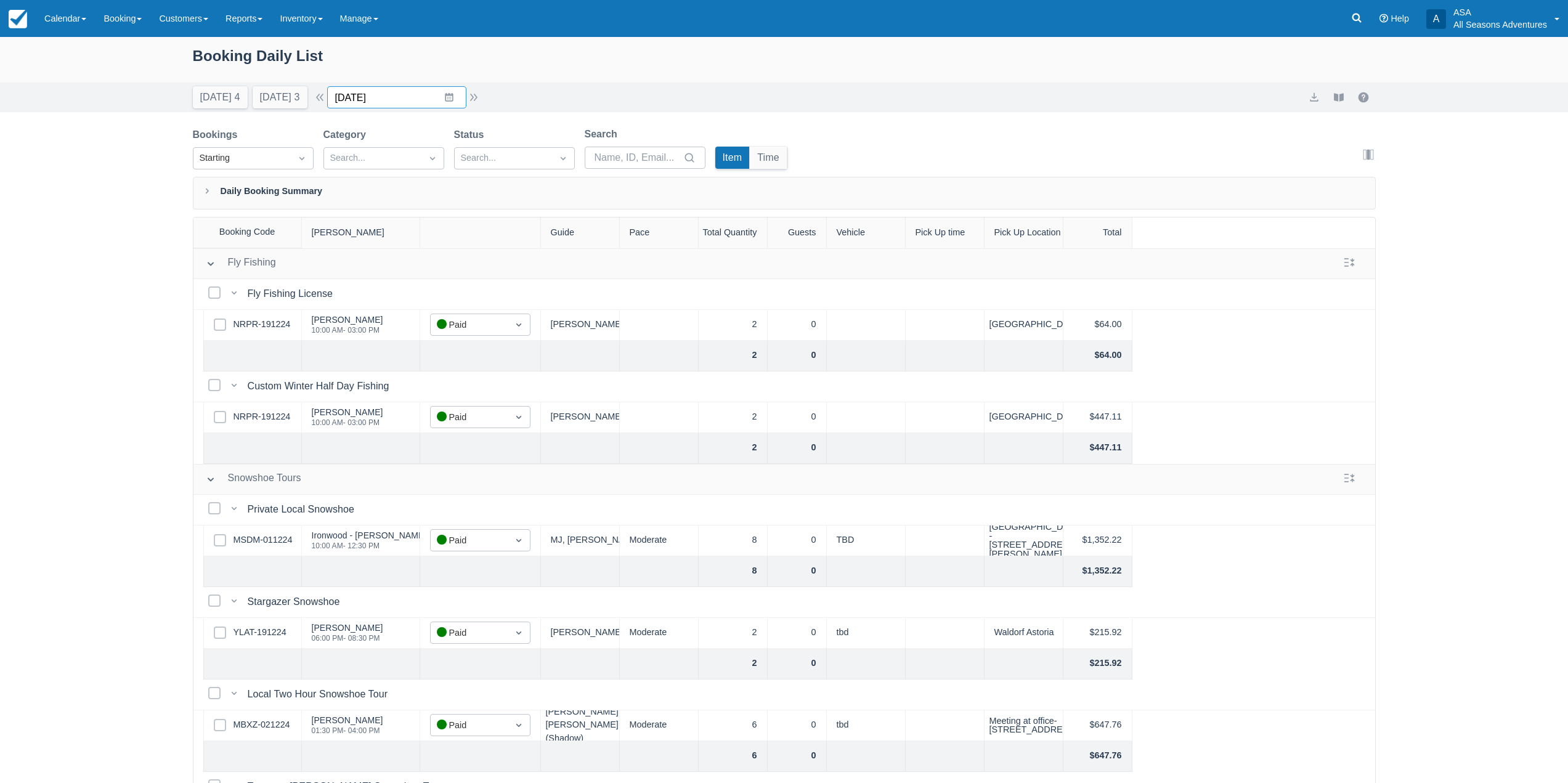
click at [459, 101] on input "12/20/24" at bounding box center [397, 97] width 139 height 22
click at [461, 96] on input "12/20/24" at bounding box center [397, 97] width 139 height 22
click at [453, 100] on input "12/20/24" at bounding box center [397, 97] width 139 height 22
click at [565, 61] on div "Booking Daily List" at bounding box center [784, 62] width 1183 height 36
click at [455, 94] on input "[DATE]" at bounding box center [397, 97] width 139 height 22
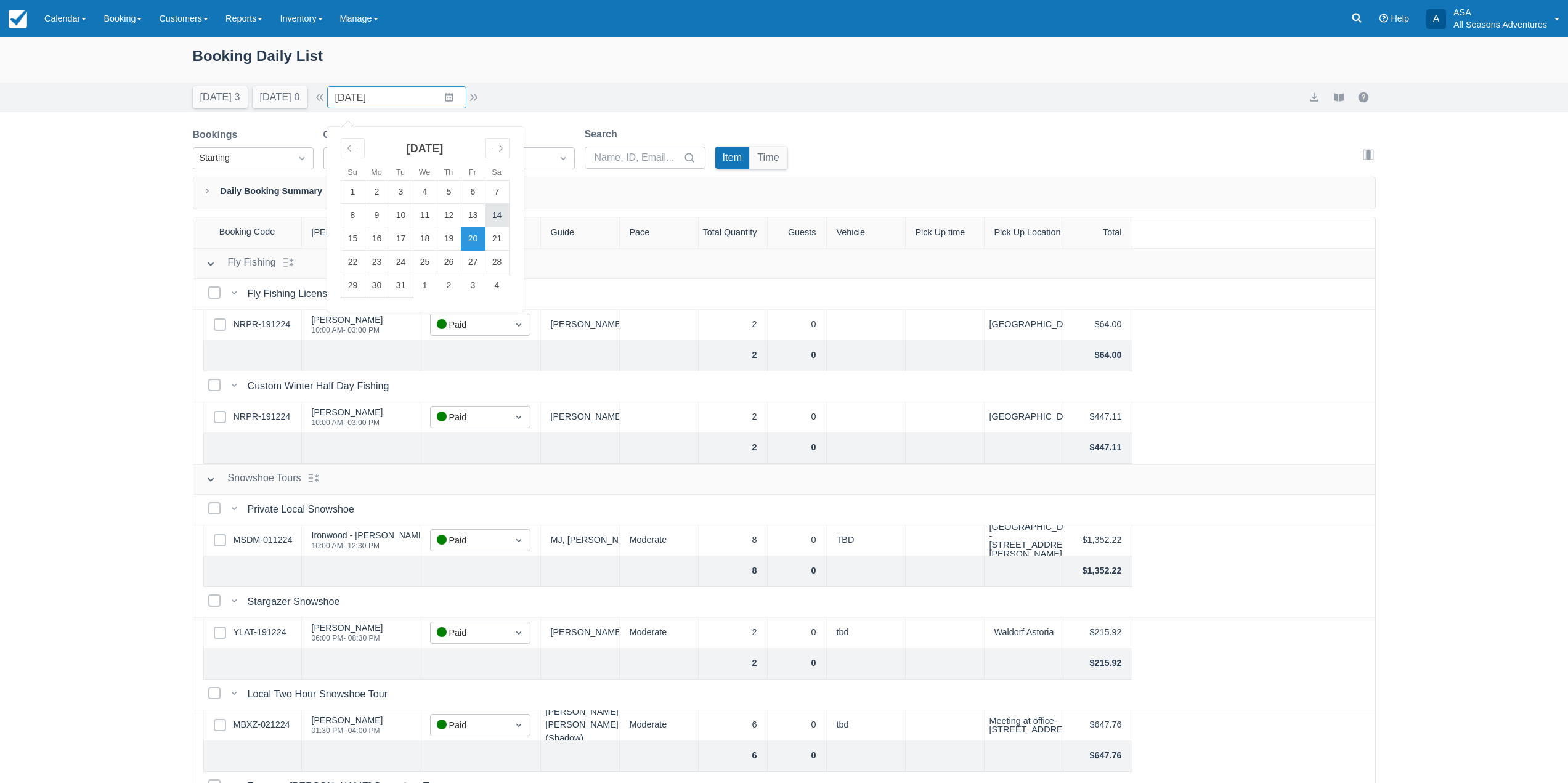
click at [502, 221] on td "14" at bounding box center [497, 215] width 24 height 23
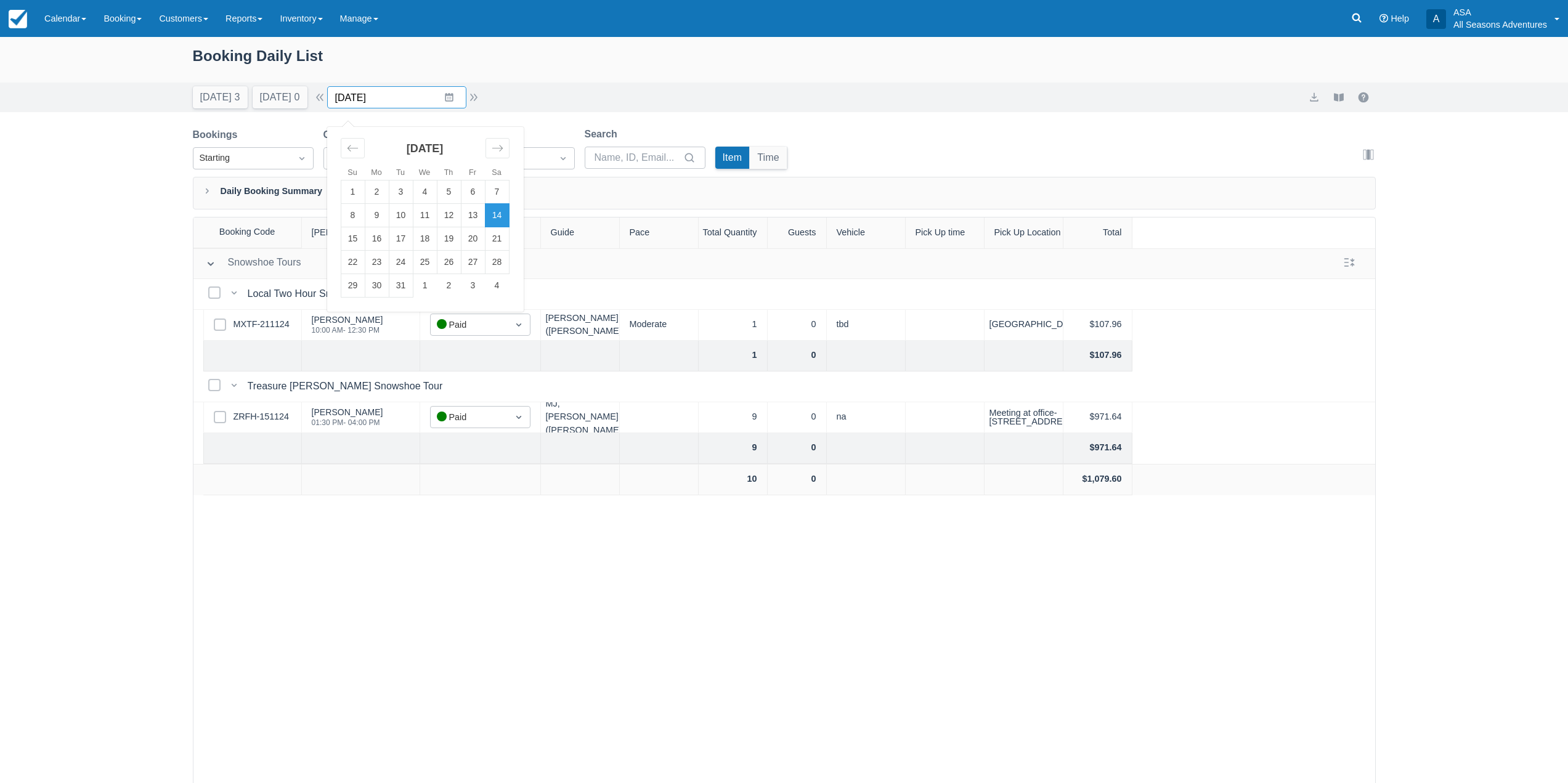
click at [450, 99] on input "12/14/24" at bounding box center [397, 97] width 139 height 22
click at [500, 145] on icon "Move forward to switch to the next month." at bounding box center [497, 148] width 11 height 11
click at [500, 146] on icon "Move forward to switch to the next month." at bounding box center [497, 148] width 11 height 11
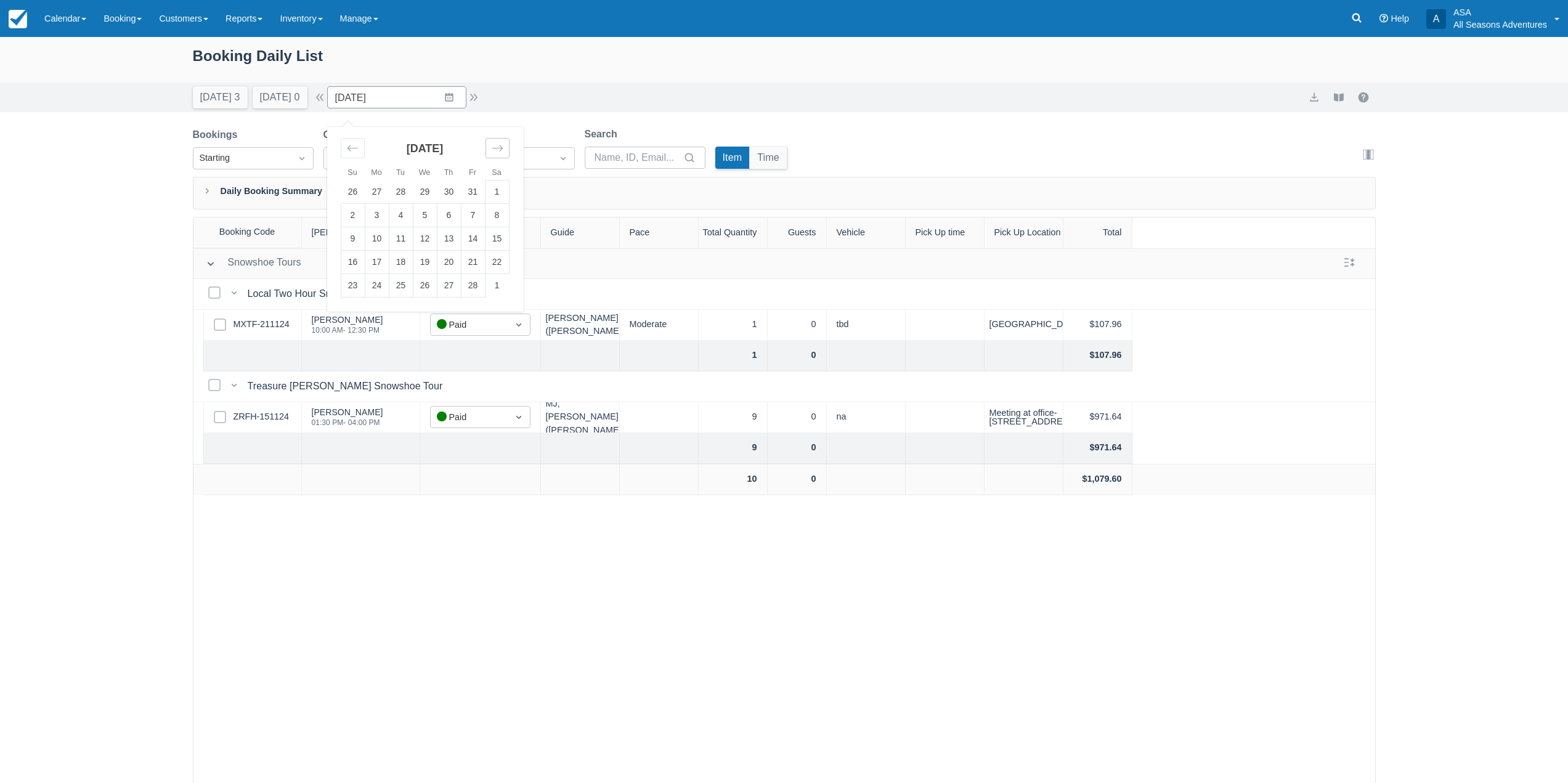
click at [500, 146] on icon "Move forward to switch to the next month." at bounding box center [497, 148] width 11 height 11
click at [499, 147] on icon "Move forward to switch to the next month." at bounding box center [497, 148] width 11 height 11
click at [498, 148] on icon "Move forward to switch to the next month." at bounding box center [497, 148] width 11 height 11
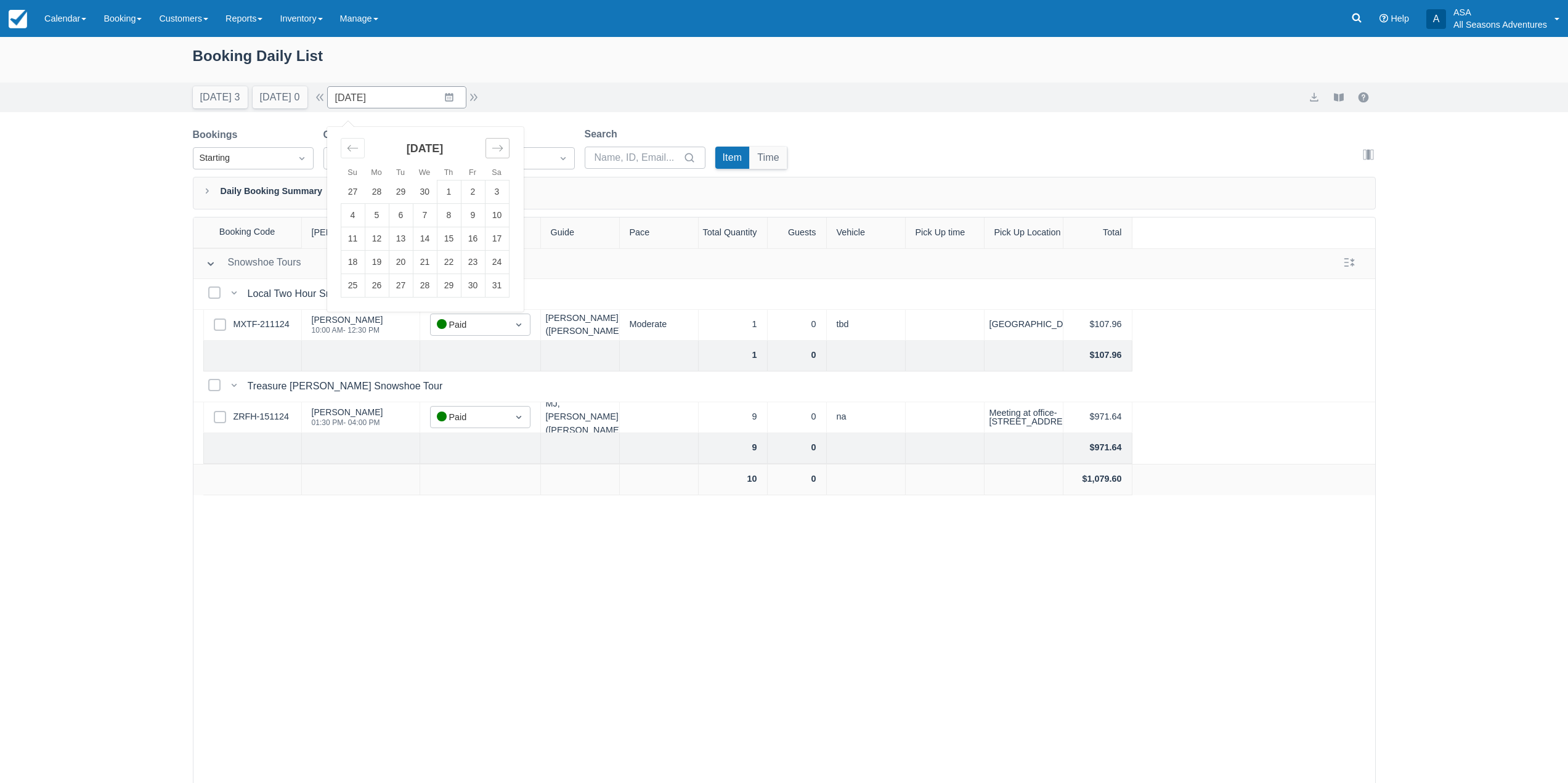
click at [498, 148] on icon "Move forward to switch to the next month." at bounding box center [497, 148] width 11 height 11
click at [500, 148] on icon "Move forward to switch to the next month." at bounding box center [497, 148] width 11 height 11
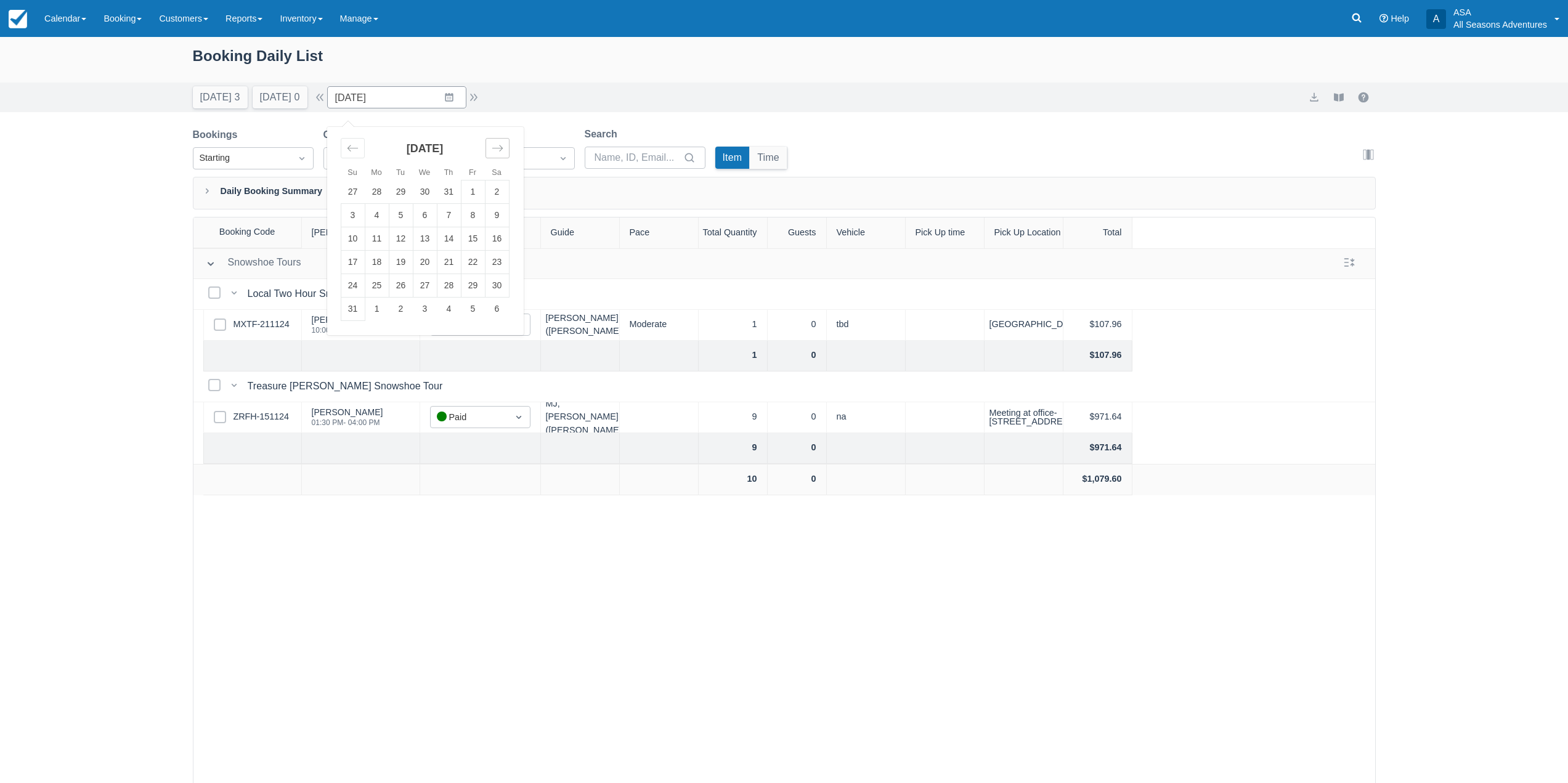
click at [500, 148] on icon "Move forward to switch to the next month." at bounding box center [497, 148] width 11 height 11
click at [500, 148] on icon "Move forward to switch to the next month." at bounding box center [497, 148] width 11 height 6
click at [502, 148] on icon "Move forward to switch to the next month." at bounding box center [497, 148] width 11 height 6
click at [502, 148] on icon "Move forward to switch to the next month." at bounding box center [497, 148] width 11 height 6
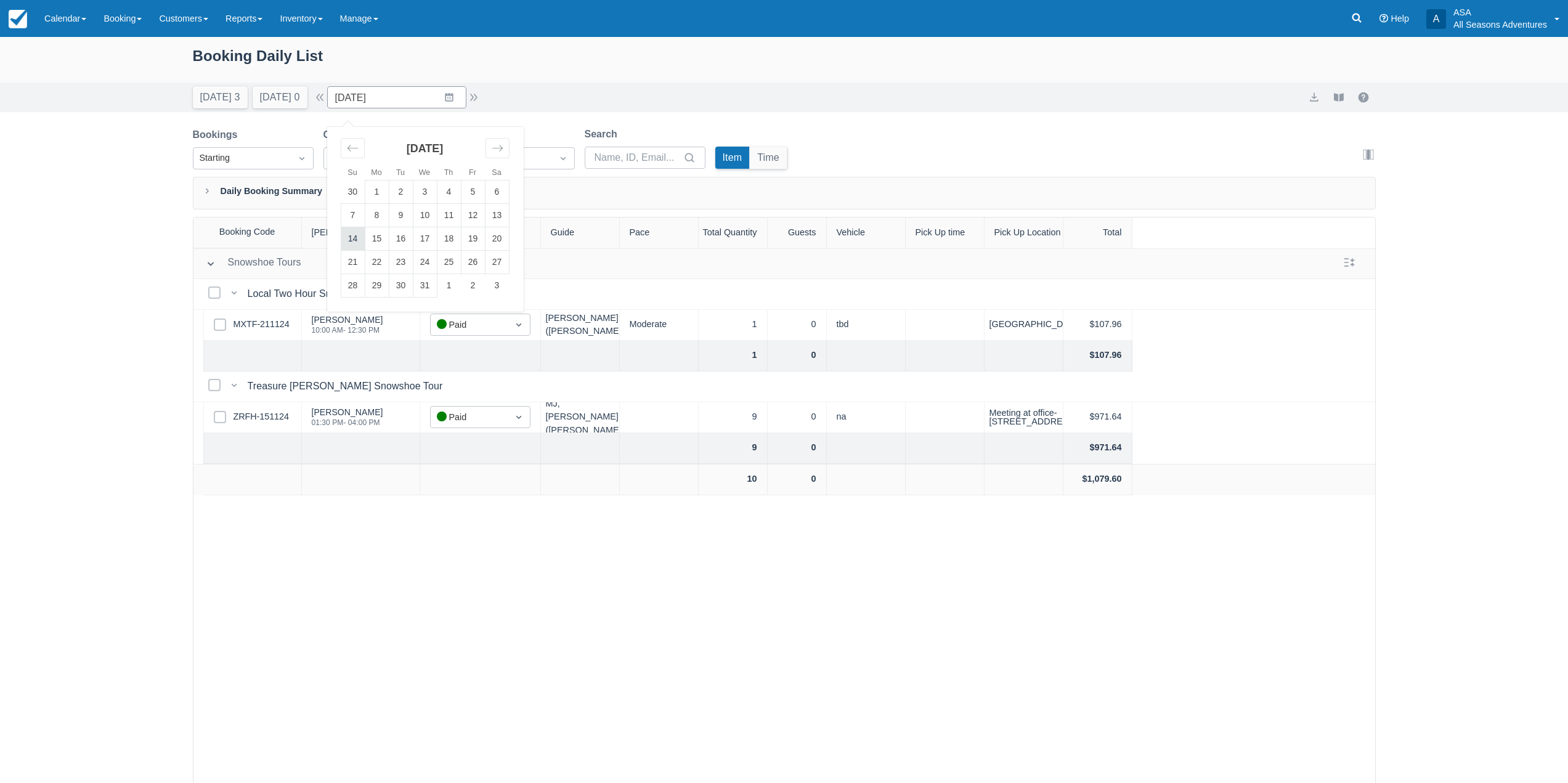
click at [361, 241] on td "14" at bounding box center [353, 239] width 24 height 23
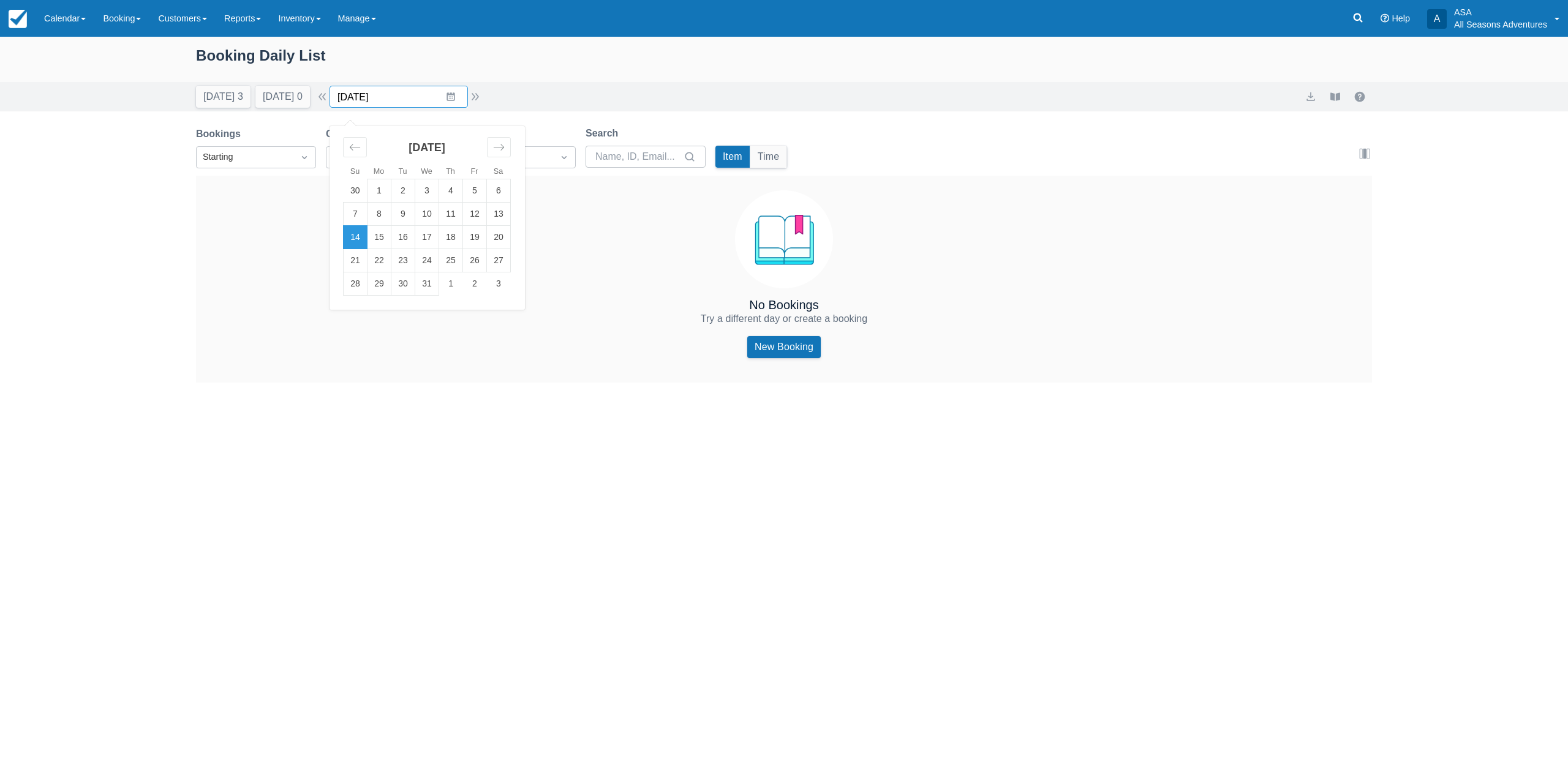
drag, startPoint x: 450, startPoint y: 95, endPoint x: 426, endPoint y: 110, distance: 28.3
click at [451, 96] on input "12/14/25" at bounding box center [399, 97] width 139 height 22
click at [367, 154] on div "Move backward to switch to the previous month." at bounding box center [355, 147] width 24 height 20
click at [462, 197] on td "2" at bounding box center [452, 191] width 24 height 23
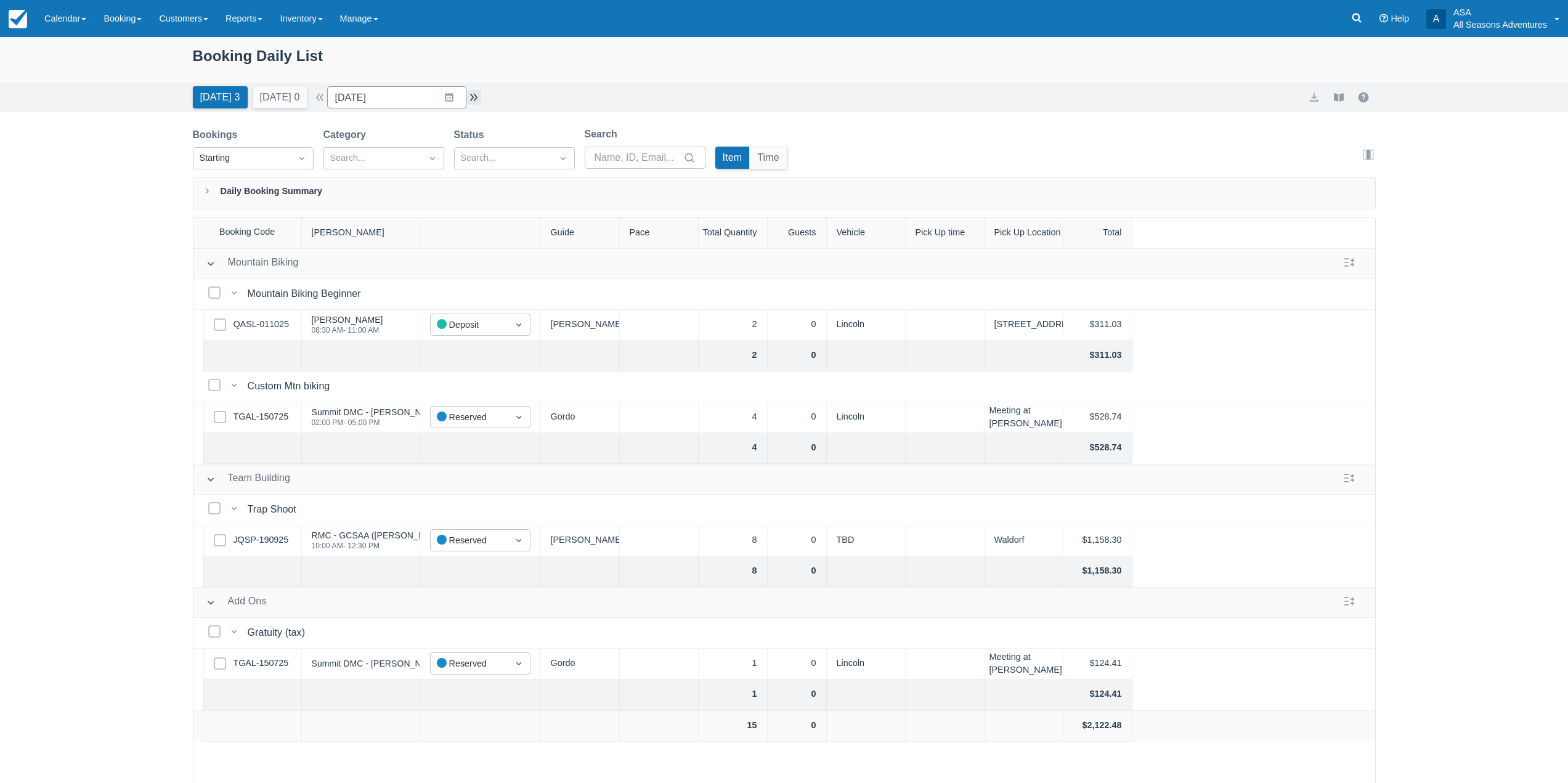
click at [474, 97] on button "button" at bounding box center [473, 97] width 15 height 15
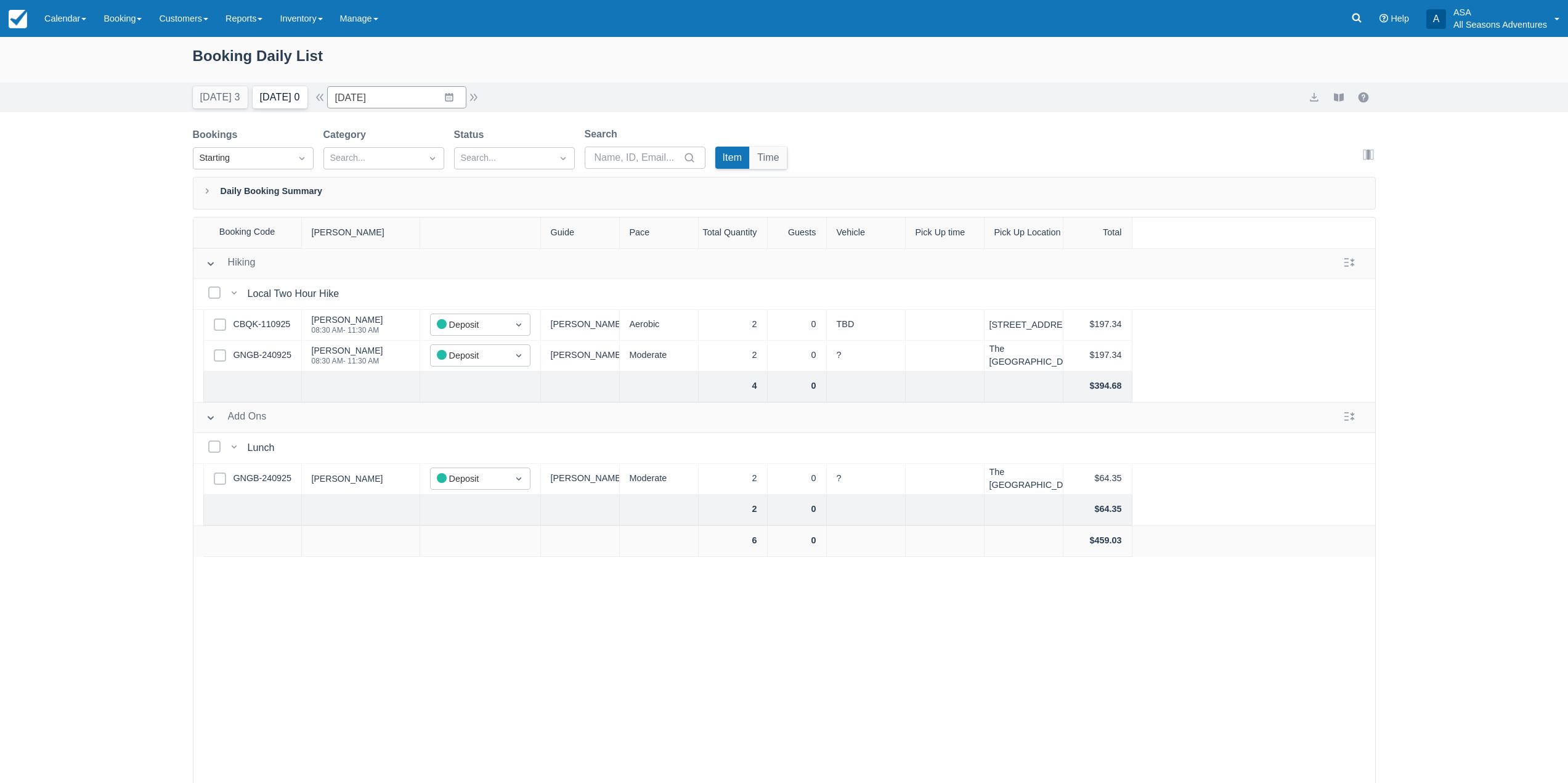
click at [294, 91] on button "[DATE] 0" at bounding box center [280, 97] width 55 height 22
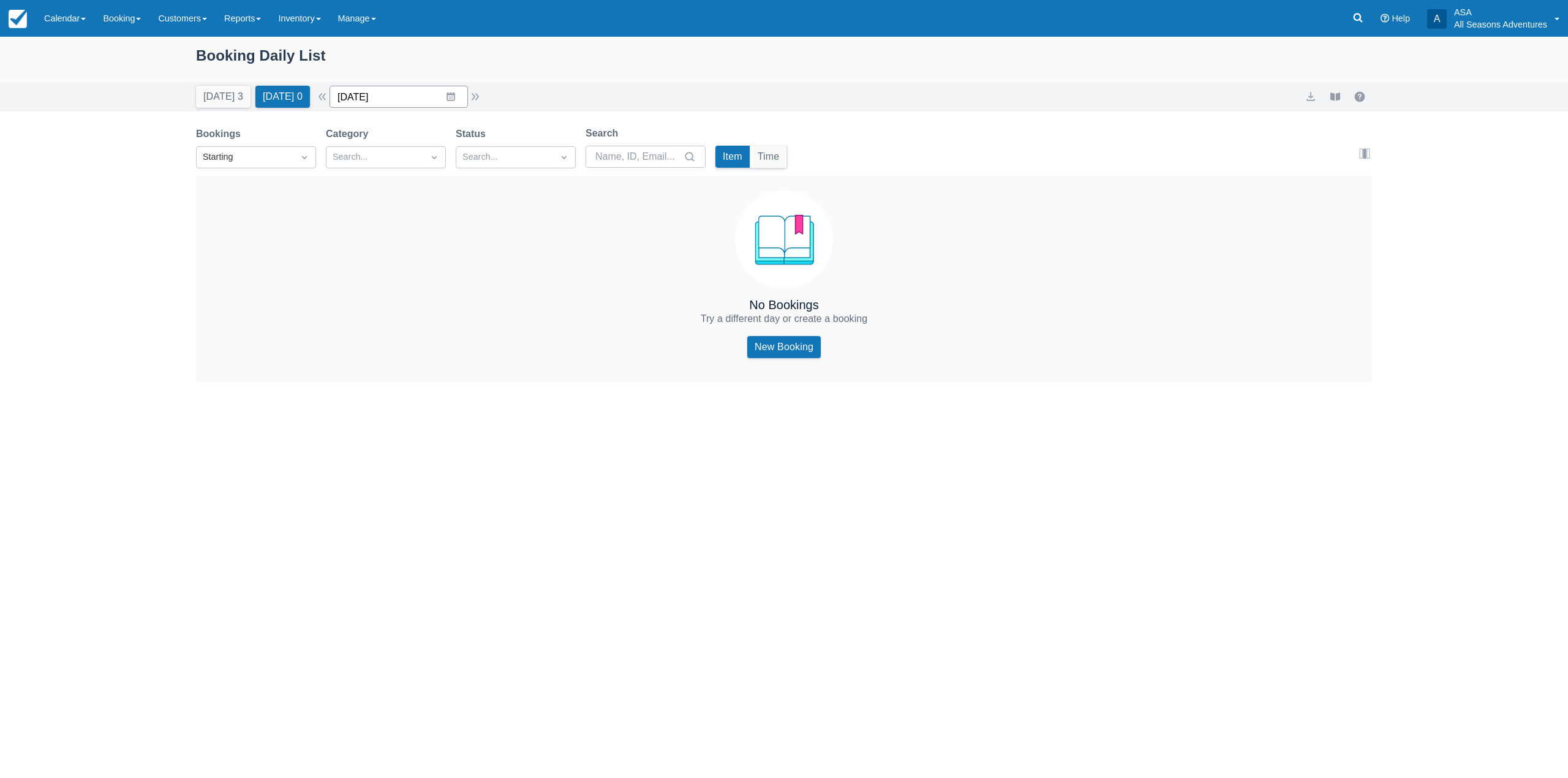
click at [458, 102] on input "10/03/25" at bounding box center [399, 97] width 139 height 22
click at [463, 184] on td "2" at bounding box center [452, 191] width 24 height 23
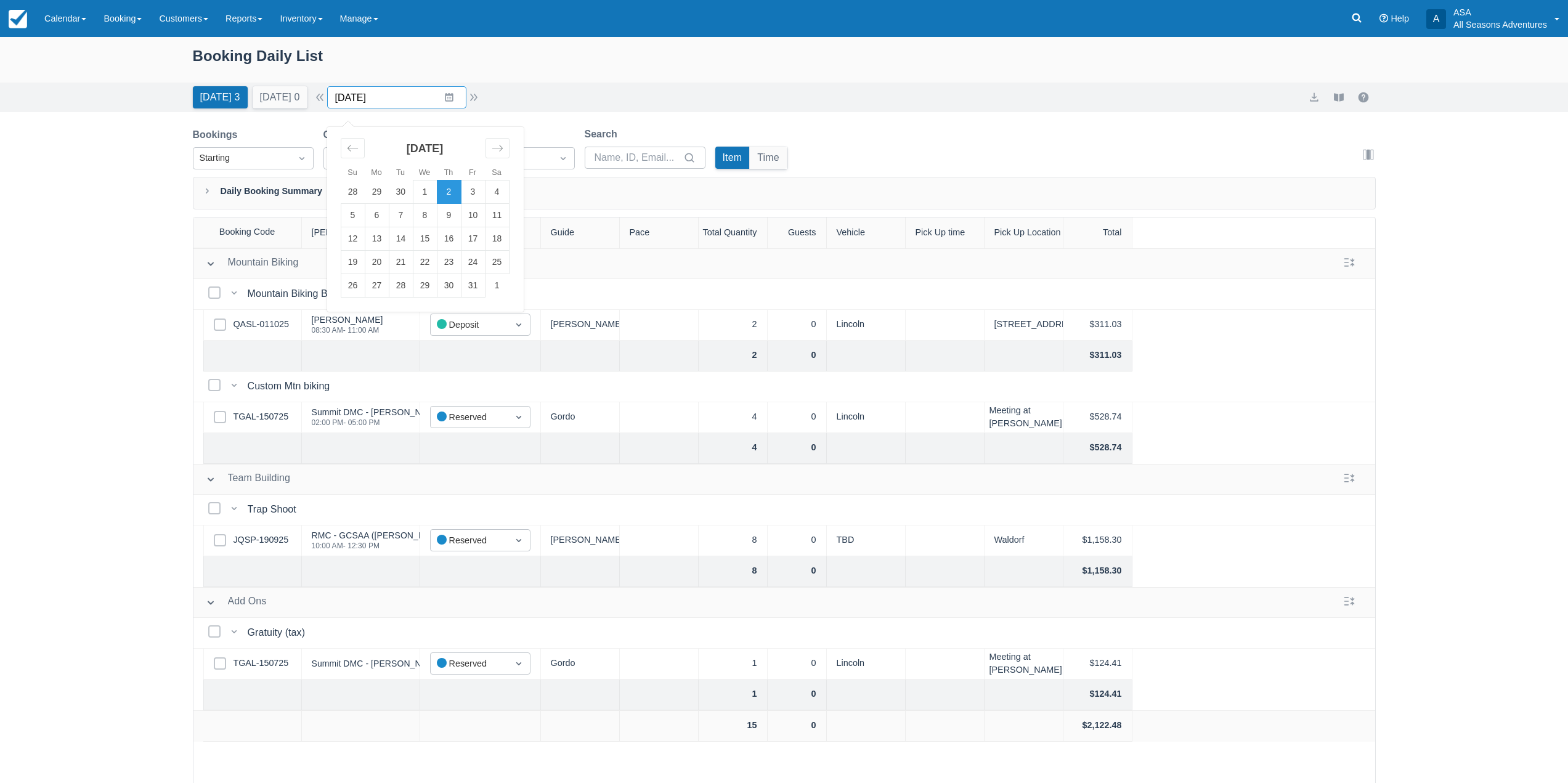
click at [461, 104] on input "[DATE]" at bounding box center [397, 97] width 139 height 22
click at [509, 189] on td "4" at bounding box center [497, 192] width 24 height 23
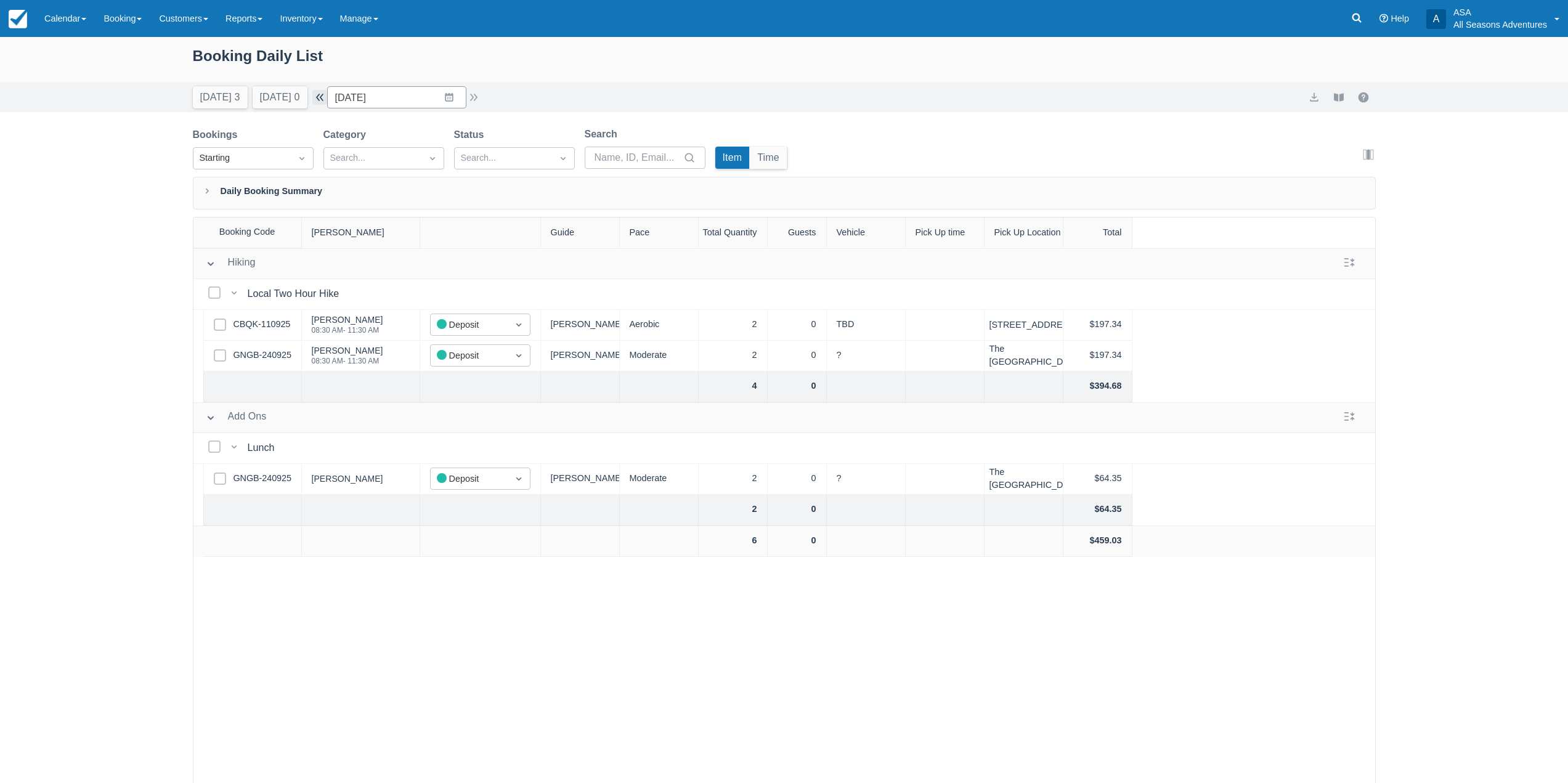
click at [327, 93] on button "button" at bounding box center [320, 97] width 15 height 15
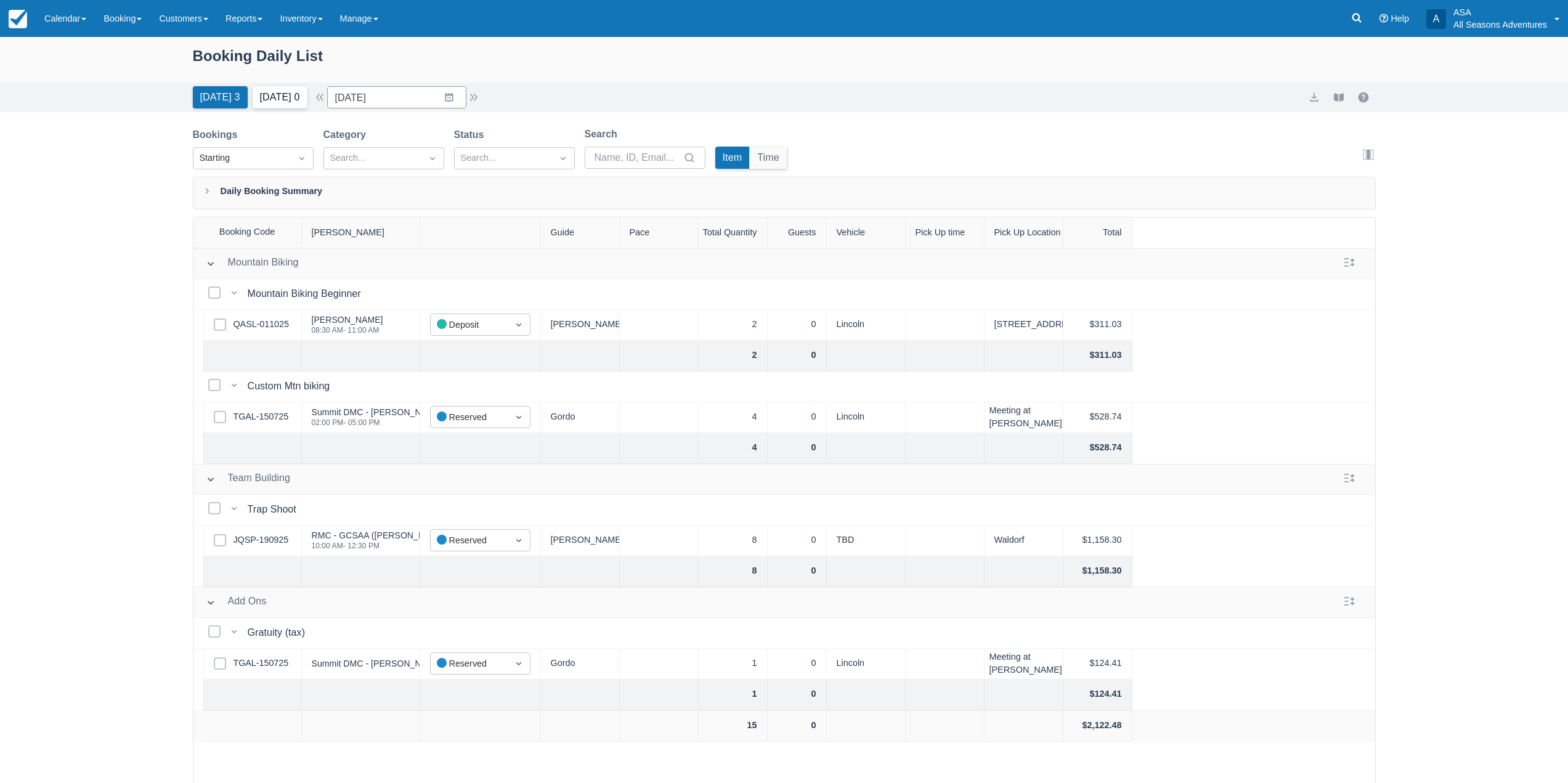
click at [288, 106] on button "[DATE] 0" at bounding box center [280, 97] width 55 height 22
type input "10/03/25"
